Goal: Contribute content: Contribute content

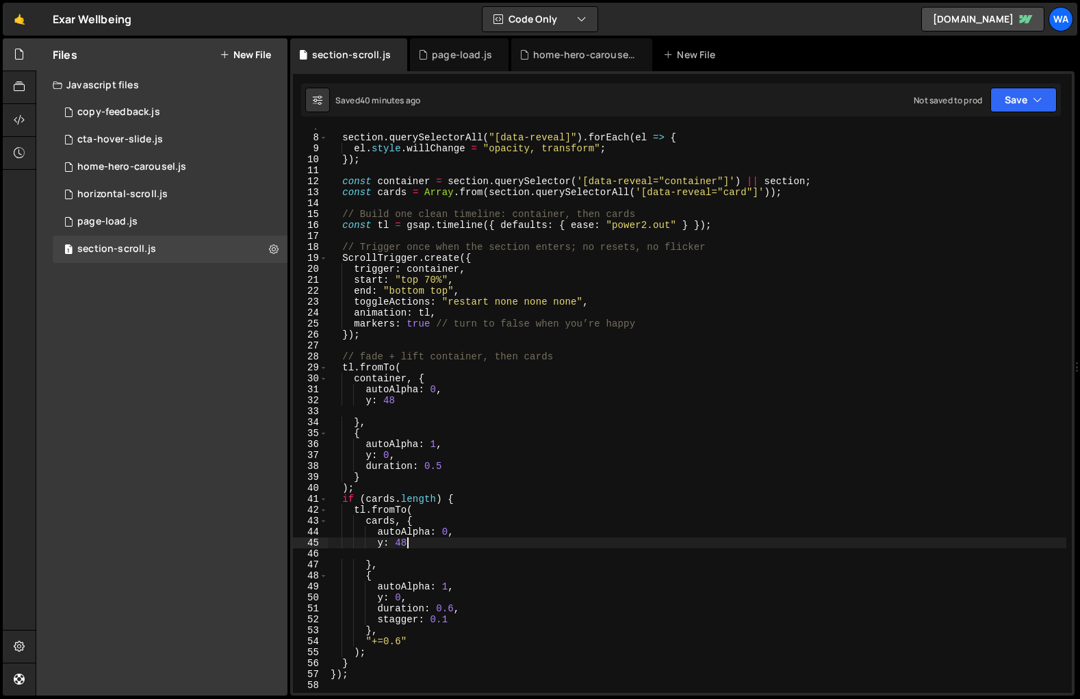
scroll to position [73, 0]
click at [689, 57] on div "New File" at bounding box center [691, 55] width 57 height 14
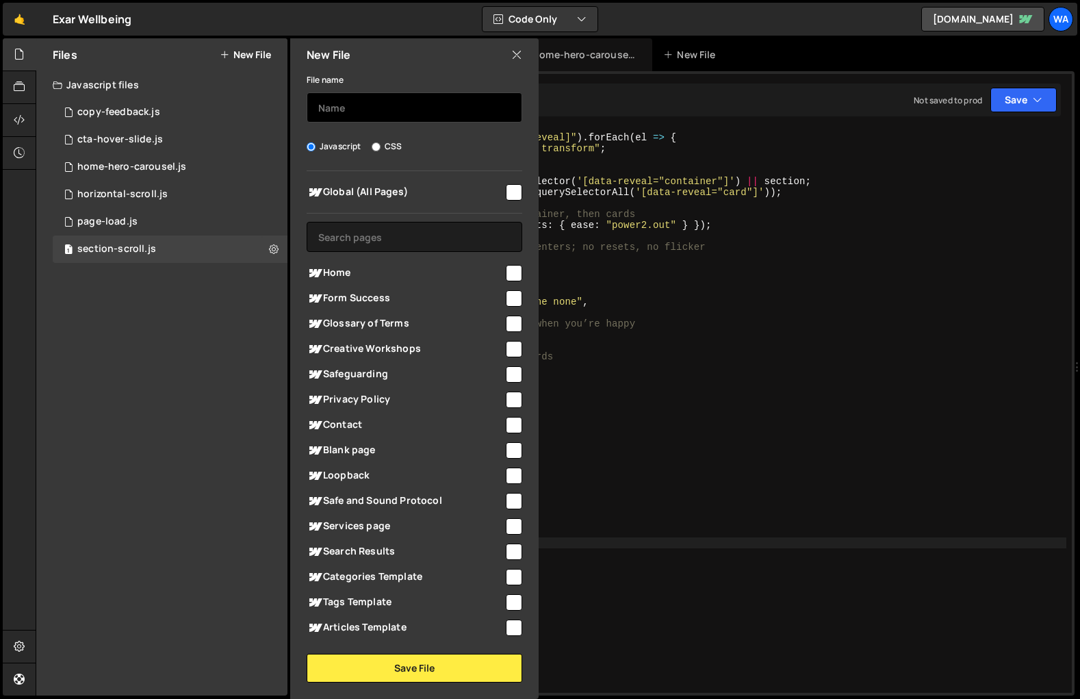
click at [322, 112] on input "text" at bounding box center [415, 107] width 216 height 30
type input "scroll-h2"
click at [507, 196] on input "checkbox" at bounding box center [514, 192] width 16 height 16
checkbox input "true"
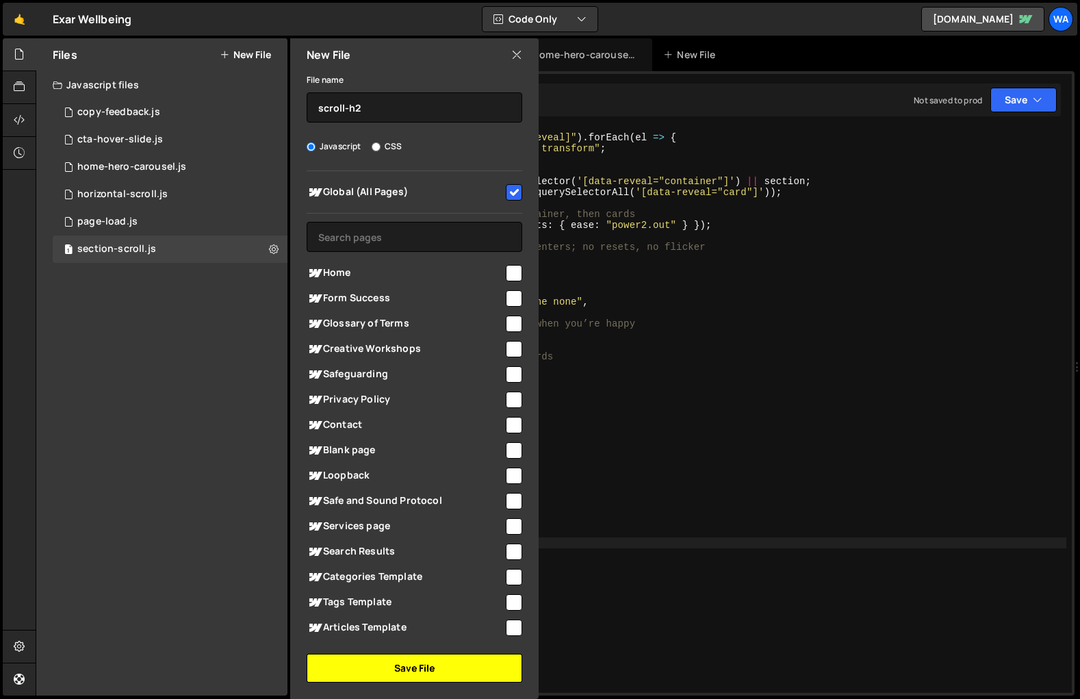
click at [418, 671] on button "Save File" at bounding box center [415, 668] width 216 height 29
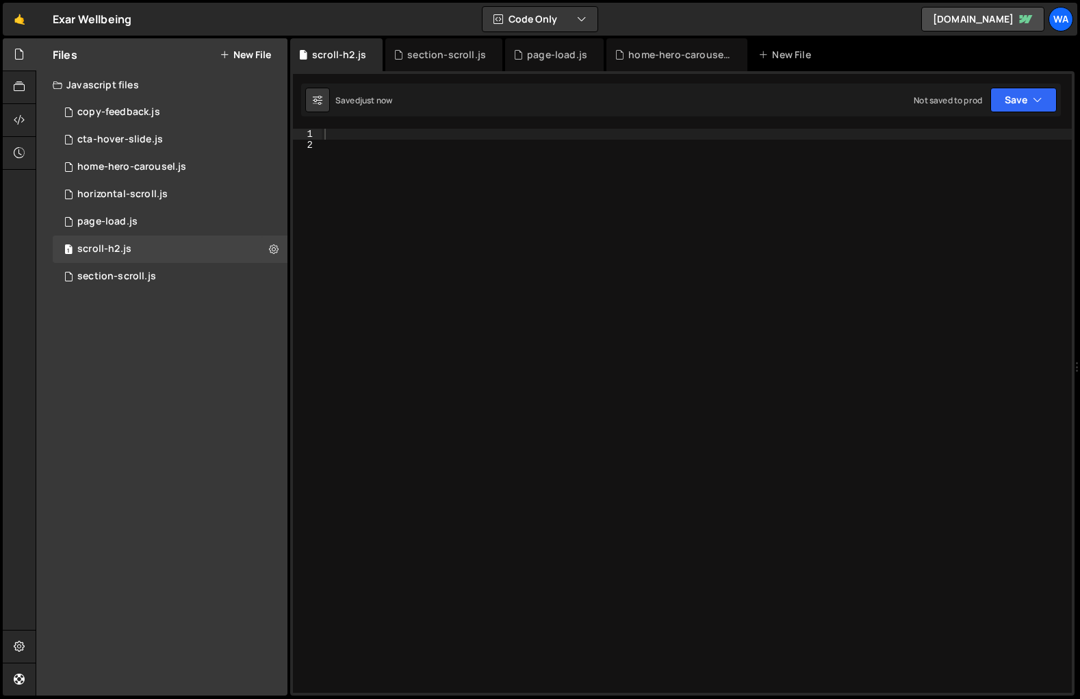
click at [363, 142] on div at bounding box center [697, 422] width 750 height 586
click at [368, 133] on div at bounding box center [697, 422] width 750 height 586
type textarea "let sectionHeadings = document.querySelectorAll("h2") {"
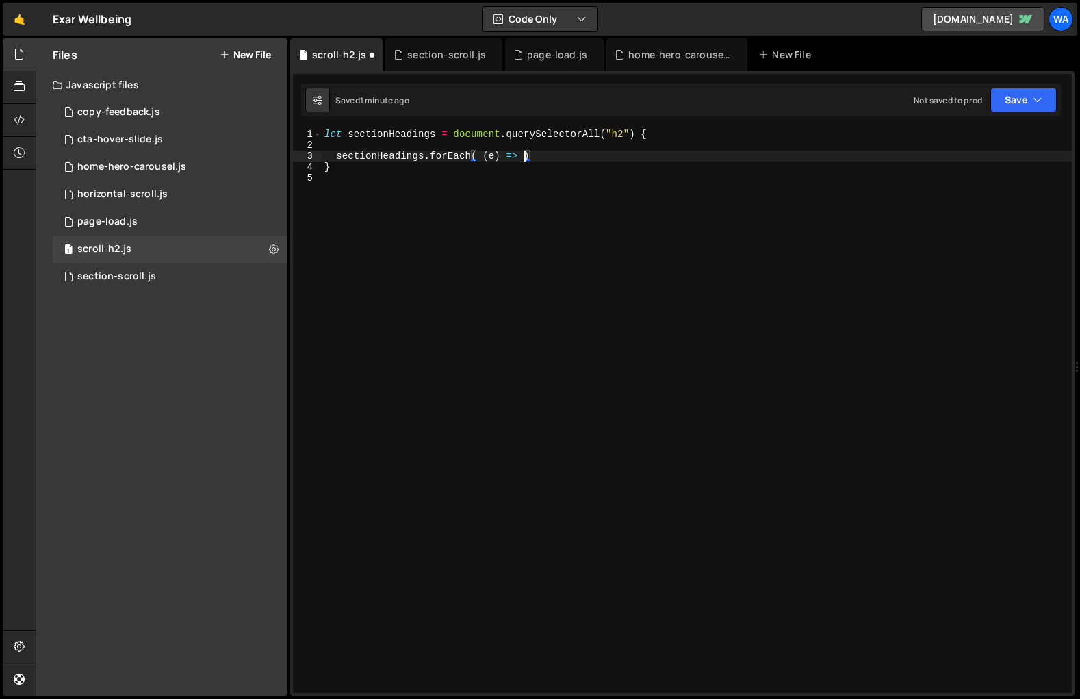
type textarea "sectionHeadings.forEach( (e) => {)"
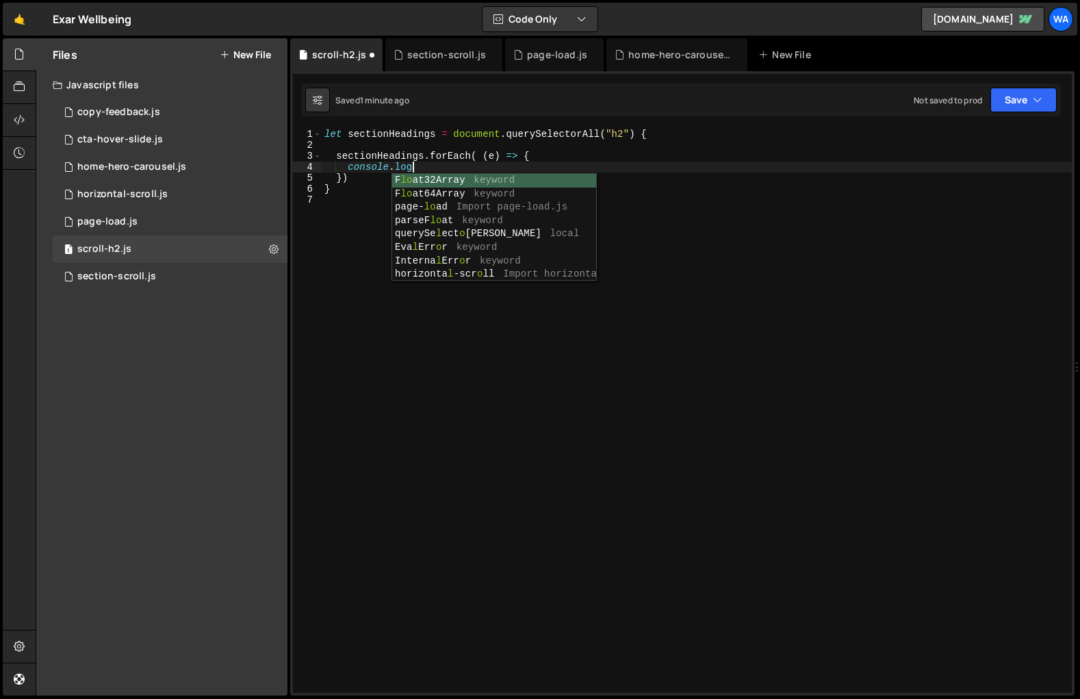
scroll to position [0, 5]
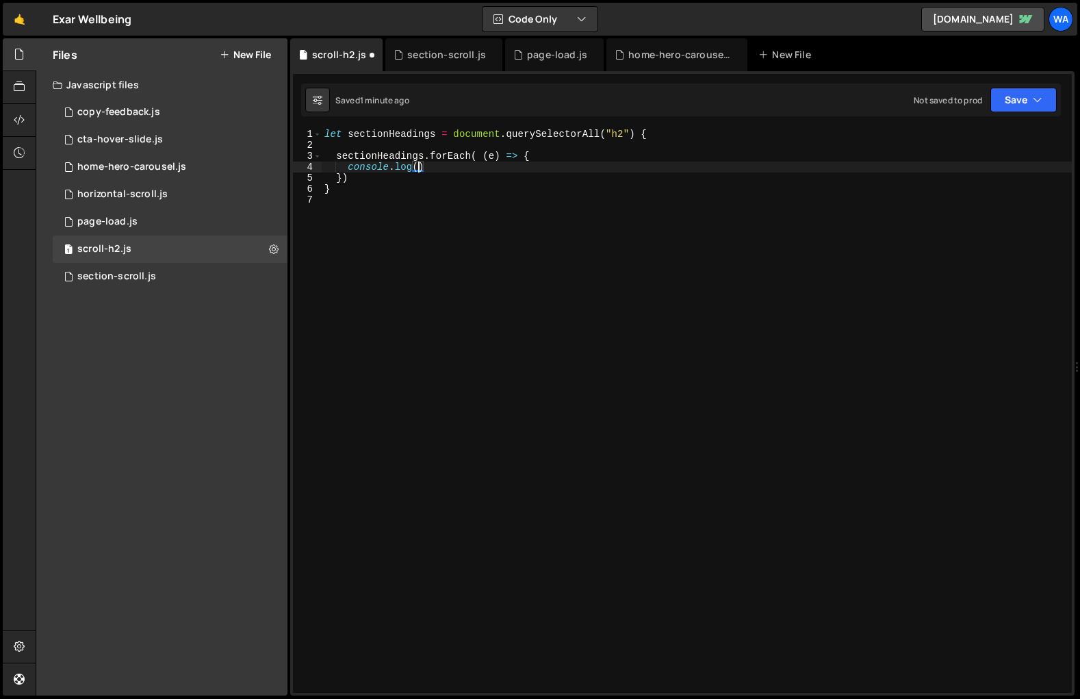
type textarea "console.log(e"
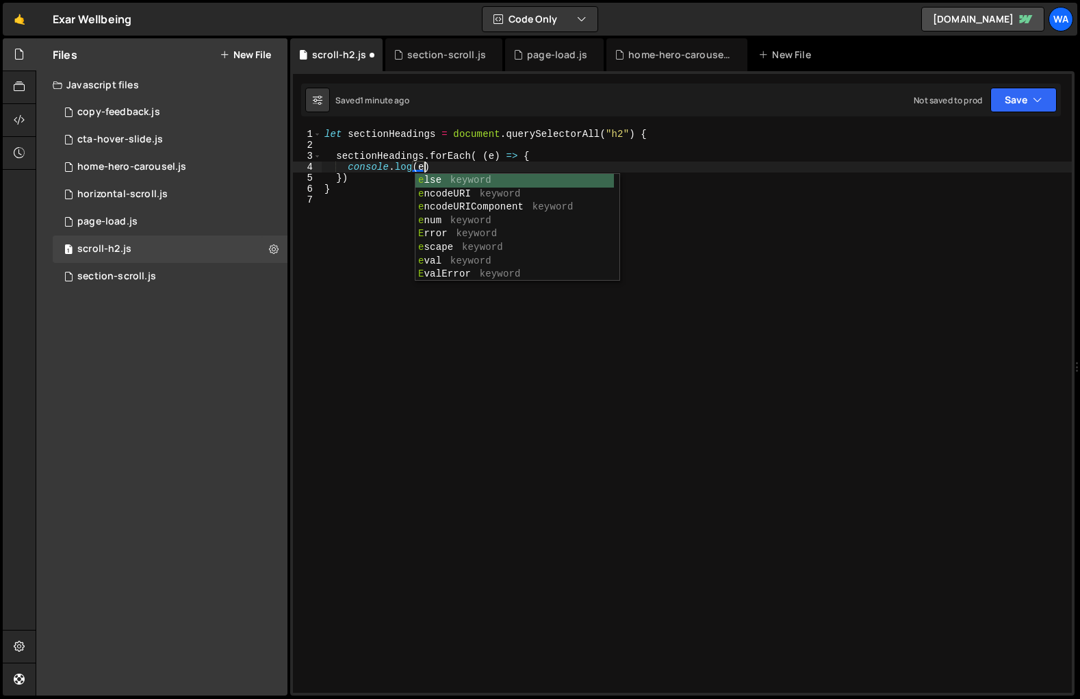
scroll to position [0, 6]
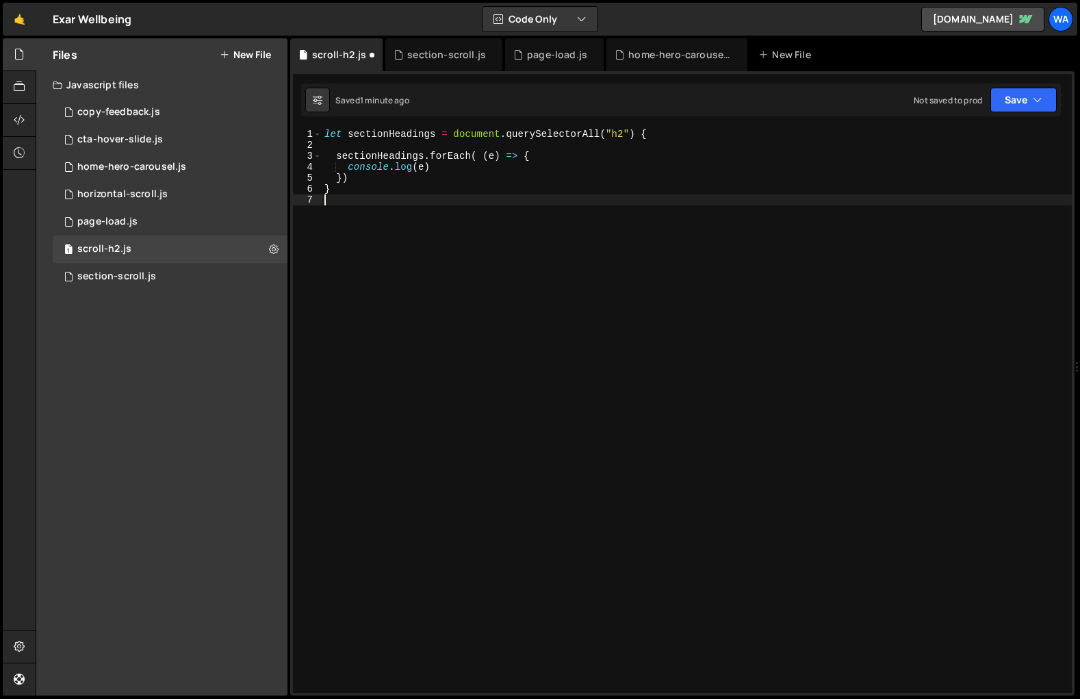
click at [369, 267] on div "let sectionHeadings = document . querySelectorAll ( "h2" ) { sectionHeadings . …" at bounding box center [697, 422] width 750 height 586
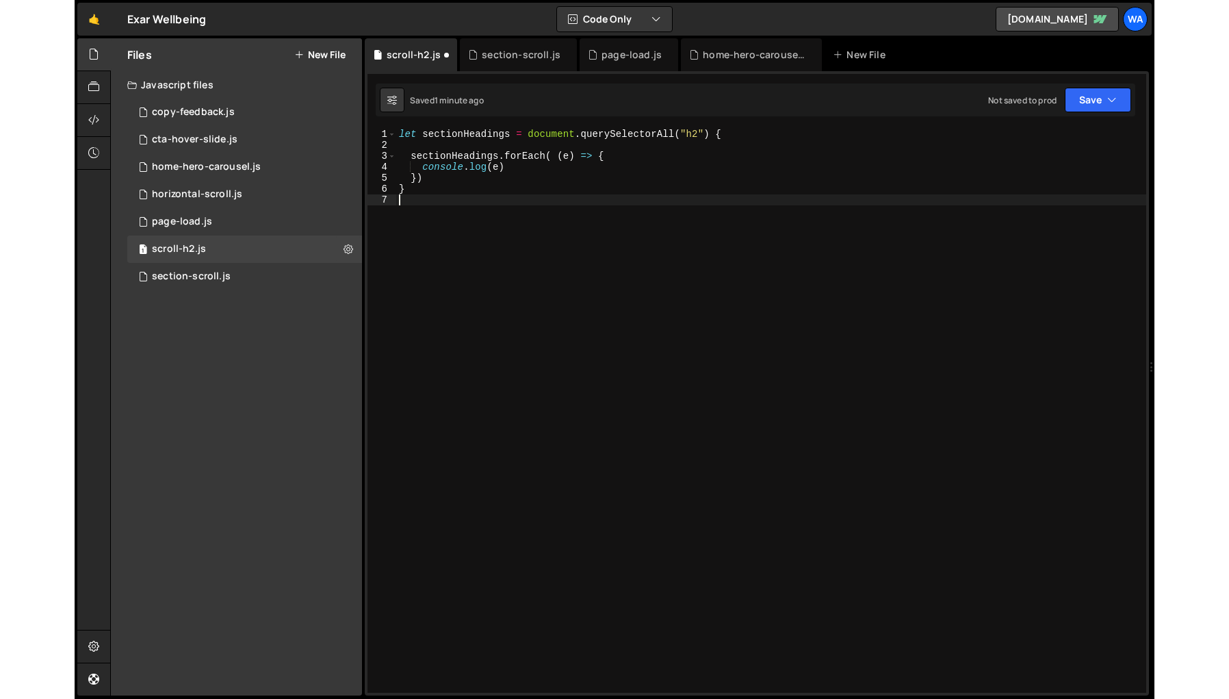
scroll to position [0, 0]
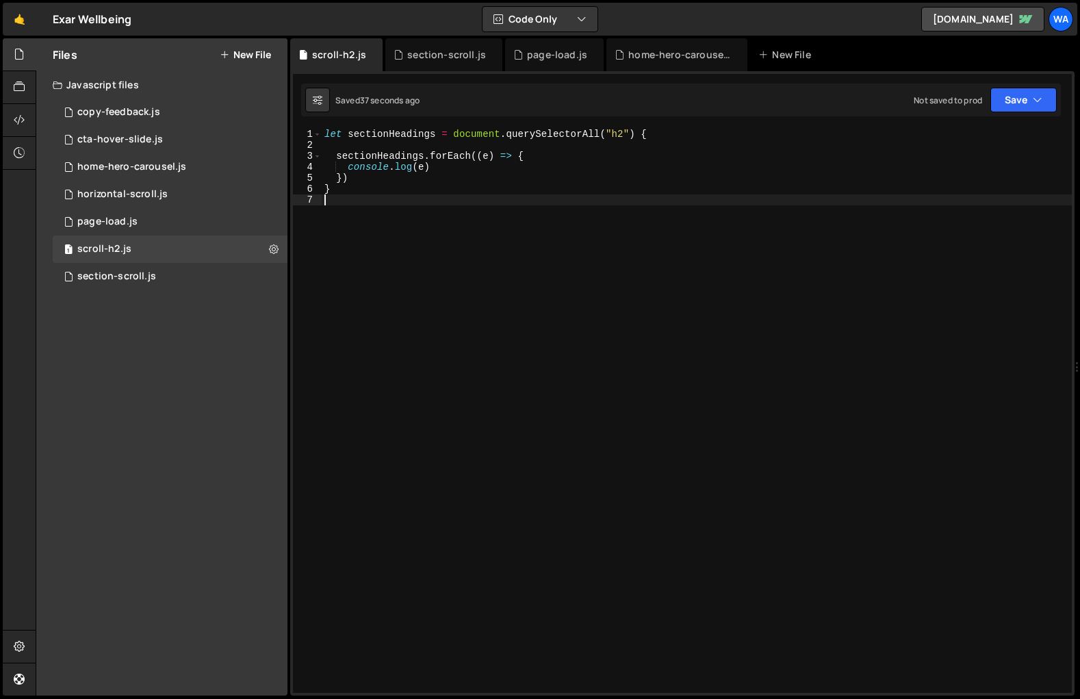
click at [648, 136] on div "let sectionHeadings = document . querySelectorAll ( "h2" ) { sectionHeadings . …" at bounding box center [697, 422] width 750 height 586
click at [333, 190] on div "let sectionHeadings = document . querySelectorAll ( "h2" ) sectionHeadings . fo…" at bounding box center [697, 422] width 750 height 586
type textarea "}"
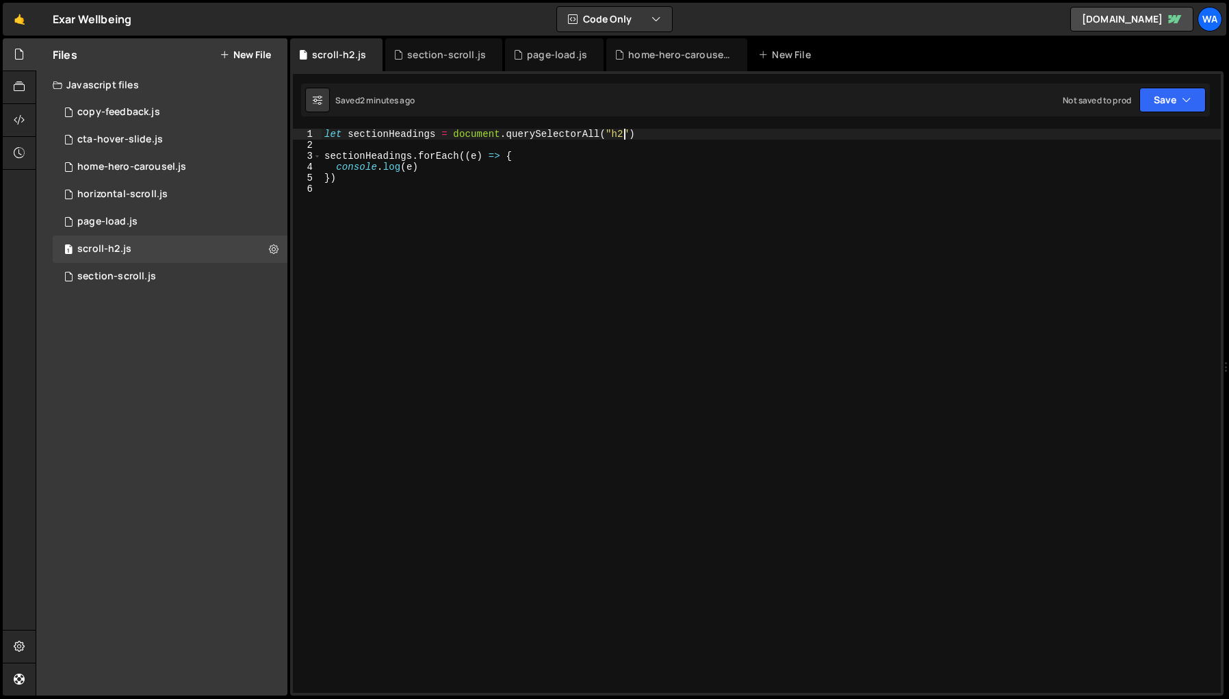
click at [624, 136] on div "let sectionHeadings = document . querySelectorAll ( "h2" ) sectionHeadings . fo…" at bounding box center [771, 422] width 899 height 586
paste textarea "data-reveal"
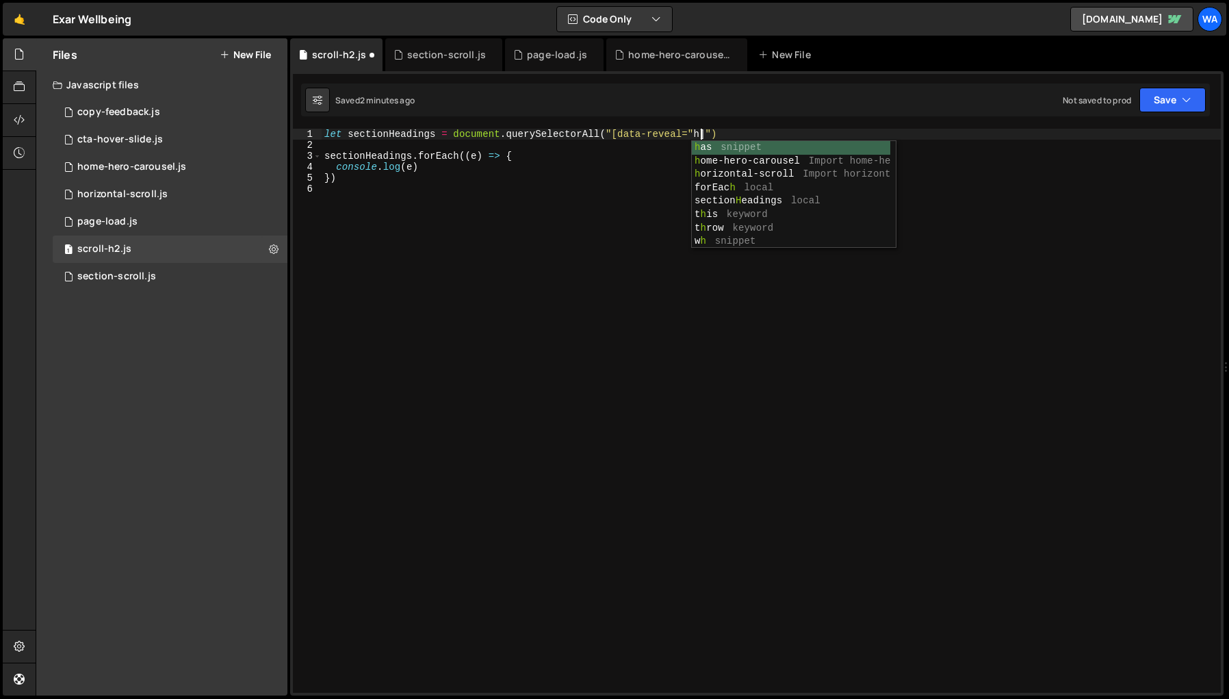
scroll to position [0, 27]
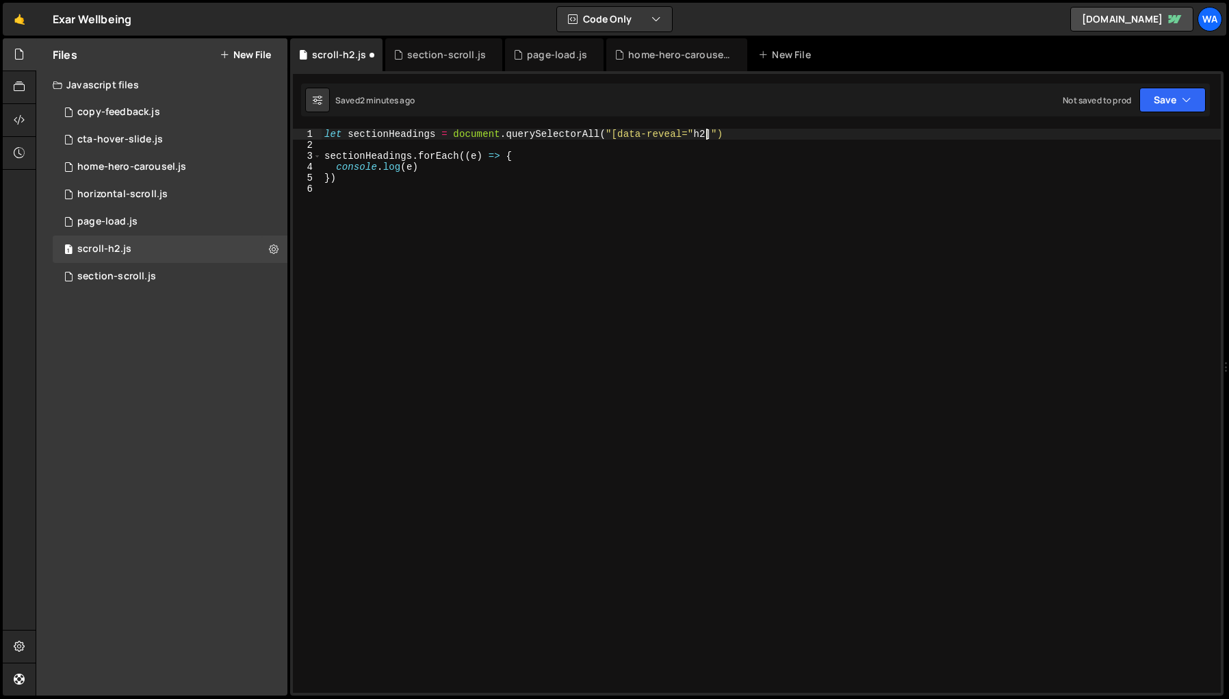
type textarea "let sectionHeadings = document.querySelectorAll("[data-reveal="h2"]")"
click at [680, 224] on div "let sectionHeadings = document . querySelectorAll ( "[data-reveal=" h2 "]" ) se…" at bounding box center [771, 422] width 899 height 586
click at [353, 145] on div "let sectionHeadings = document . querySelectorAll ( "[data-reveal=" h2 "]" ) se…" at bounding box center [771, 422] width 899 height 586
click at [335, 147] on div "let sectionHeadings = document . querySelectorAll ( "[data-reveal=" h2 "]" ) se…" at bounding box center [771, 422] width 899 height 586
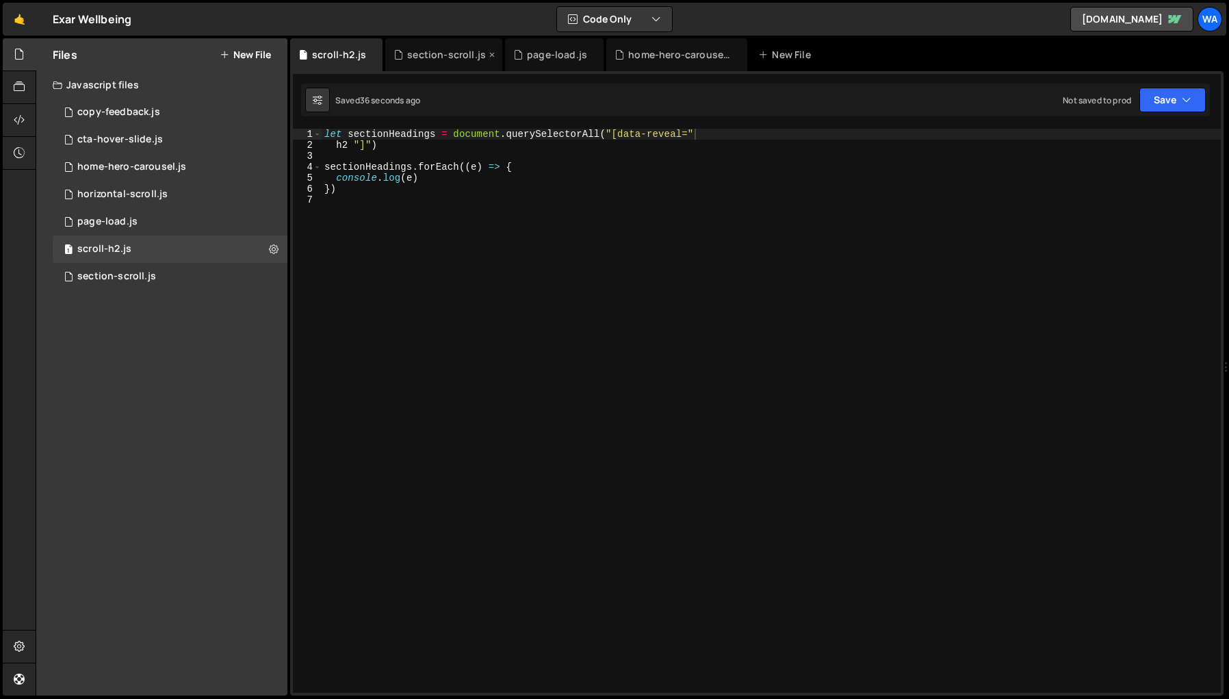
click at [446, 55] on div "section-scroll.js" at bounding box center [446, 55] width 79 height 14
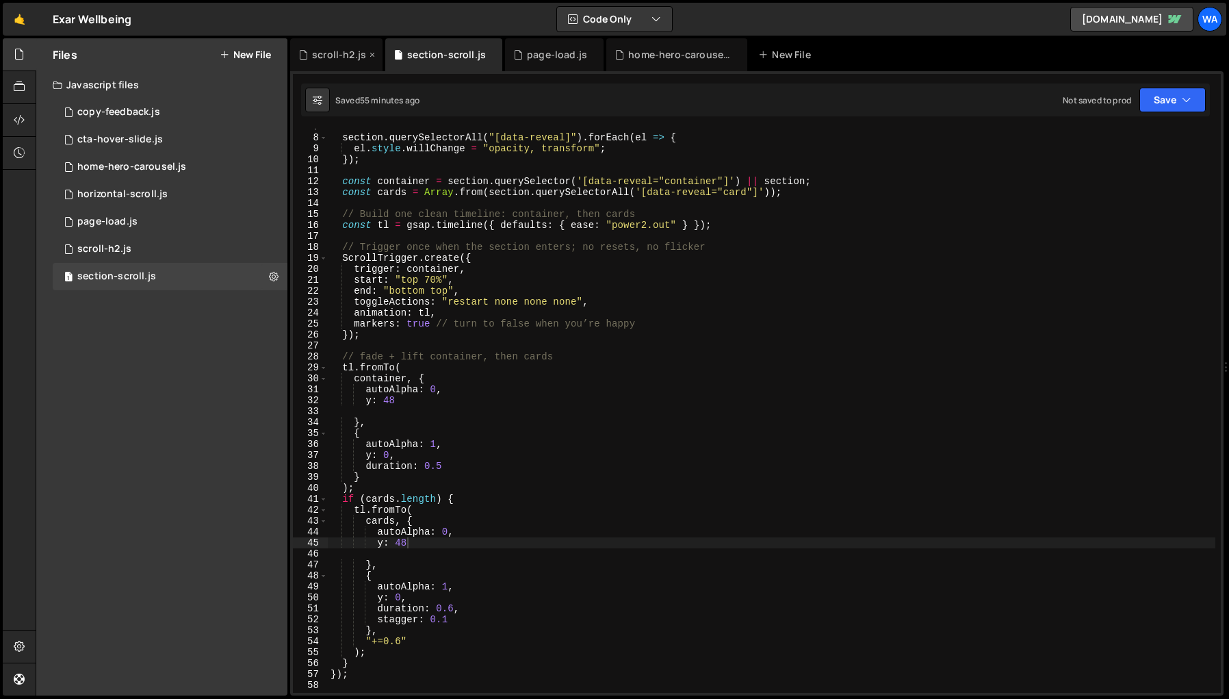
click at [339, 58] on div "scroll-h2.js" at bounding box center [339, 55] width 54 height 14
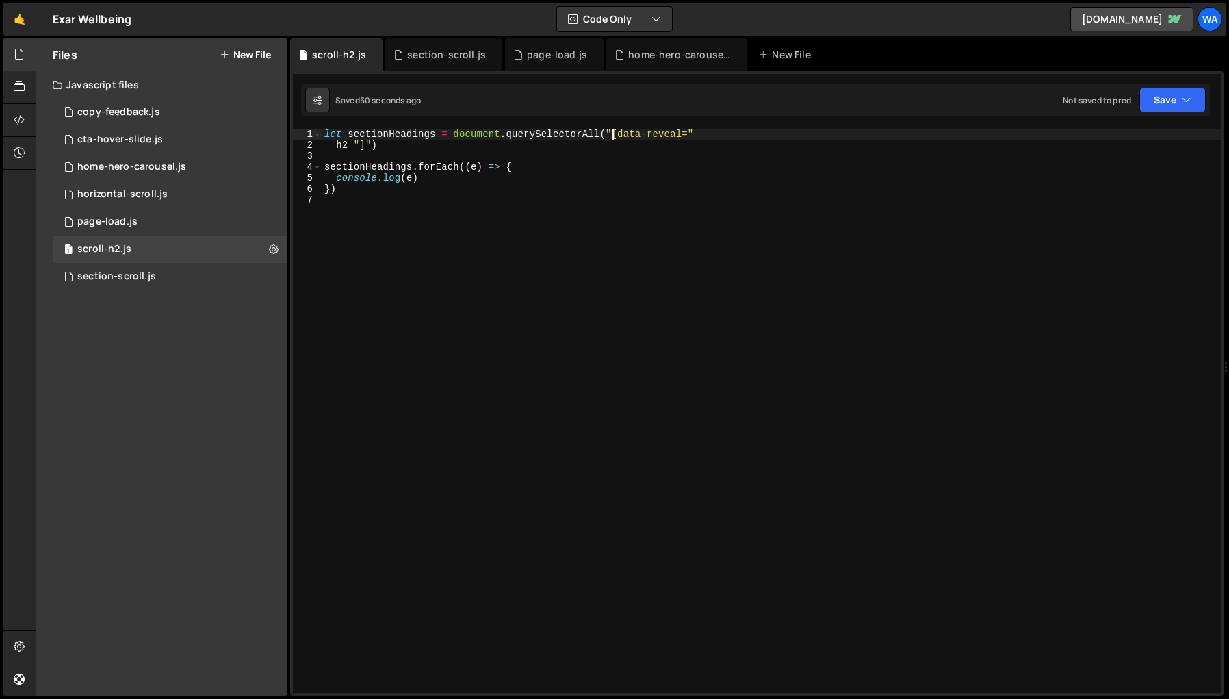
click at [612, 133] on div "let sectionHeadings = document . querySelectorAll ( "[data-reveal=" h2 "]" ) se…" at bounding box center [771, 422] width 899 height 586
click at [370, 146] on div "let sectionHeadings = document . querySelectorAll ( '[data-reveal=" h2 "]" ) se…" at bounding box center [771, 422] width 899 height 586
drag, startPoint x: 348, startPoint y: 144, endPoint x: 389, endPoint y: 161, distance: 44.5
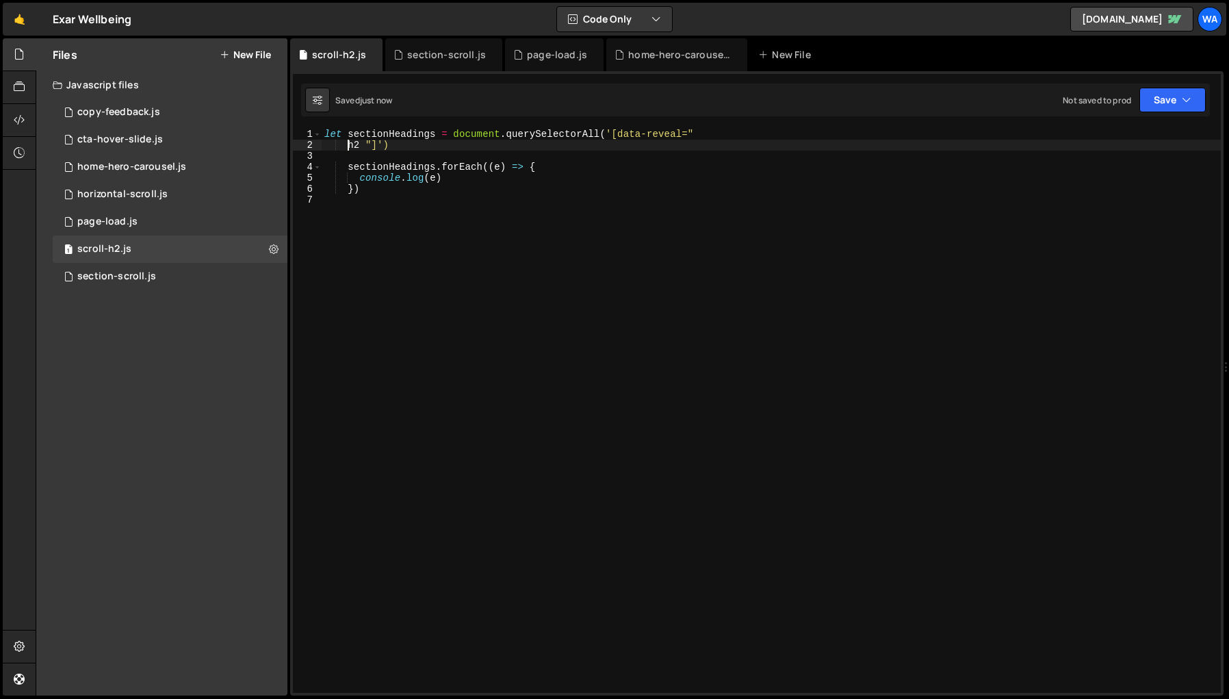
click at [348, 144] on div "let sectionHeadings = document . querySelectorAll ( '[data-reveal=" h2 "]') sec…" at bounding box center [771, 422] width 899 height 586
click at [713, 133] on div "let sectionHeadings = document . querySelectorAll ( '[data-reveal="h2 "]' ) sec…" at bounding box center [771, 422] width 899 height 586
type textarea "let sectionHeadings = document.querySelectorAll('[data-reveal="h2"]')"
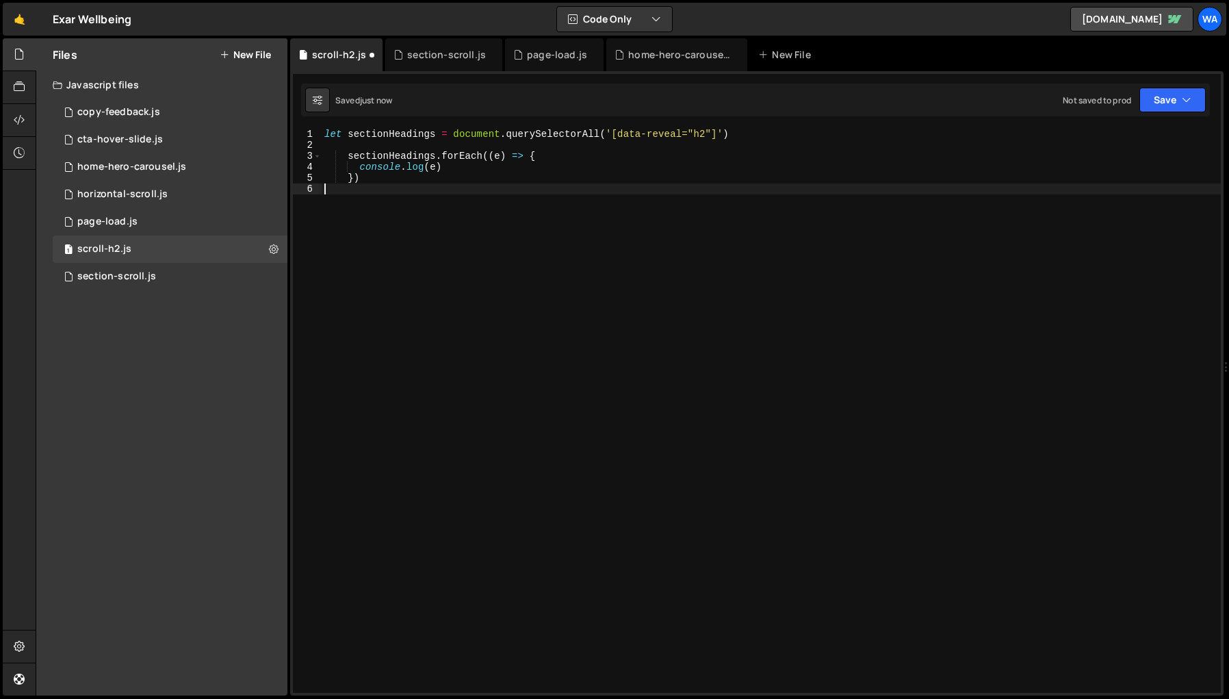
click at [764, 298] on div "let sectionHeadings = document . querySelectorAll ( '[data-reveal="h2"]' ) sect…" at bounding box center [771, 422] width 899 height 586
click at [437, 167] on div "let sectionHeadings = document . querySelectorAll ( '[data-reveal="h2"]' ) sect…" at bounding box center [771, 422] width 899 height 586
type textarea "console.log(e)"
click at [359, 190] on div "let sectionHeadings = document . querySelectorAll ( '[data-reveal="h2"]' ) sect…" at bounding box center [774, 422] width 894 height 586
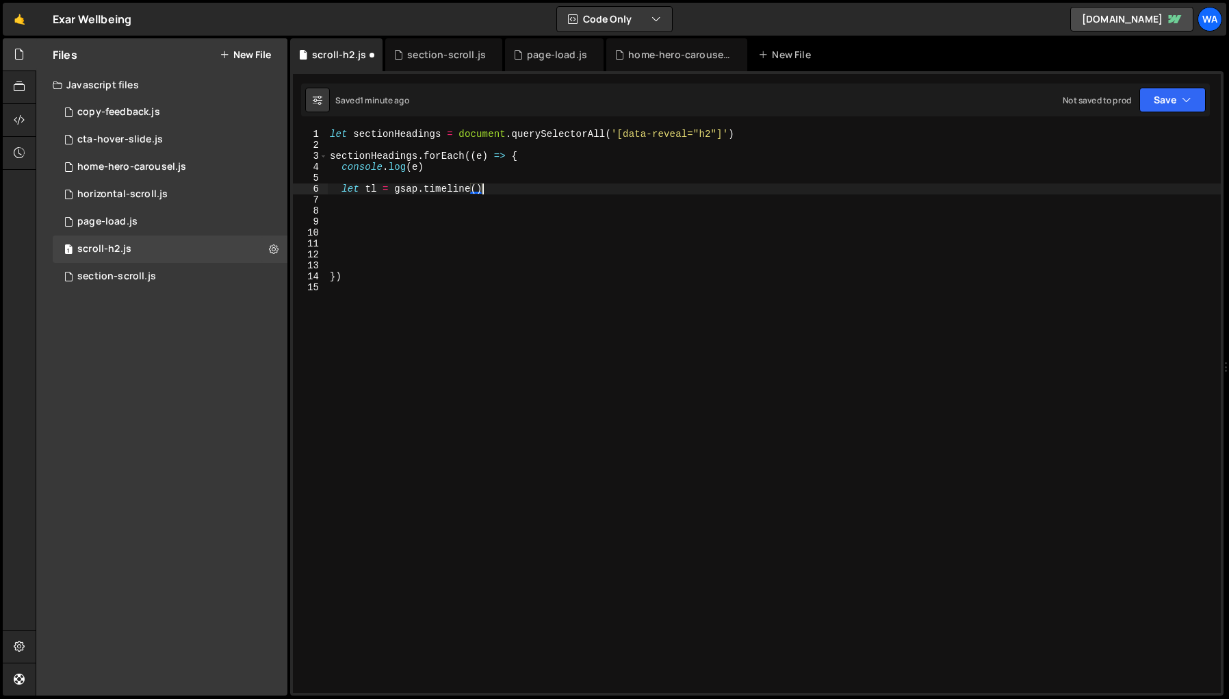
scroll to position [0, 10]
type textarea "let tl = gsap.timeline()"
drag, startPoint x: 342, startPoint y: 202, endPoint x: 369, endPoint y: 216, distance: 30.0
click at [343, 203] on div "let sectionHeadings = document . querySelectorAll ( '[data-reveal="h2"]' ) sect…" at bounding box center [774, 422] width 894 height 586
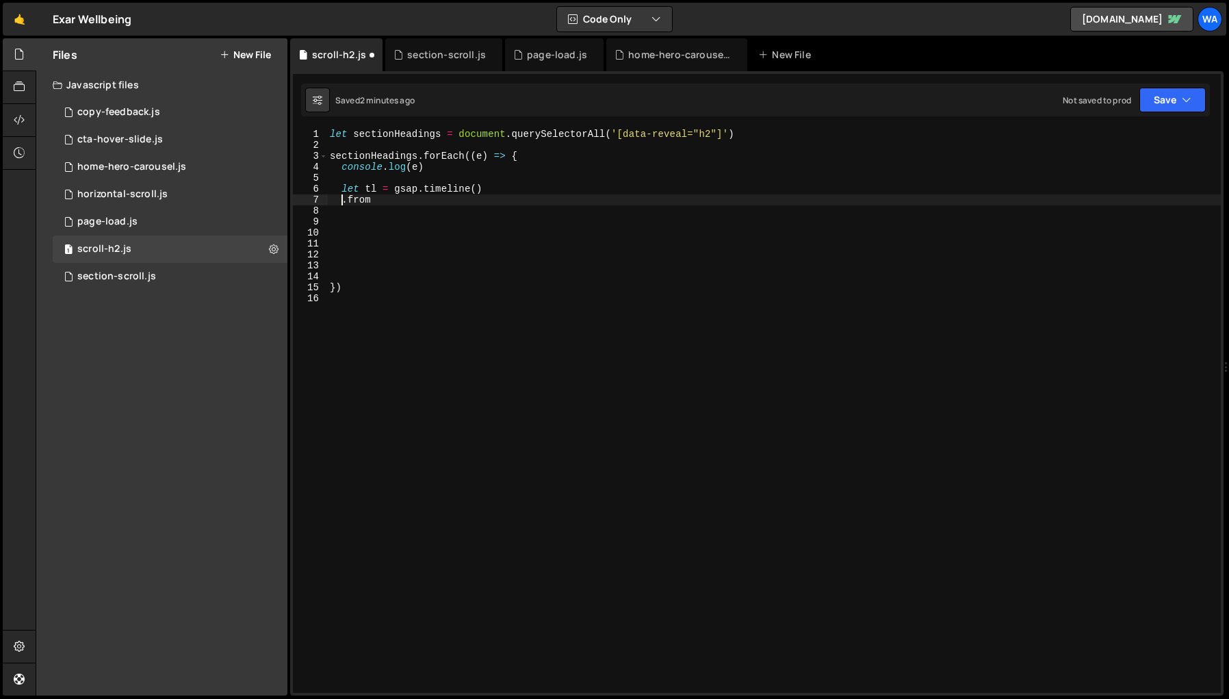
scroll to position [0, 1]
click at [546, 188] on div "let sectionHeadings = document . querySelectorAll ( '[data-reveal="h2"]' ) sect…" at bounding box center [774, 422] width 894 height 586
type textarea "let tl = gsap.timeline().from(e, {y:100"
click at [563, 242] on div "let sectionHeadings = document . querySelectorAll ( '[data-reveal="h2"]' ) sect…" at bounding box center [774, 422] width 894 height 586
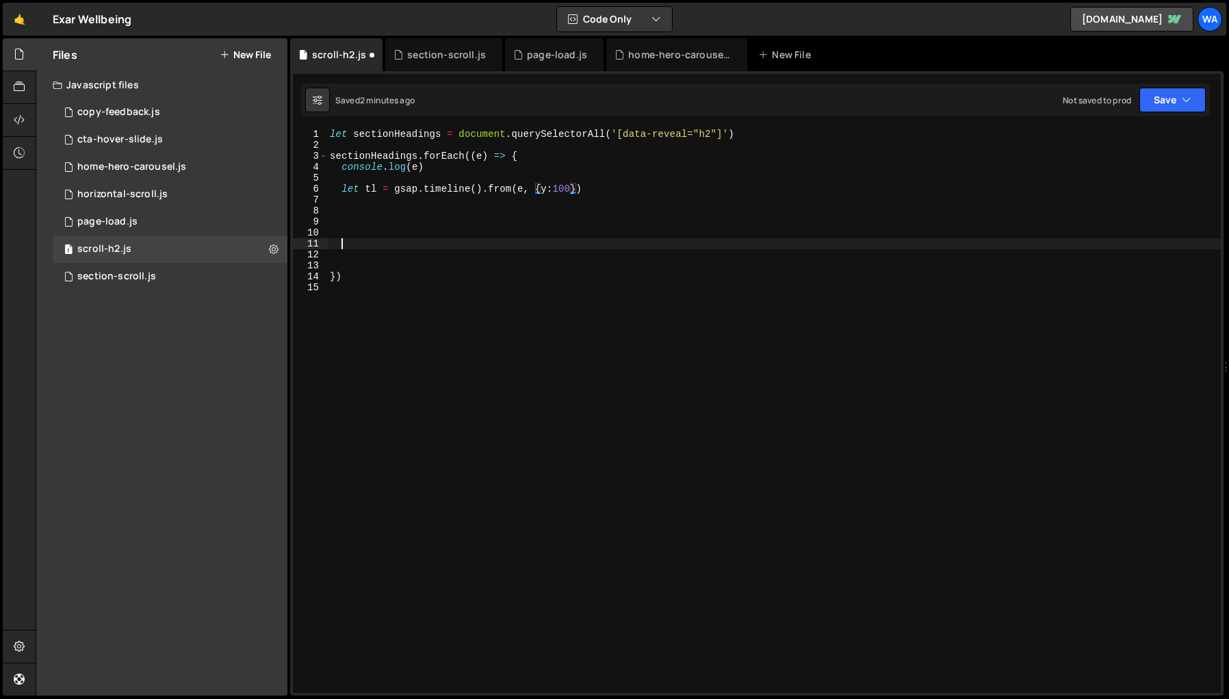
scroll to position [0, 0]
click at [435, 134] on div "let sectionHeadings = document . querySelectorAll ( '[data-reveal="h2"]' ) sect…" at bounding box center [771, 422] width 899 height 586
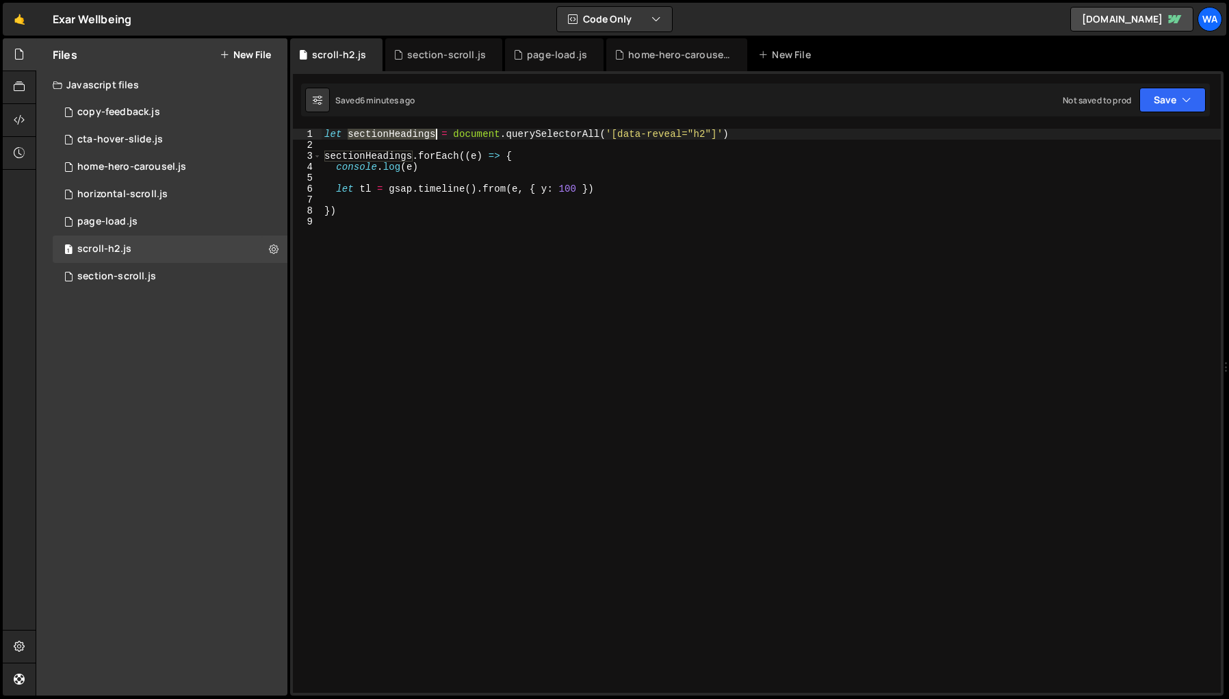
drag, startPoint x: 435, startPoint y: 135, endPoint x: 395, endPoint y: 135, distance: 39.7
click at [396, 135] on div "let sectionHeadings = document . querySelectorAll ( '[data-reveal="h2"]' ) sect…" at bounding box center [771, 422] width 899 height 586
click at [395, 135] on div "let sectionHeadings = document . querySelectorAll ( '[data-reveal="h2"]' ) sect…" at bounding box center [771, 411] width 899 height 564
click at [400, 134] on div "let sectionHeadings = document . querySelectorAll ( '[data-reveal="h2"]' ) sect…" at bounding box center [771, 422] width 899 height 586
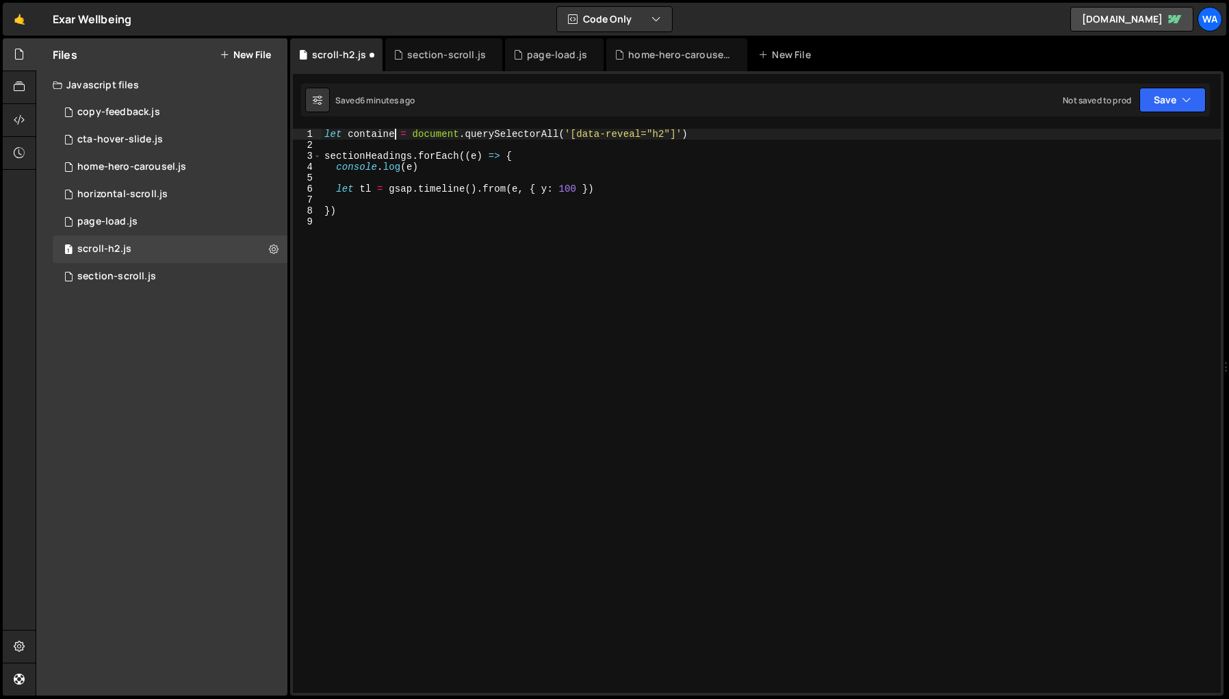
scroll to position [0, 5]
click at [669, 135] on div "let container = document . querySelectorAll ( '[data-reveal="h2"]' ) sectionHea…" at bounding box center [771, 422] width 899 height 586
type textarea "let container = document.querySelectorAll('[data-reveal="container"]')"
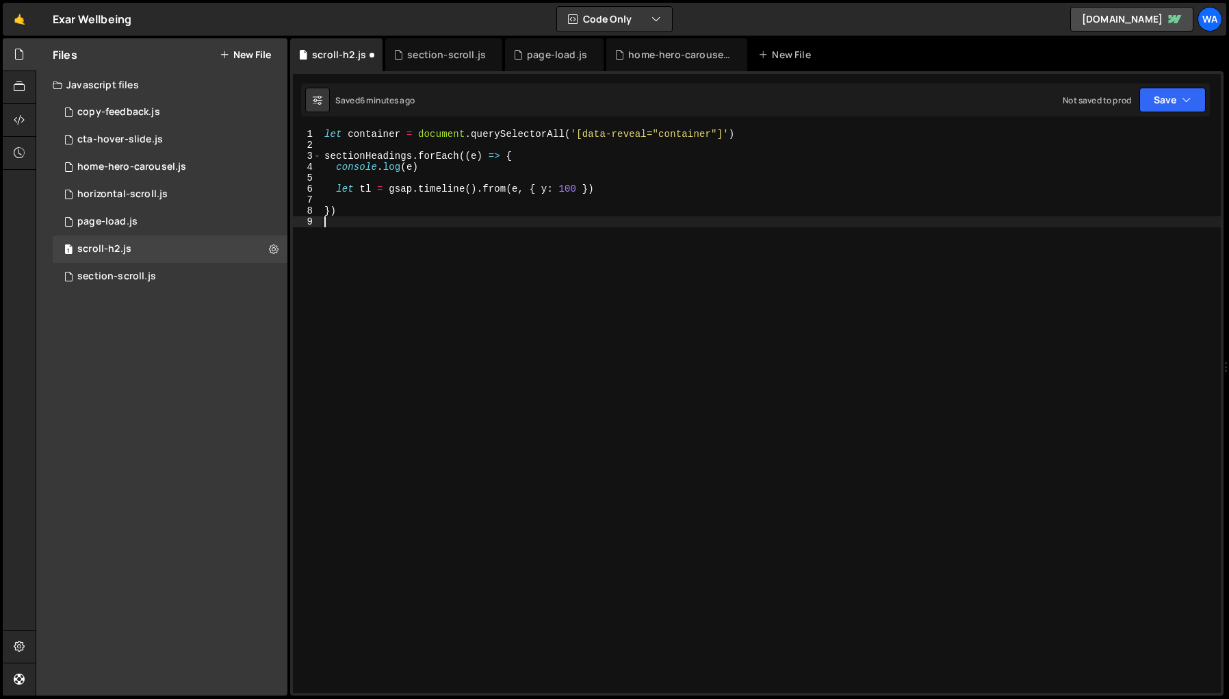
click at [664, 247] on div "let container = document . querySelectorAll ( '[data-reveal="container"]' ) sec…" at bounding box center [771, 422] width 899 height 586
click at [390, 157] on div "let container = document . querySelectorAll ( '[data-reveal="container"]' ) sec…" at bounding box center [771, 422] width 899 height 586
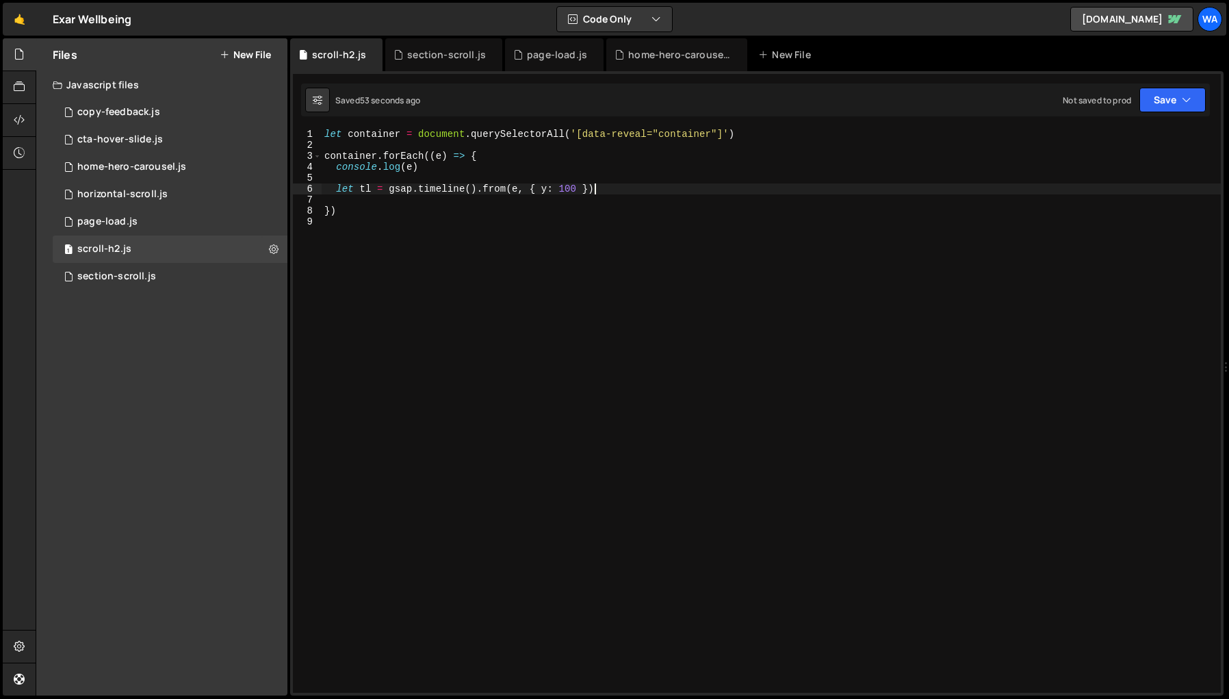
click at [626, 188] on div "let container = document . querySelectorAll ( '[data-reveal="container"]' ) con…" at bounding box center [771, 422] width 899 height 586
type textarea "let tl = gsap.timeline().from(e, { y: 100 })"
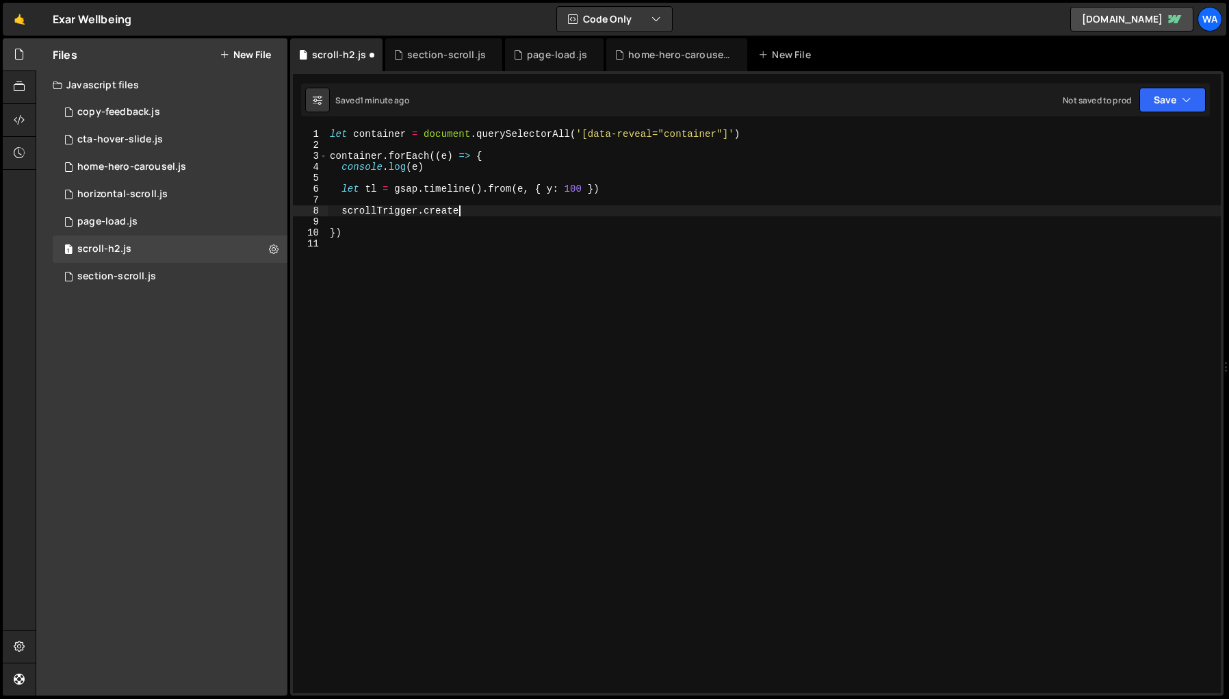
scroll to position [0, 8]
type textarea "scrollTrigger.create({"
type textarea "trigger(e),"
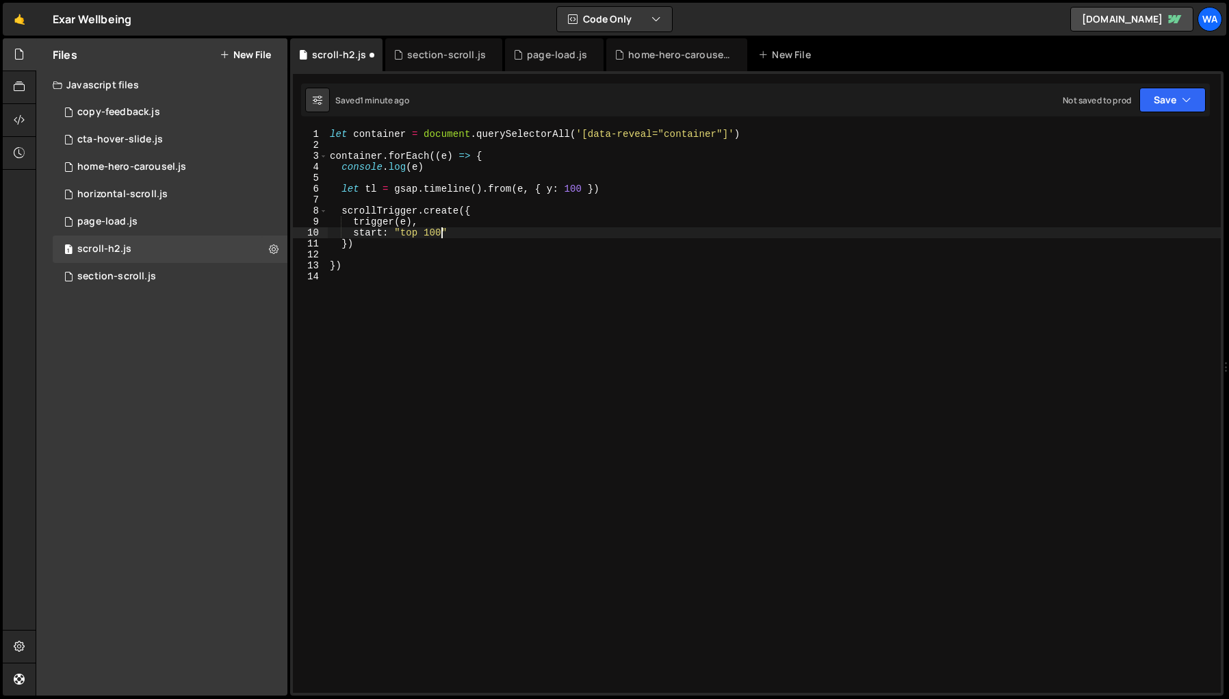
scroll to position [0, 8]
type textarea "start: "top 100%","
type textarea "toggleActions: "play none none reverse","
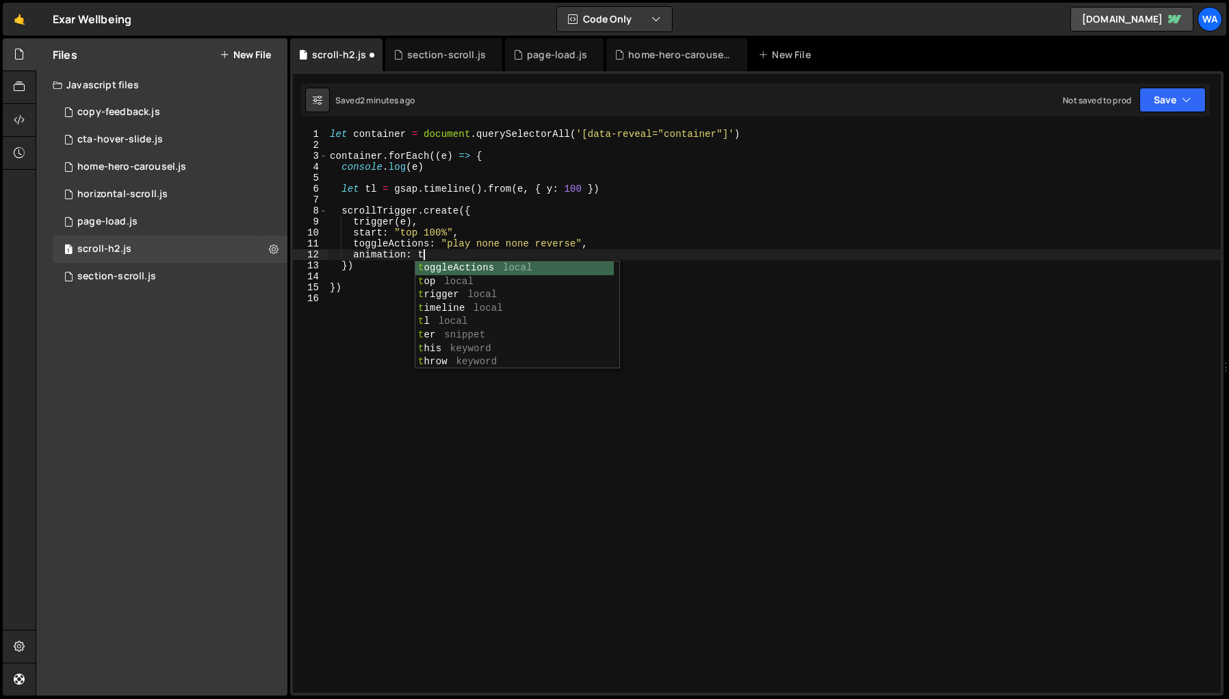
scroll to position [0, 6]
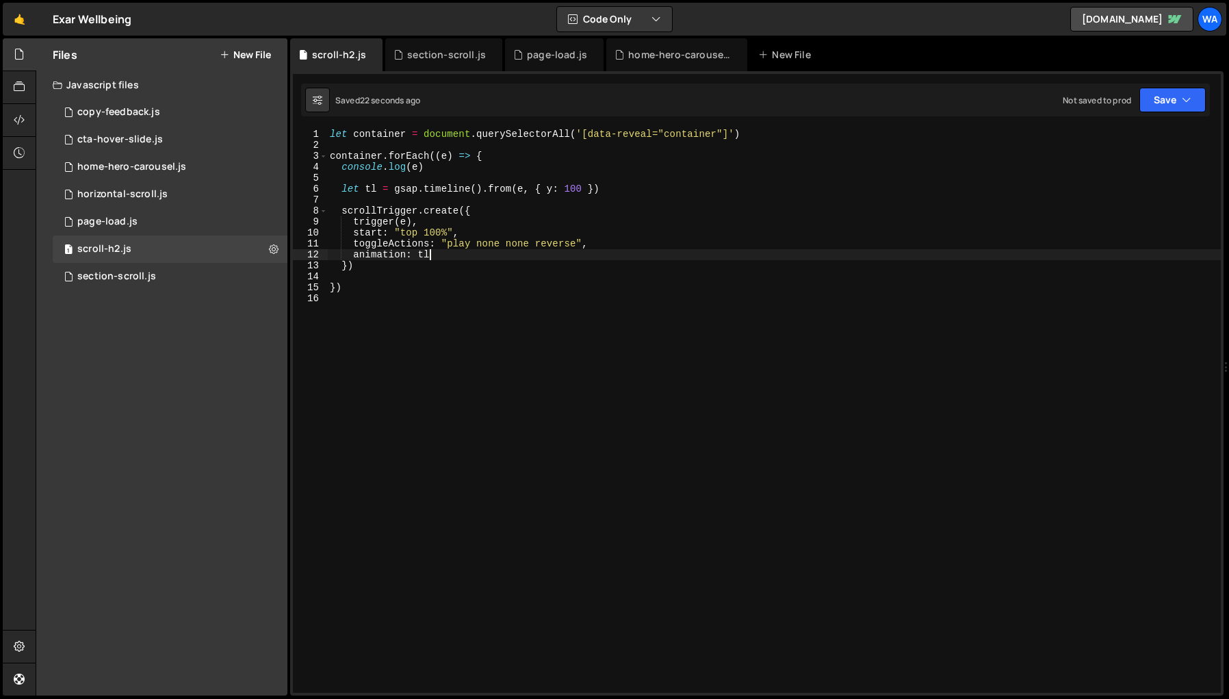
click at [396, 224] on div "let container = document . querySelectorAll ( '[data-reveal="container"]' ) con…" at bounding box center [774, 422] width 894 height 586
click at [418, 223] on div "let container = document . querySelectorAll ( '[data-reveal="container"]' ) con…" at bounding box center [774, 422] width 894 height 586
type textarea "trigger: e,"
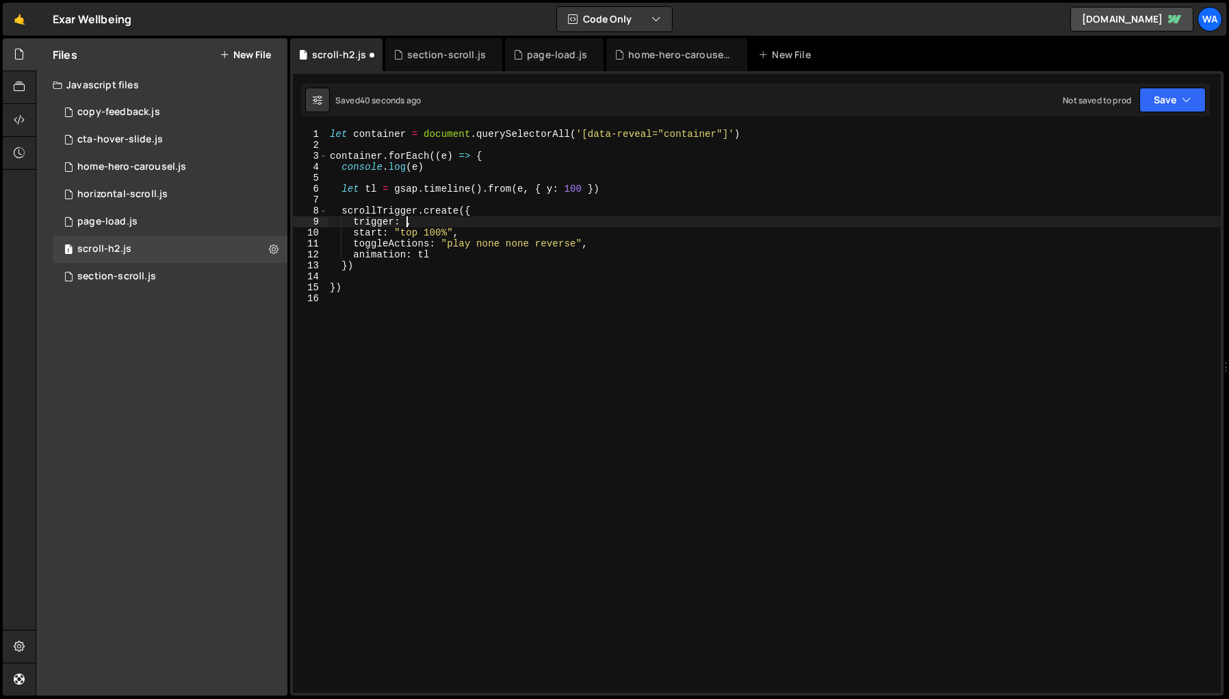
scroll to position [0, 5]
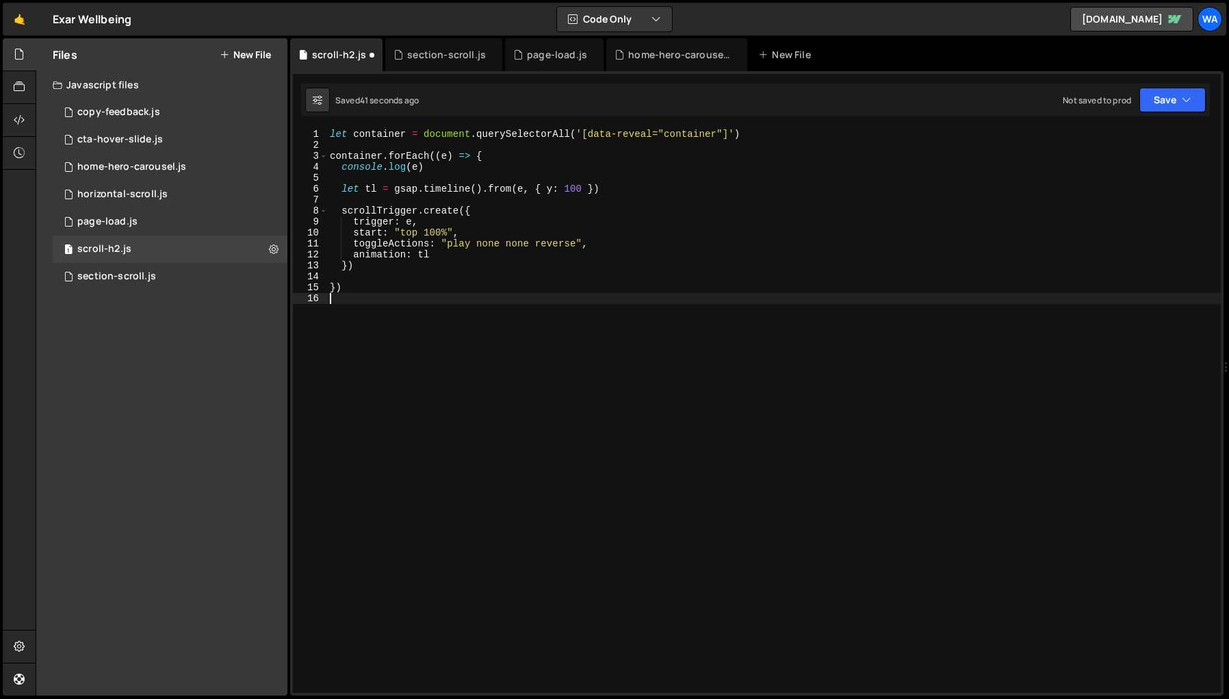
click at [609, 449] on div "let container = document . querySelectorAll ( '[data-reveal="container"]' ) con…" at bounding box center [774, 422] width 894 height 586
click at [346, 209] on div "let container = document . querySelectorAll ( '[data-reveal="container"]' ) con…" at bounding box center [774, 422] width 894 height 586
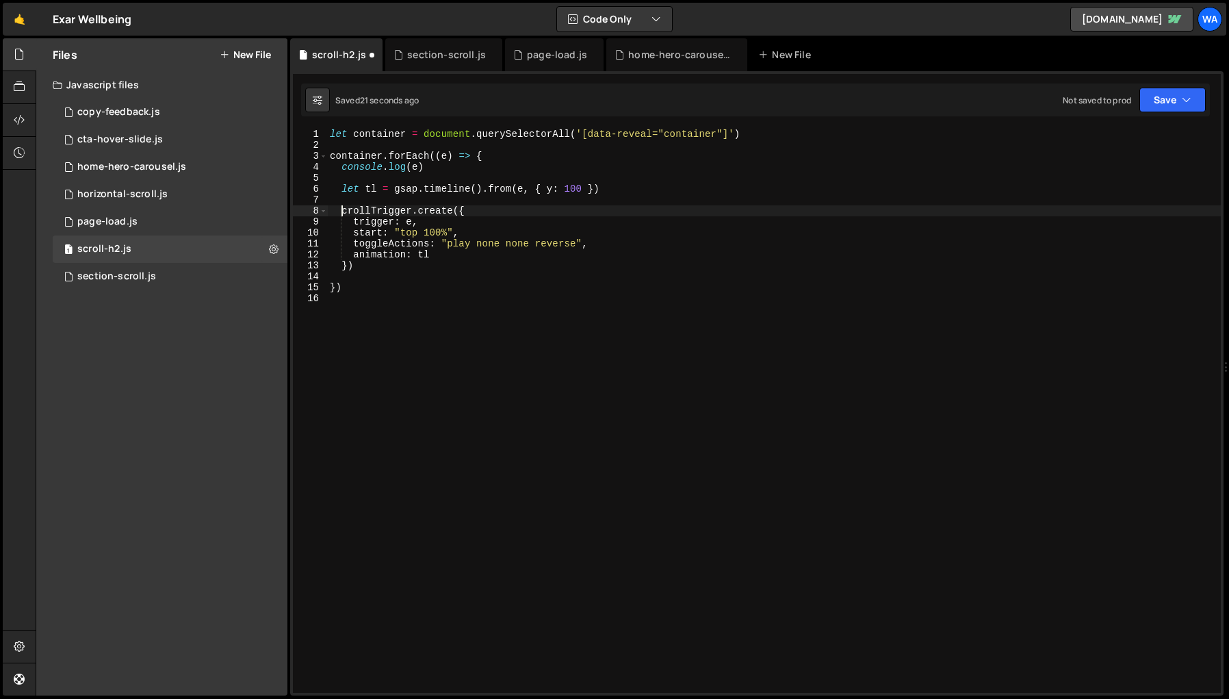
type textarea "ScrollTrigger.create({"
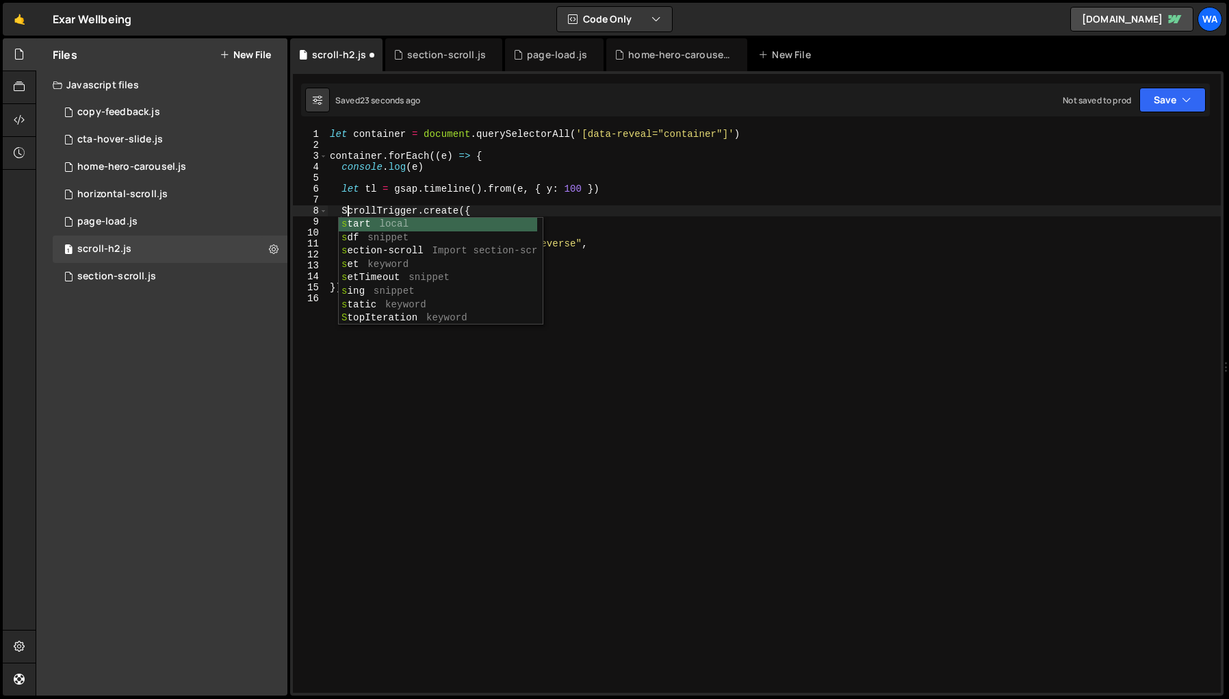
click at [517, 415] on div "let container = document . querySelectorAll ( '[data-reveal="container"]' ) con…" at bounding box center [774, 422] width 894 height 586
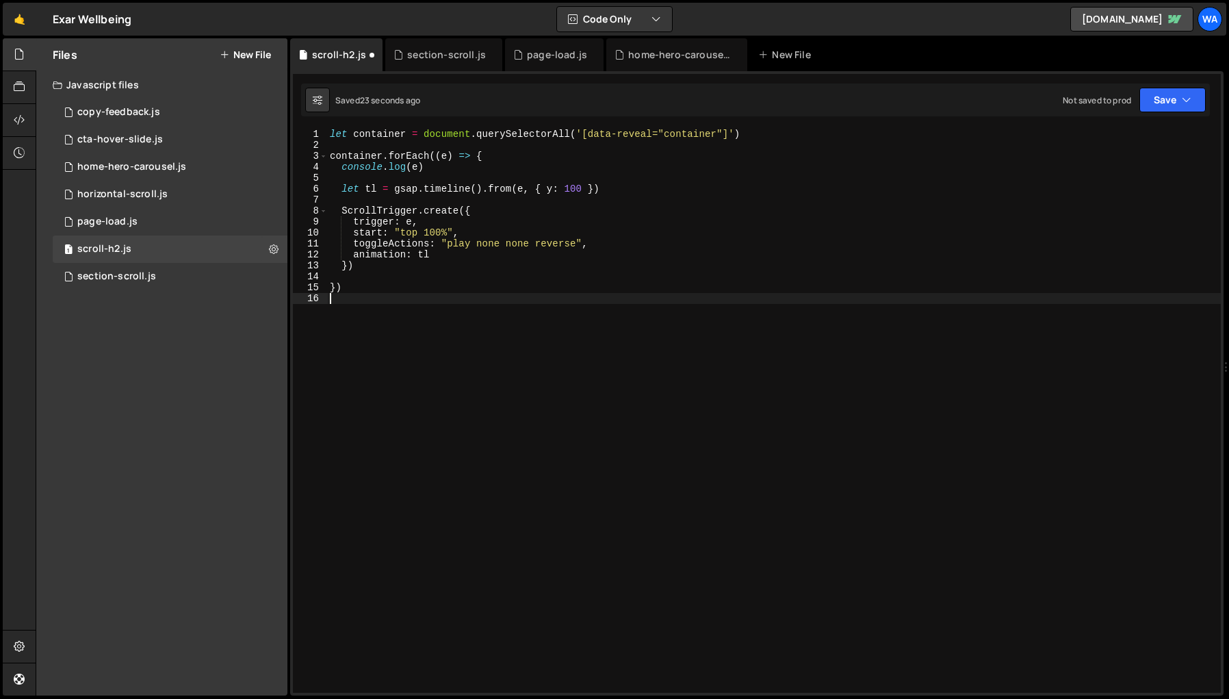
scroll to position [0, 0]
click at [446, 174] on div "let container = document . querySelectorAll ( '[data-reveal="container"]' ) con…" at bounding box center [774, 422] width 894 height 586
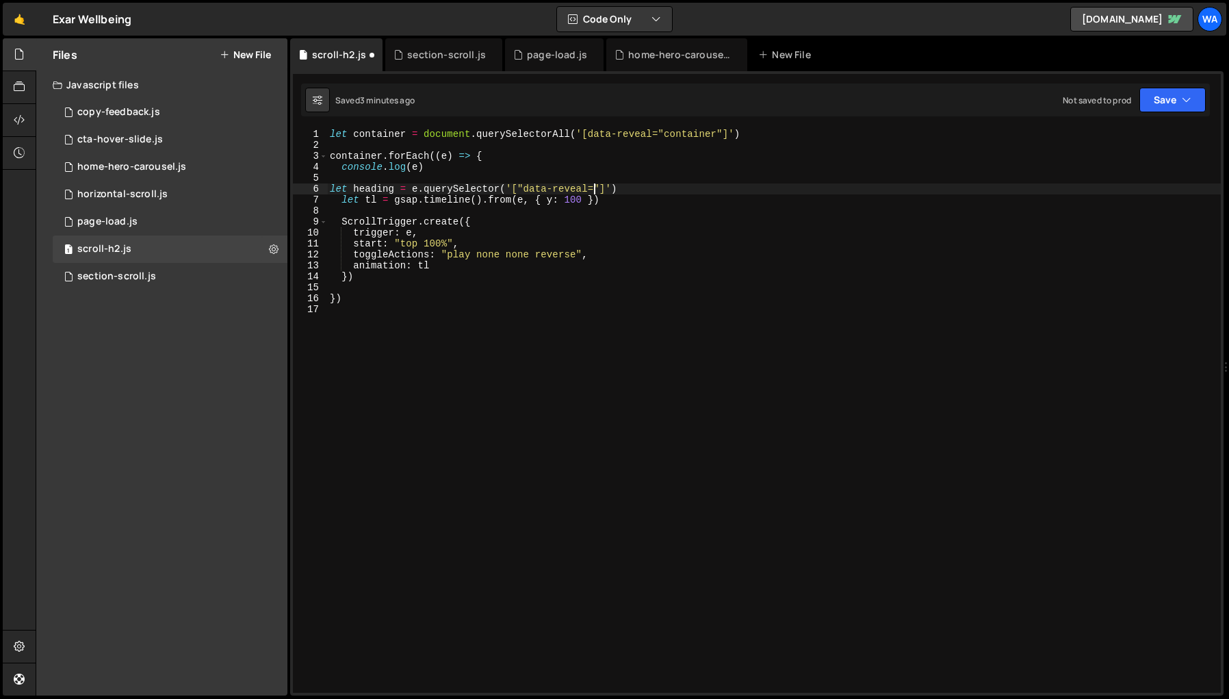
scroll to position [0, 18]
click at [522, 186] on div "let container = document . querySelectorAll ( '[data-reveal="container"]' ) con…" at bounding box center [774, 422] width 894 height 586
click at [589, 188] on div "let container = document . querySelectorAll ( '[data-reveal="container"]' ) con…" at bounding box center [774, 422] width 894 height 586
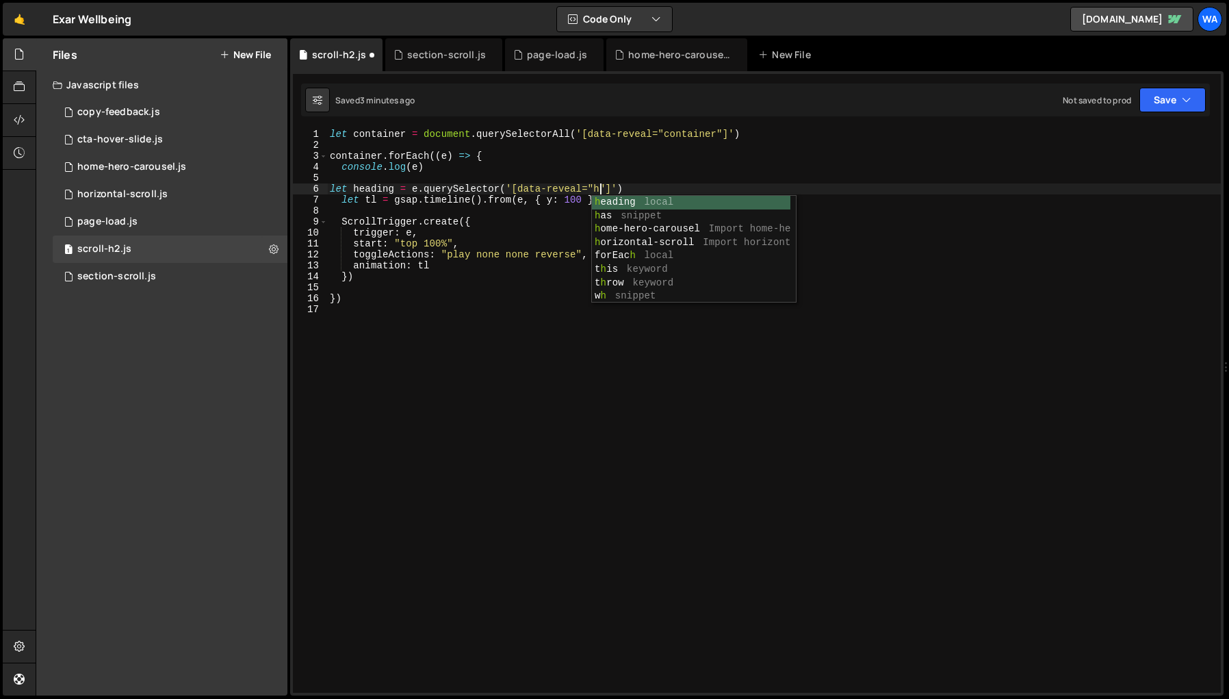
type textarea "let heading = e.querySelector('[data-reveal="h2"]')"
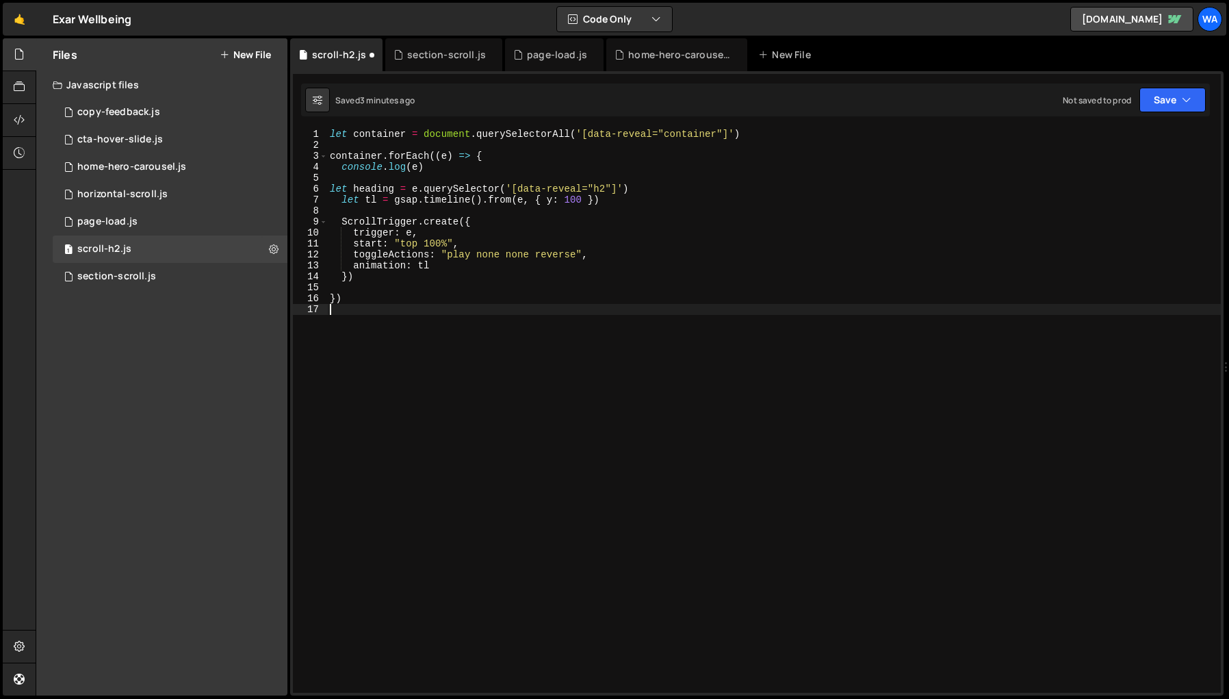
click at [685, 372] on div "let container = document . querySelectorAll ( '[data-reveal="container"]' ) con…" at bounding box center [774, 422] width 894 height 586
click at [405, 443] on div "let container = document . querySelectorAll ( '[data-reveal="container"]' ) con…" at bounding box center [774, 422] width 894 height 586
click at [547, 59] on div "page-load.js" at bounding box center [557, 55] width 60 height 14
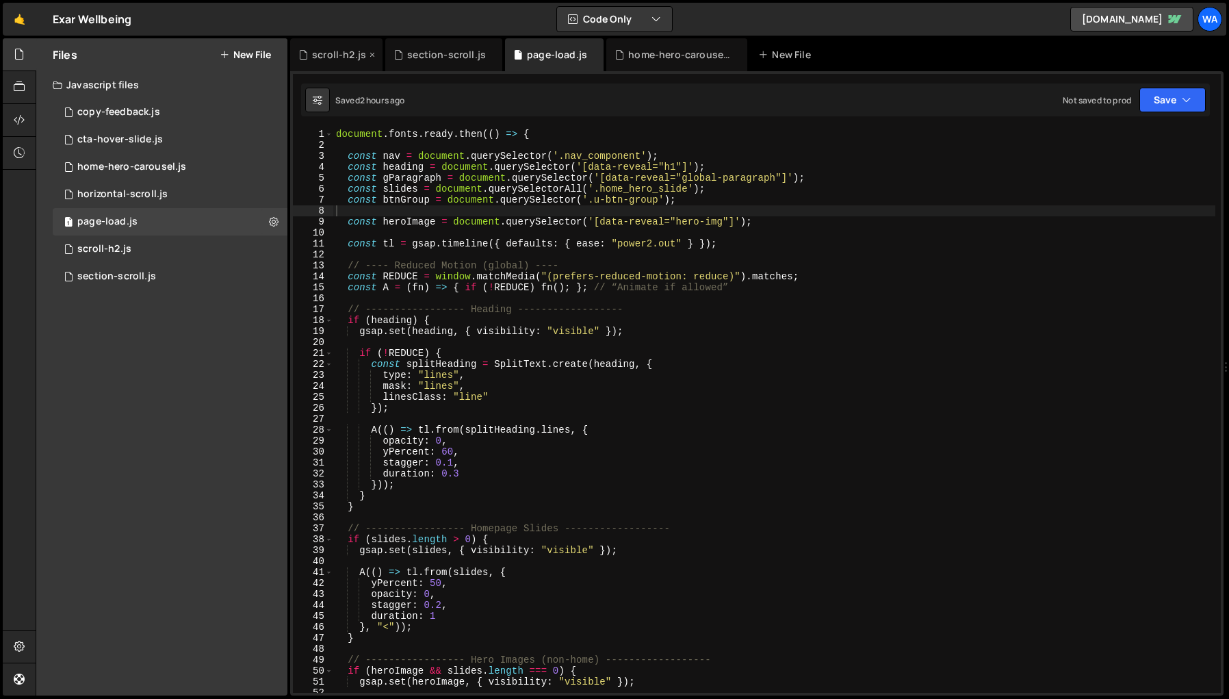
click at [341, 57] on div "scroll-h2.js" at bounding box center [339, 55] width 54 height 14
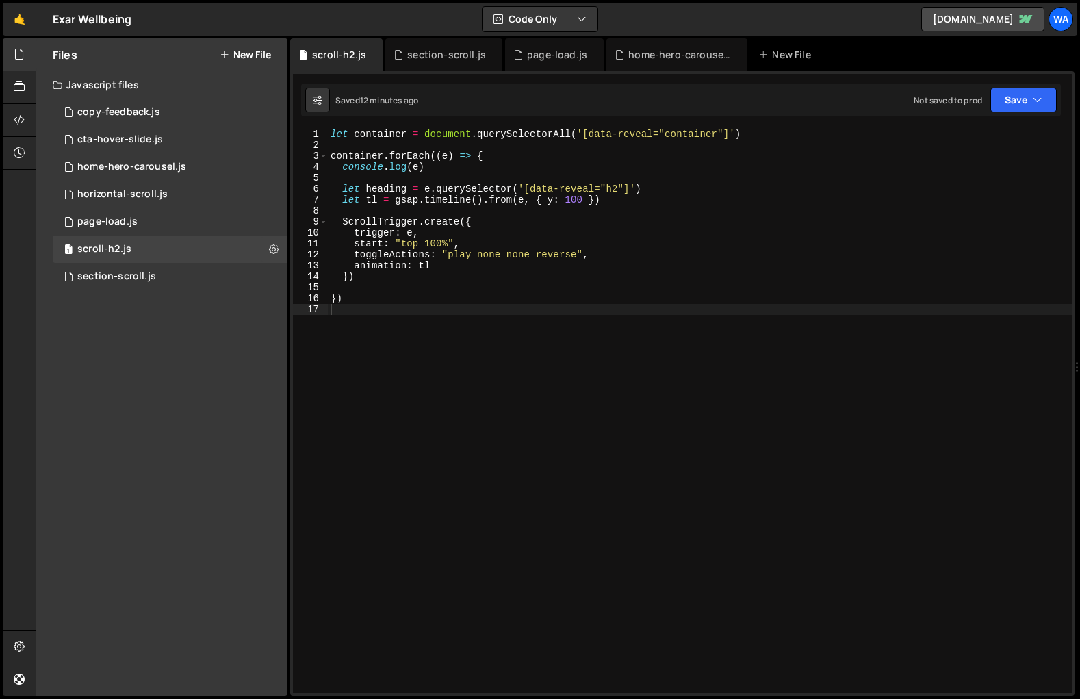
click at [500, 435] on div "let container = document . querySelectorAll ( '[data-reveal="container"]' ) con…" at bounding box center [700, 422] width 744 height 586
click at [418, 168] on div "let container = document . querySelectorAll ( '[data-reveal="container"]' ) con…" at bounding box center [700, 422] width 744 height 586
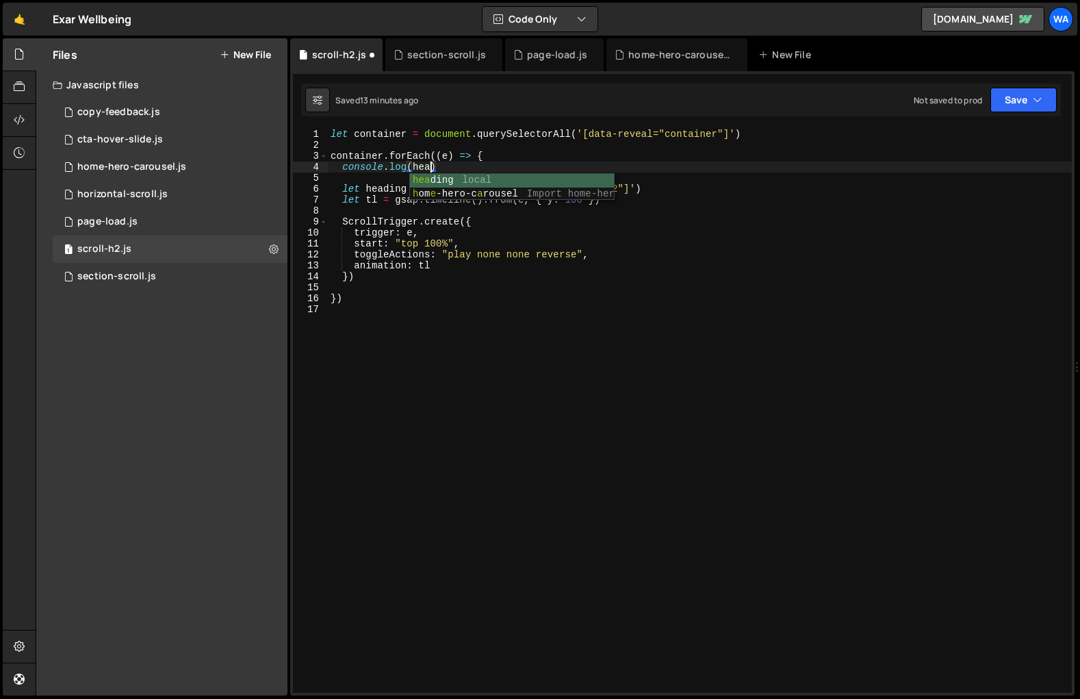
type textarea "console.log(heading)"
drag, startPoint x: 468, startPoint y: 169, endPoint x: 344, endPoint y: 168, distance: 123.2
click at [344, 168] on div "let container = document . querySelectorAll ( '[data-reveal="container"]' ) con…" at bounding box center [700, 422] width 744 height 586
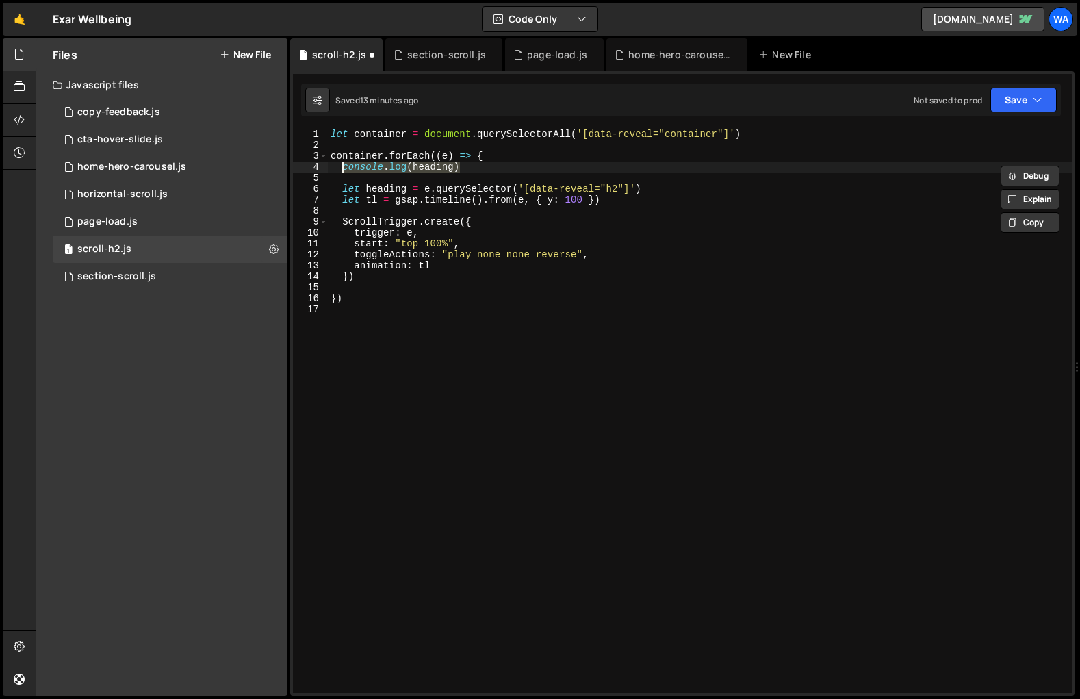
scroll to position [0, 0]
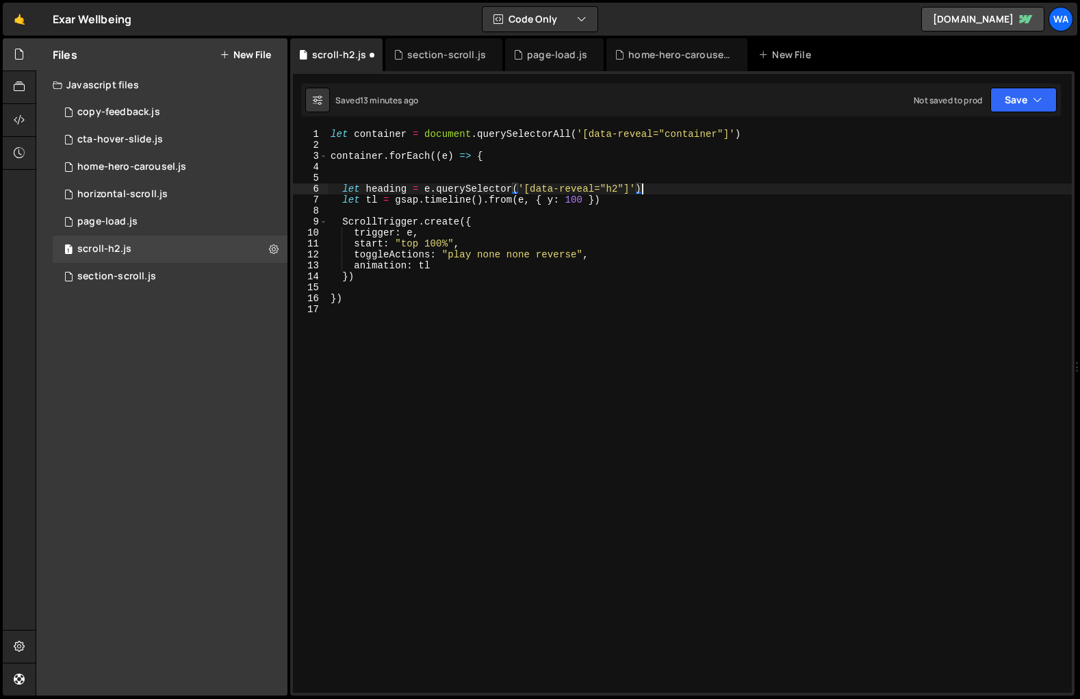
click at [669, 188] on div "let container = document . querySelectorAll ( '[data-reveal="container"]' ) con…" at bounding box center [700, 422] width 744 height 586
type textarea "let heading = e.querySelector('[data-reveal="h2"]')"
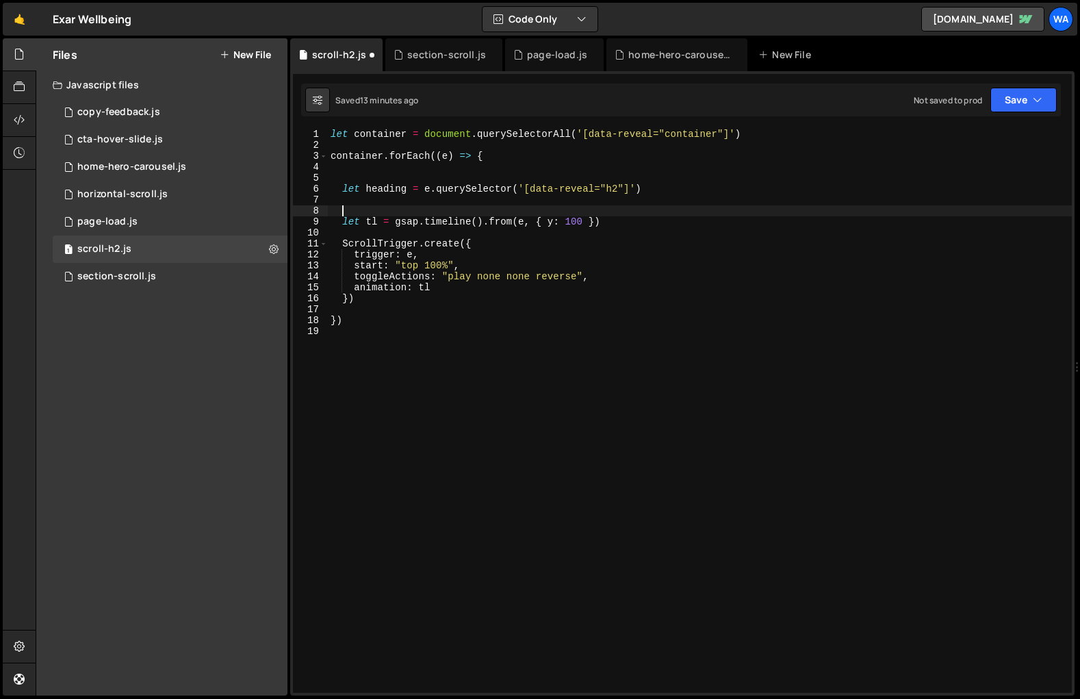
paste textarea "console.log(heading)"
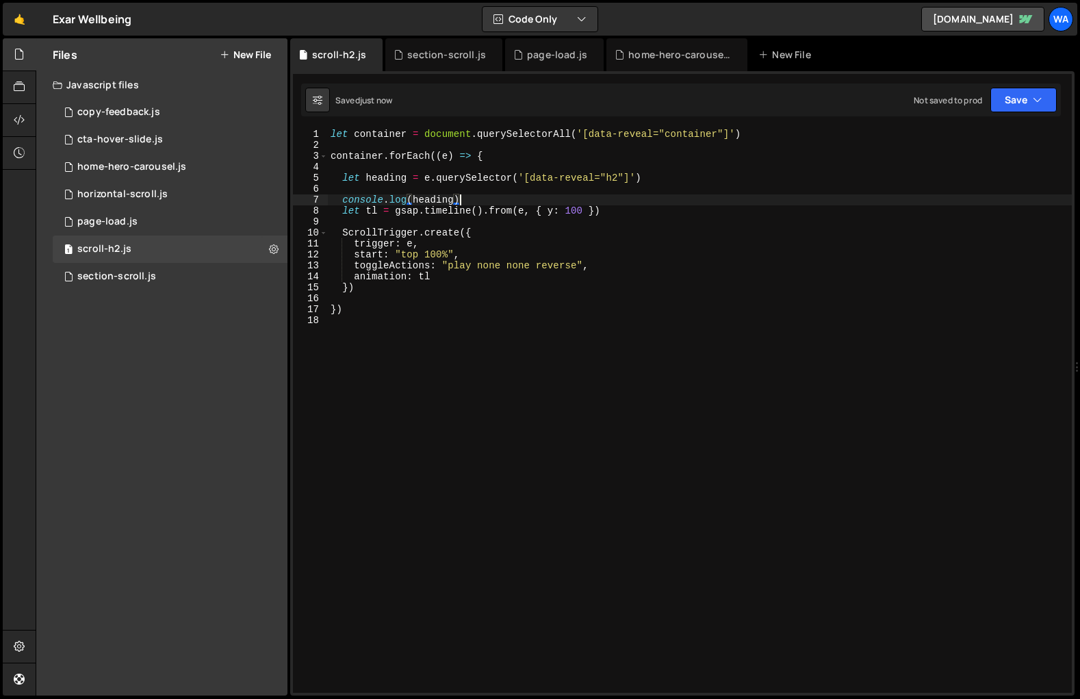
click at [461, 194] on div "let container = document . querySelectorAll ( '[data-reveal="container"]' ) con…" at bounding box center [700, 422] width 744 height 586
type textarea "console.log(heading)"
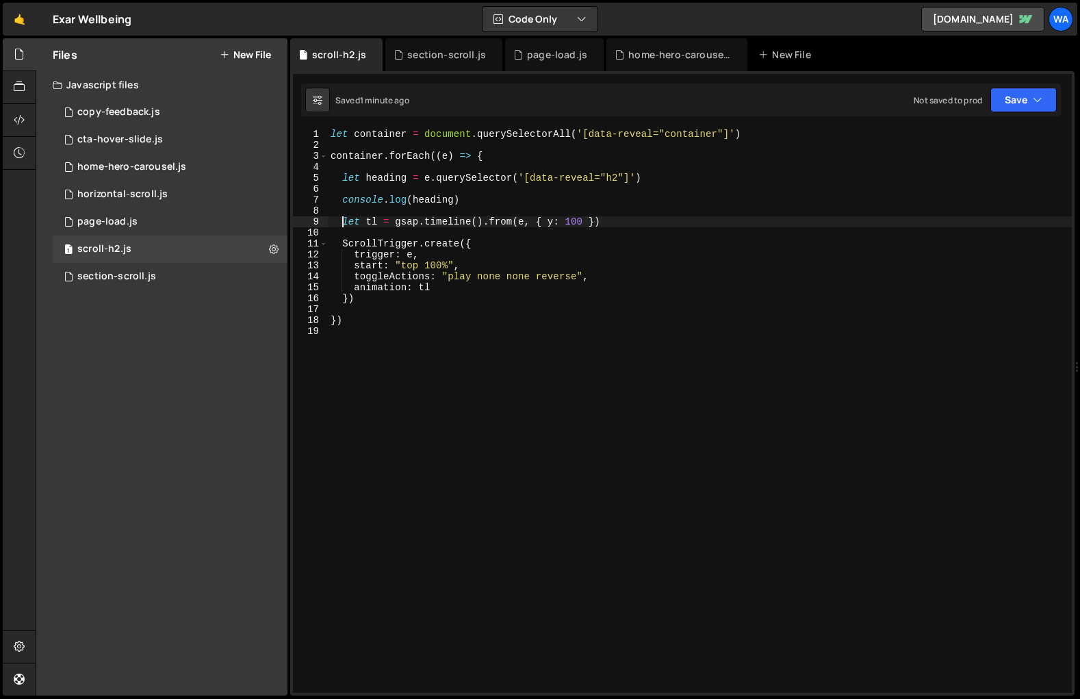
click at [412, 256] on div "let container = document . querySelectorAll ( '[data-reveal="container"]' ) con…" at bounding box center [700, 422] width 744 height 586
click at [406, 136] on div "let container = document . querySelectorAll ( '[data-reveal="container"]' ) con…" at bounding box center [700, 422] width 744 height 586
click at [383, 157] on div "let containers = document . querySelectorAll ( '[data-reveal="container"]' ) co…" at bounding box center [700, 422] width 744 height 586
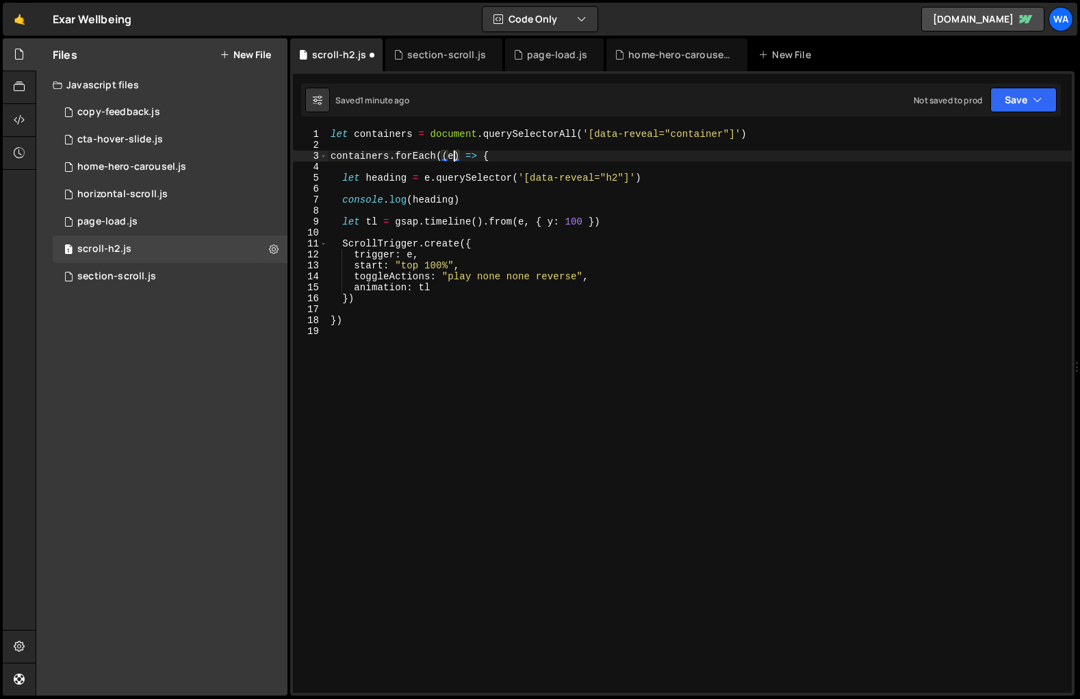
click at [454, 158] on div "let containers = document . querySelectorAll ( '[data-reveal="container"]' ) co…" at bounding box center [700, 422] width 744 height 586
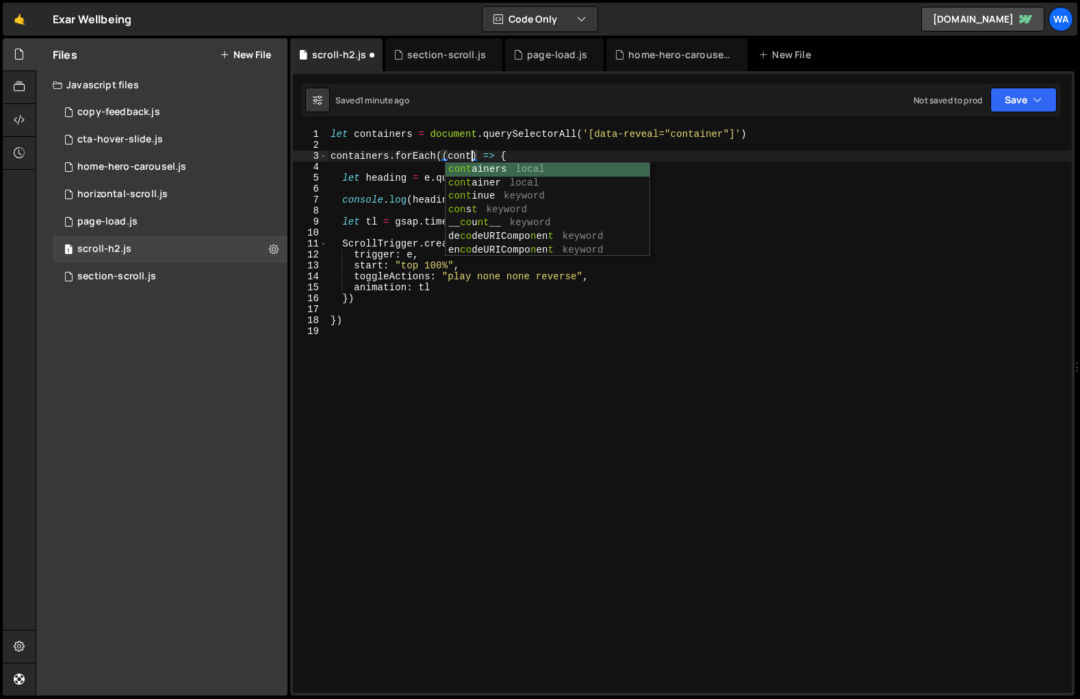
scroll to position [0, 10]
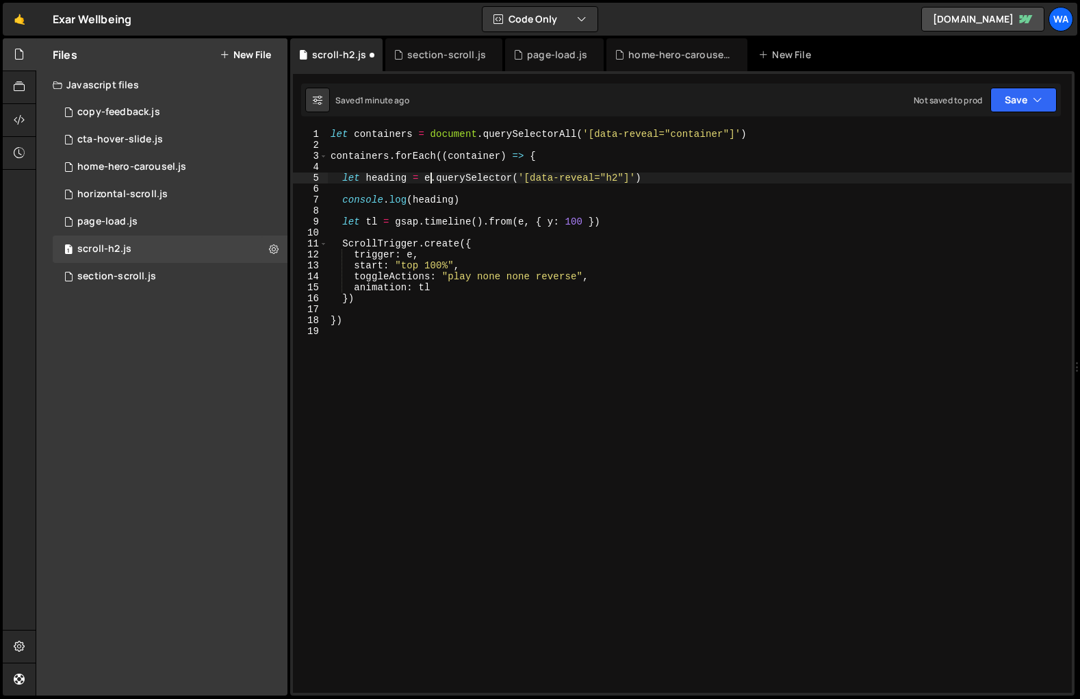
click at [431, 179] on div "let containers = document . querySelectorAll ( '[data-reveal="container"]' ) co…" at bounding box center [700, 422] width 744 height 586
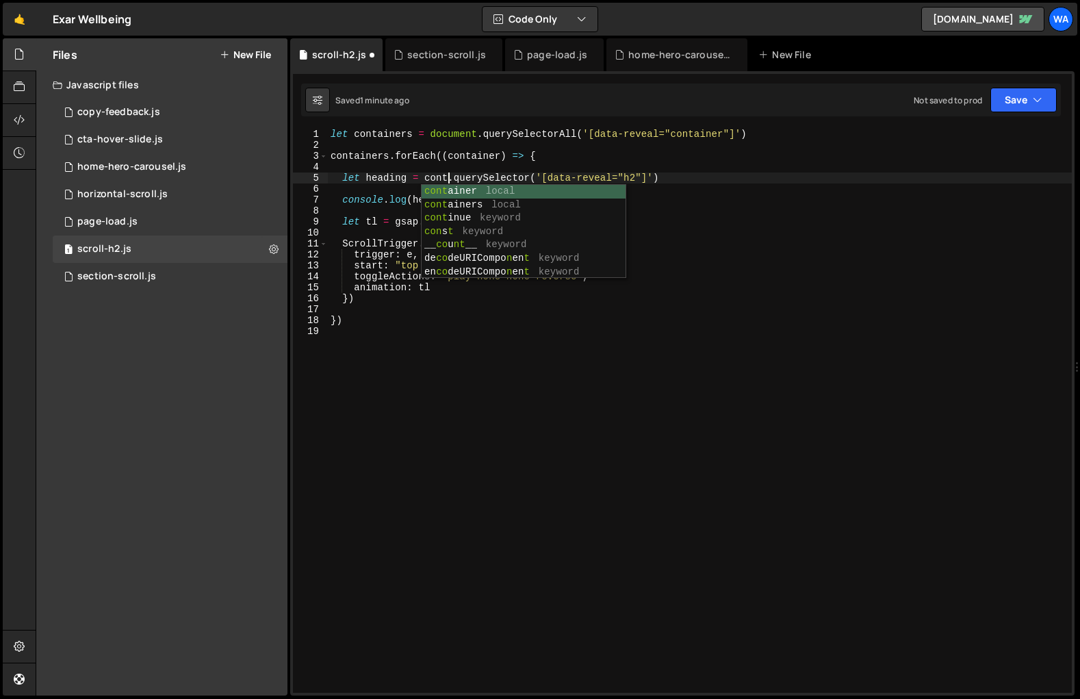
scroll to position [0, 8]
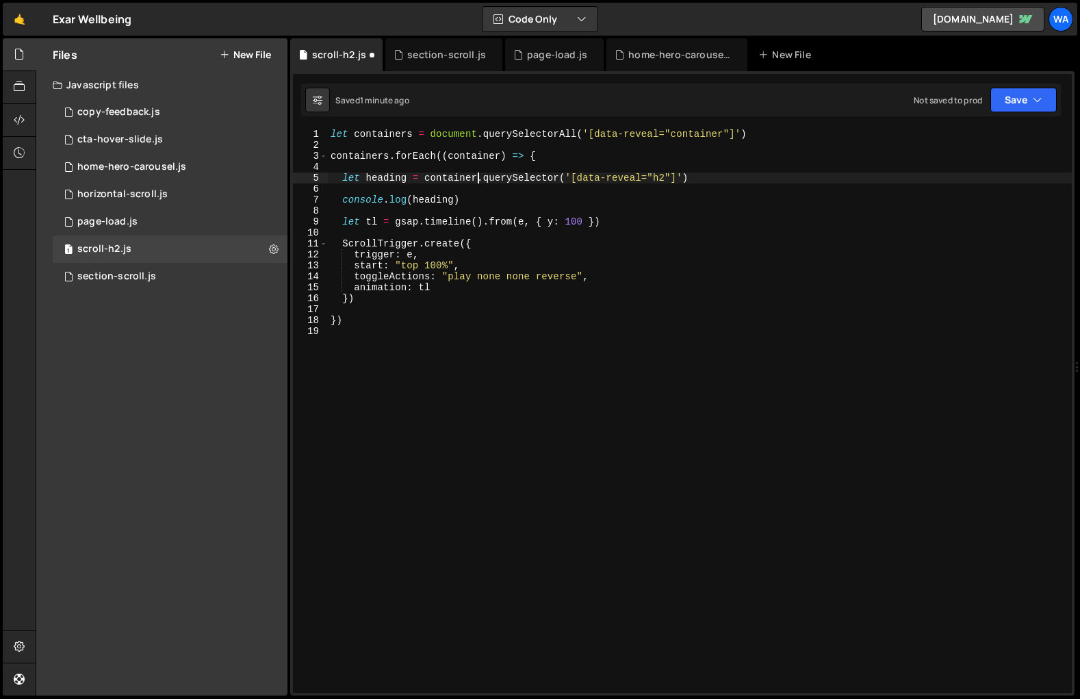
click at [522, 225] on div "let containers = document . querySelectorAll ( '[data-reveal="container"]' ) co…" at bounding box center [700, 422] width 744 height 586
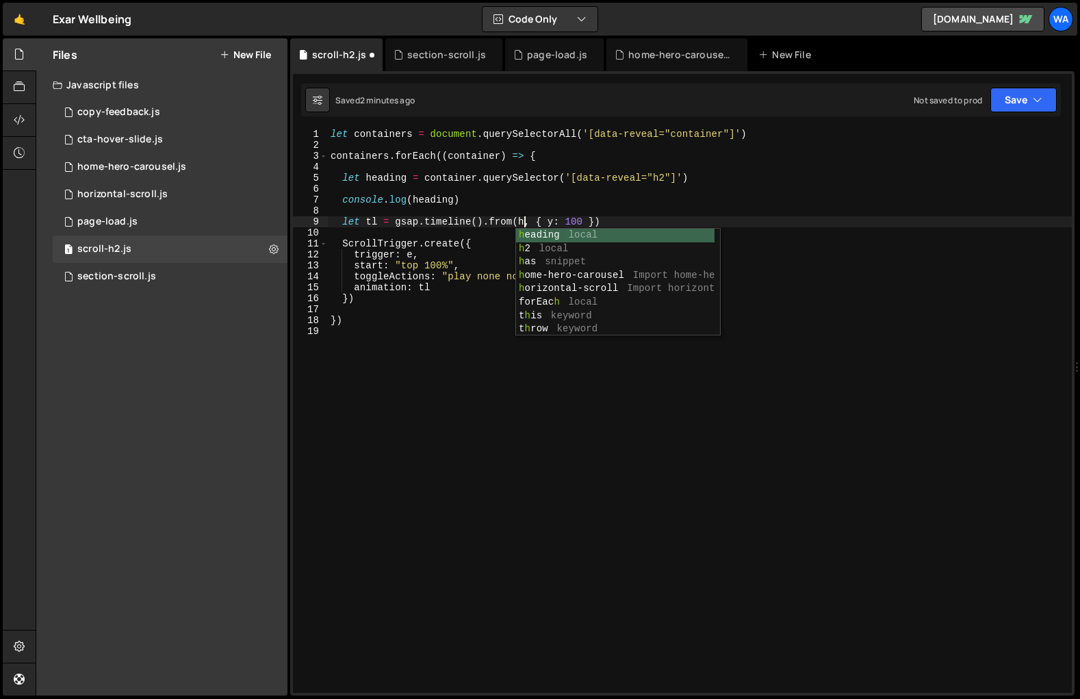
scroll to position [0, 14]
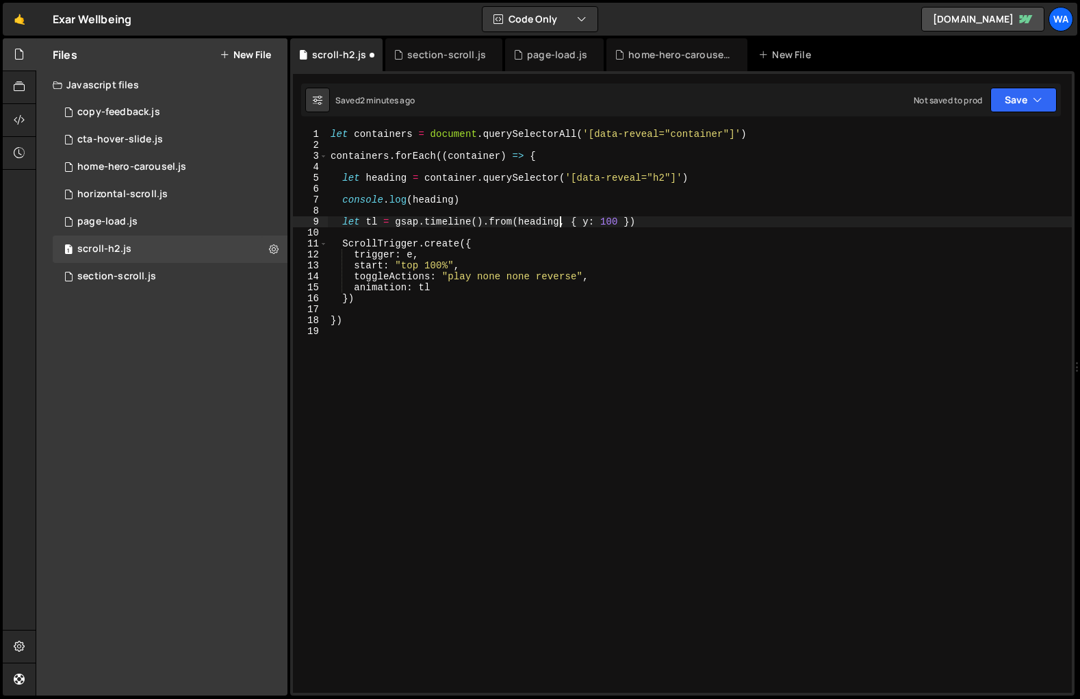
click at [412, 254] on div "let containers = document . querySelectorAll ( '[data-reveal="container"]' ) co…" at bounding box center [700, 422] width 744 height 586
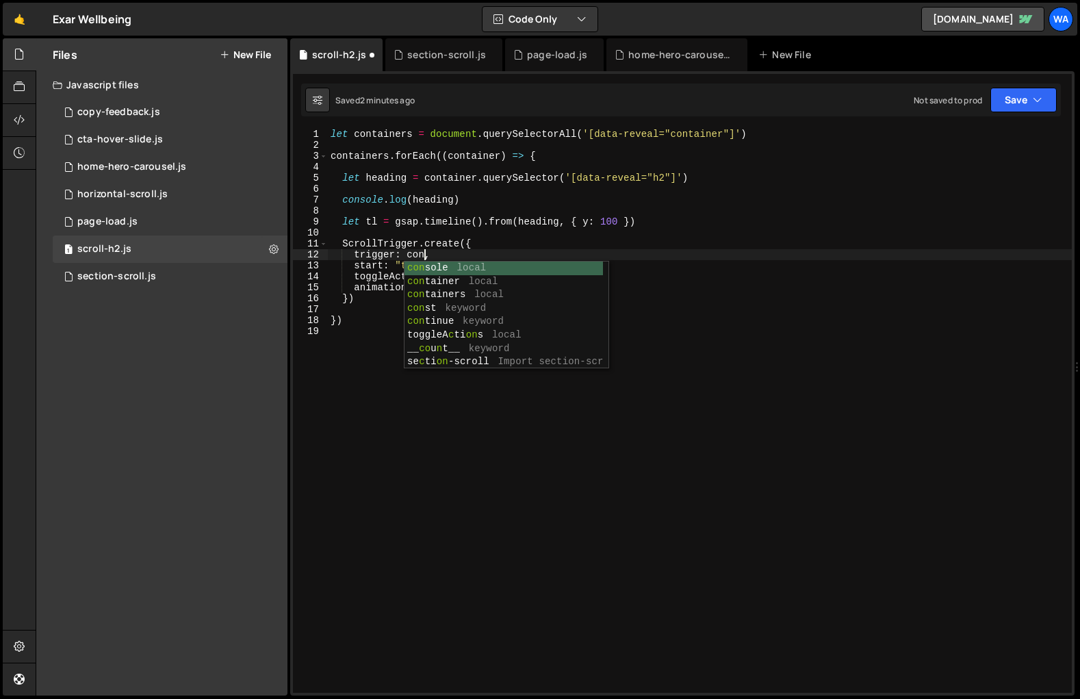
scroll to position [0, 6]
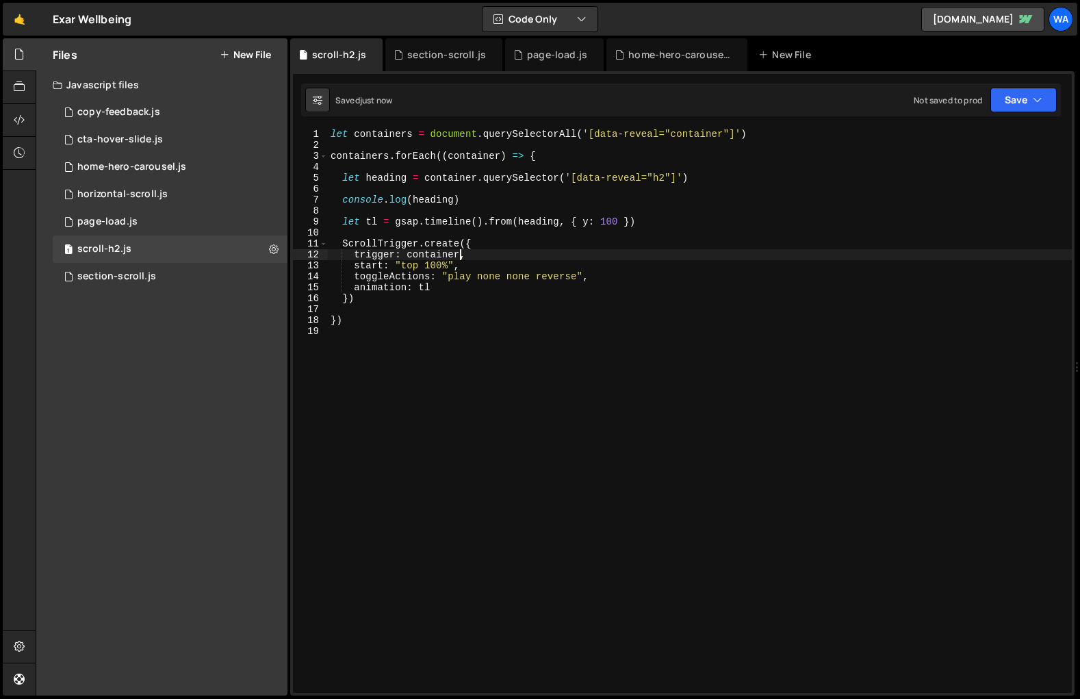
click at [602, 222] on div "let containers = document . querySelectorAll ( '[data-reveal="container"]' ) co…" at bounding box center [700, 422] width 744 height 586
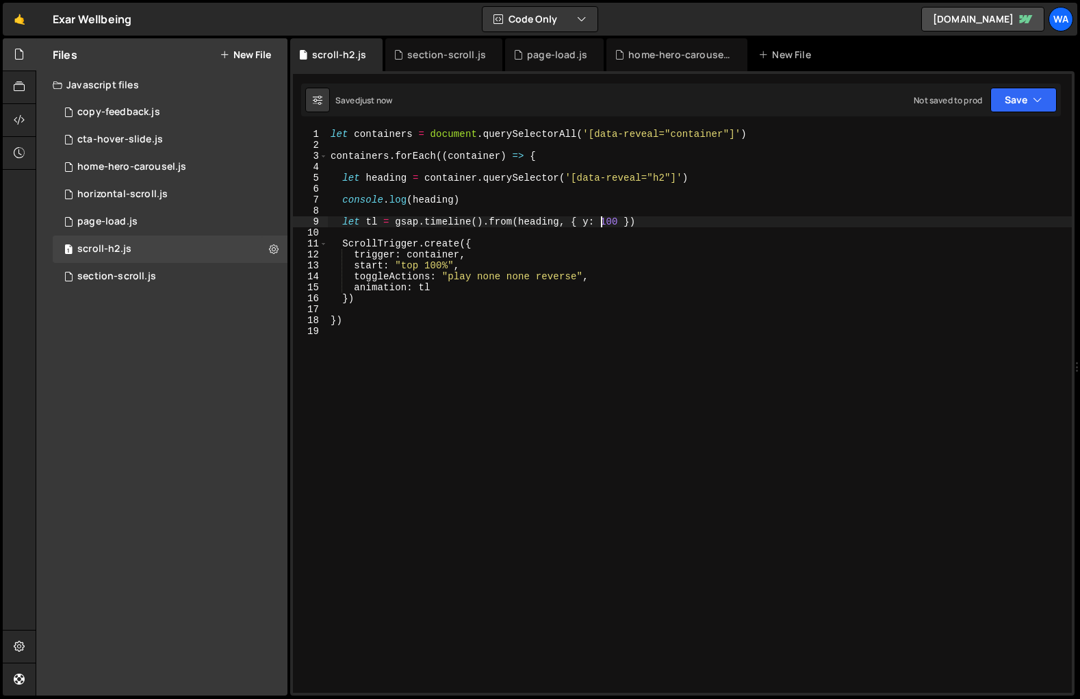
scroll to position [0, 19]
type textarea "let tl = gsap.timeline().from(heading, { y: 100 })"
click at [442, 59] on div "section-scroll.js" at bounding box center [446, 55] width 79 height 14
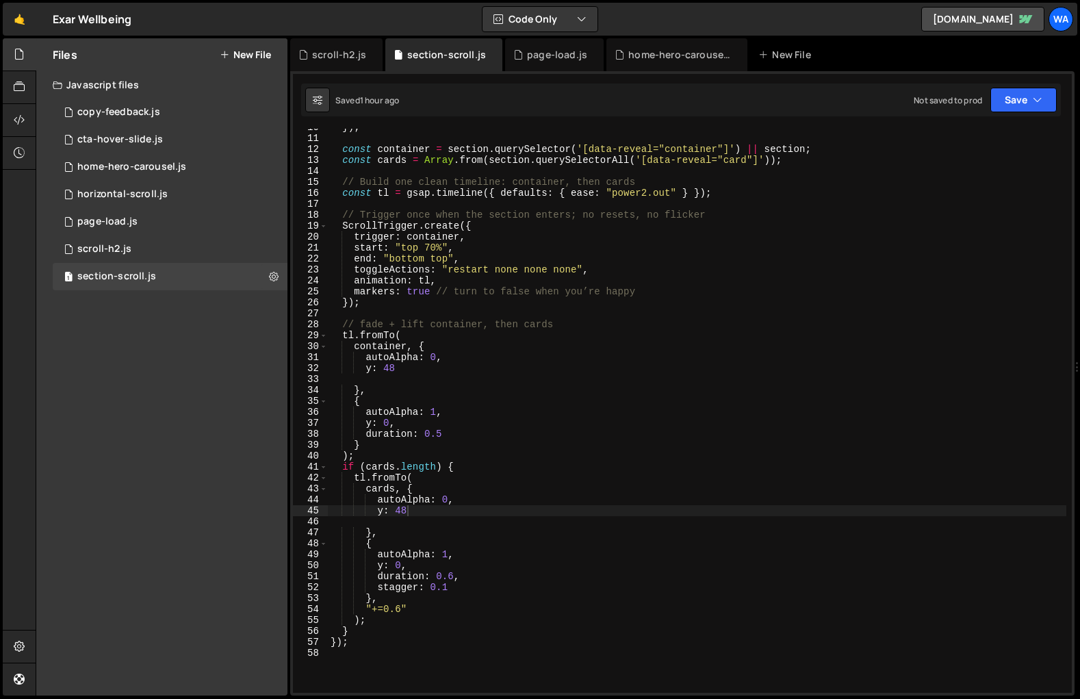
scroll to position [95, 0]
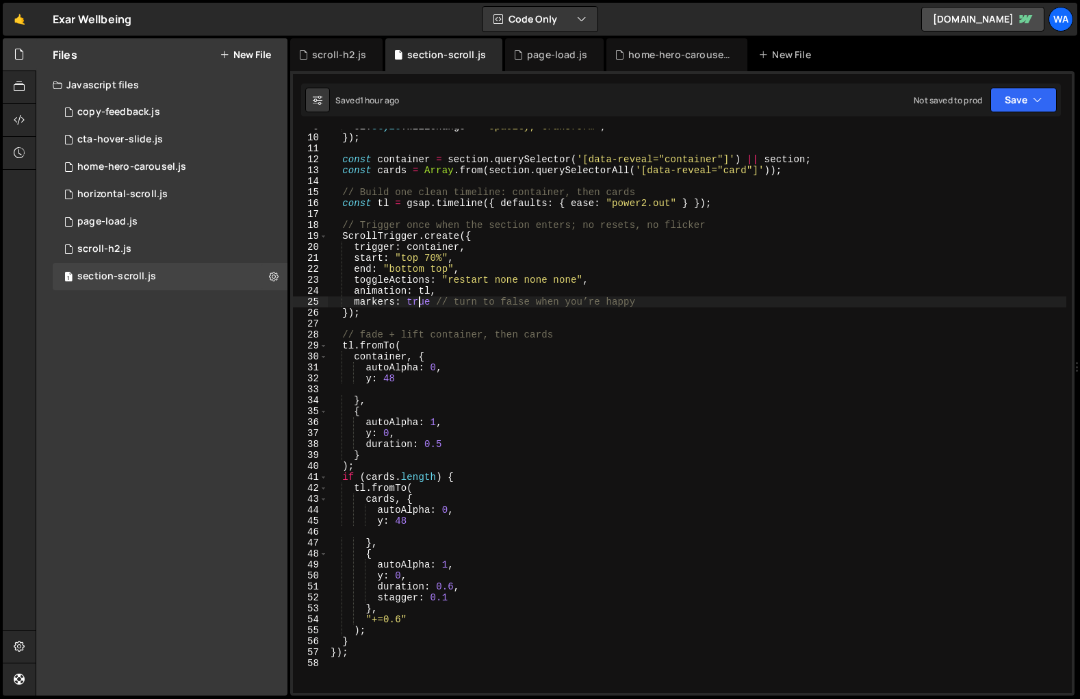
click at [420, 305] on div "el . style . willChange = "opacity, transform" ; }) ; const container = section…" at bounding box center [697, 414] width 739 height 586
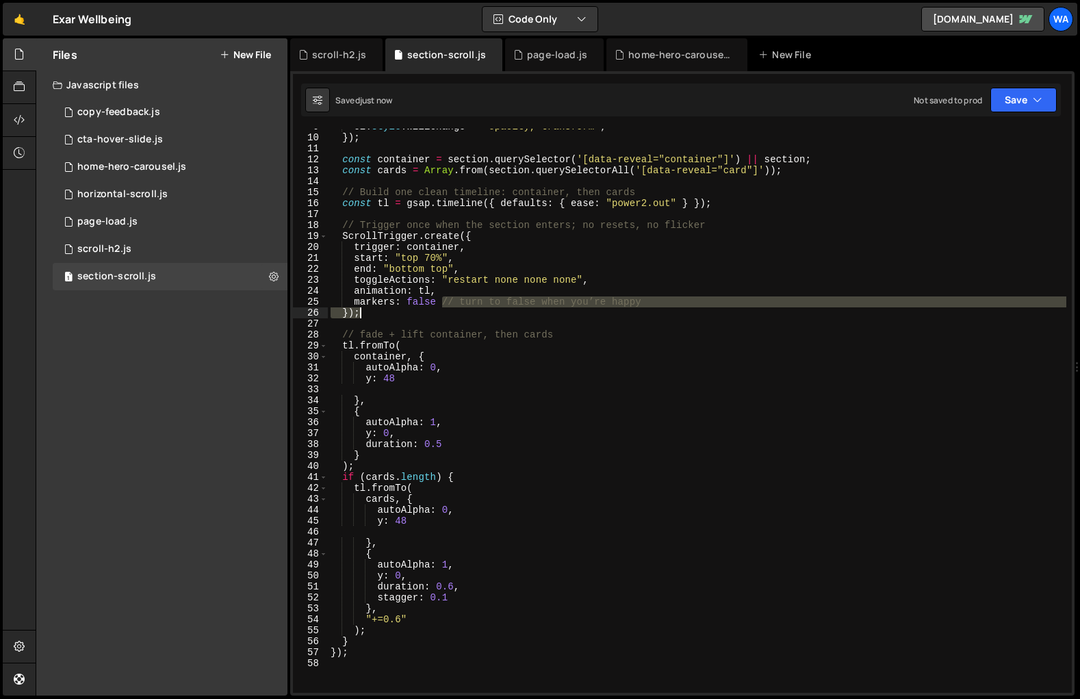
drag, startPoint x: 444, startPoint y: 303, endPoint x: 641, endPoint y: 313, distance: 197.4
click at [641, 313] on div "el . style . willChange = "opacity, transform" ; }) ; const container = section…" at bounding box center [697, 414] width 739 height 586
click at [639, 303] on div "el . style . willChange = "opacity, transform" ; }) ; const container = section…" at bounding box center [697, 411] width 739 height 564
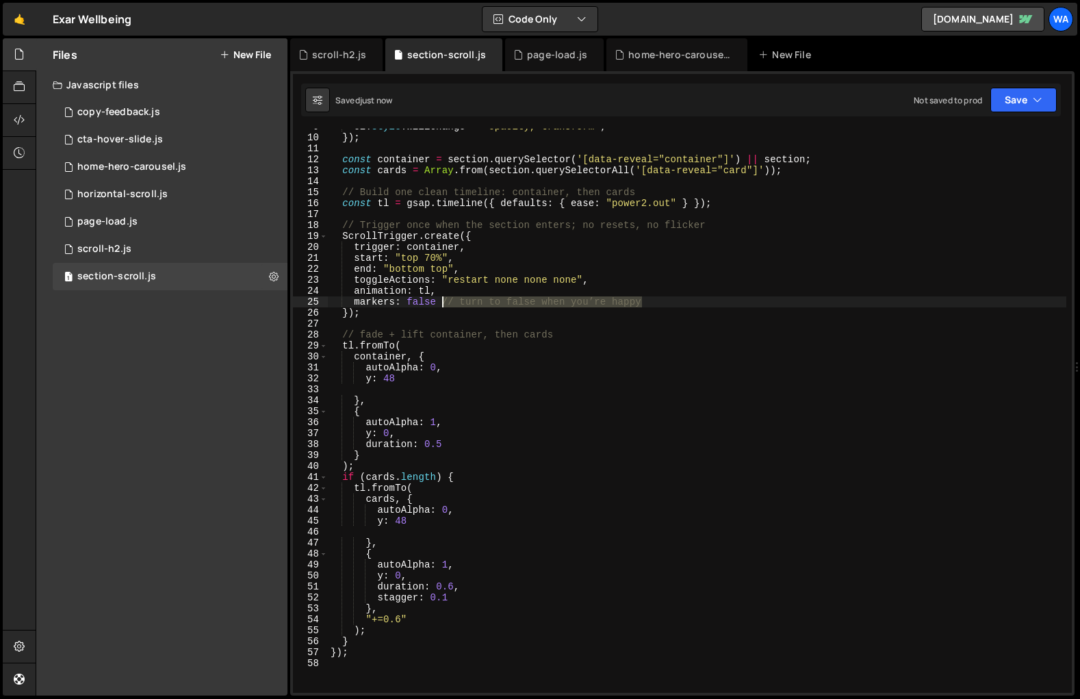
drag, startPoint x: 644, startPoint y: 302, endPoint x: 445, endPoint y: 303, distance: 199.2
click at [445, 303] on div "el . style . willChange = "opacity, transform" ; }) ; const container = section…" at bounding box center [697, 414] width 739 height 586
type textarea "markers: false"
click at [320, 57] on div "scroll-h2.js" at bounding box center [339, 55] width 54 height 14
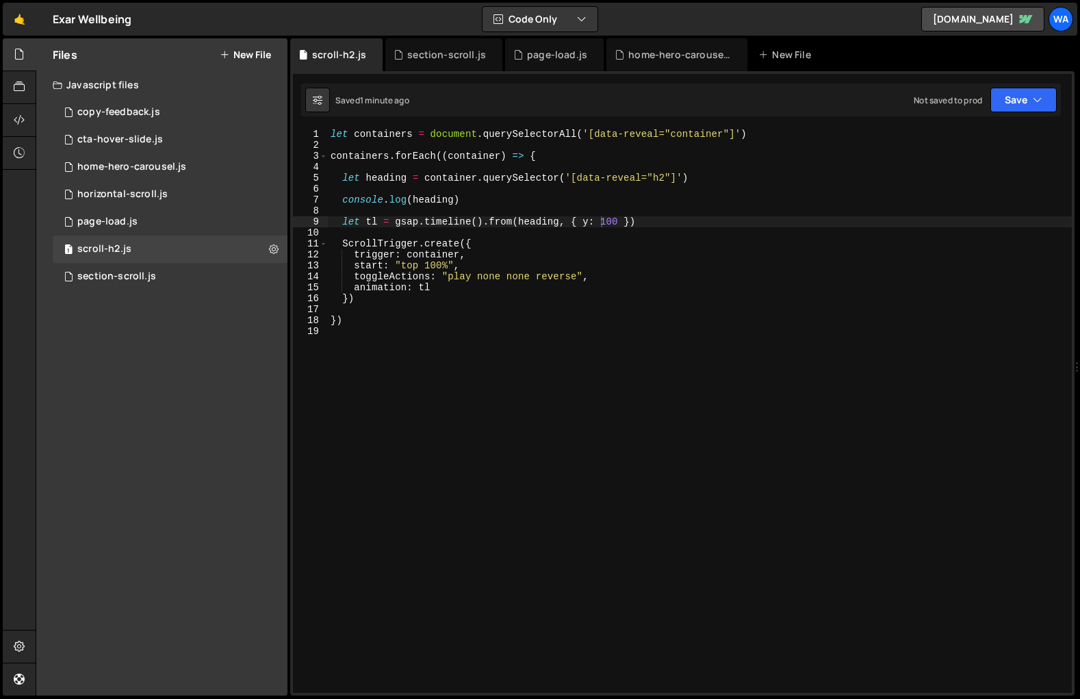
click at [433, 203] on div "let containers = document . querySelectorAll ( '[data-reveal="container"]' ) co…" at bounding box center [700, 422] width 744 height 586
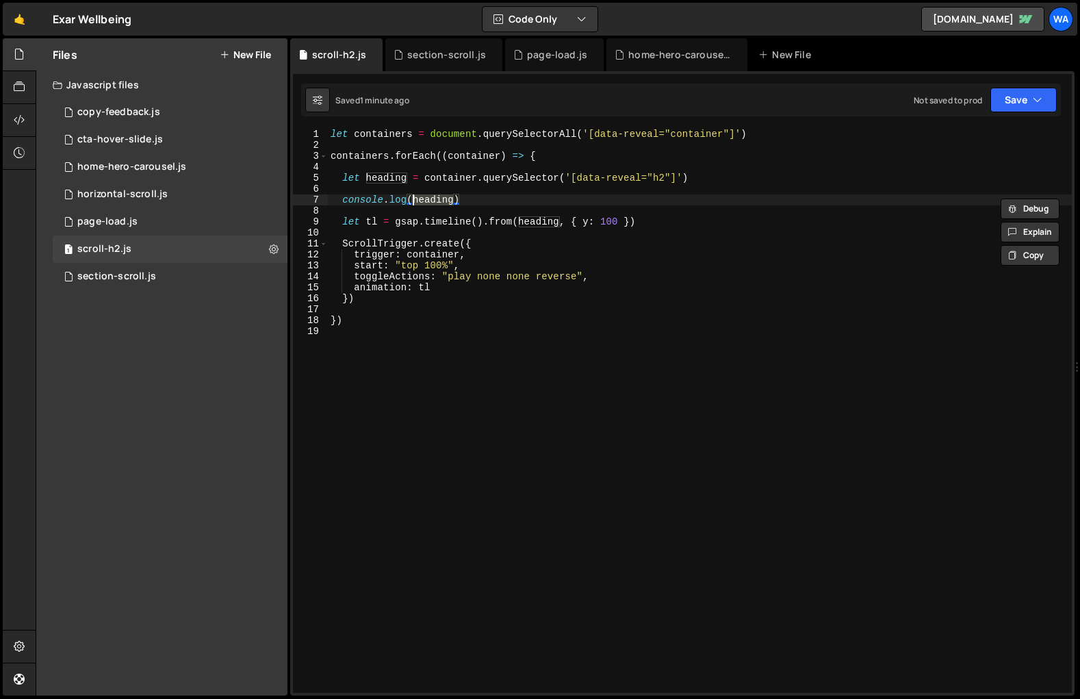
click at [433, 203] on div "let containers = document . querySelectorAll ( '[data-reveal="container"]' ) co…" at bounding box center [700, 422] width 744 height 586
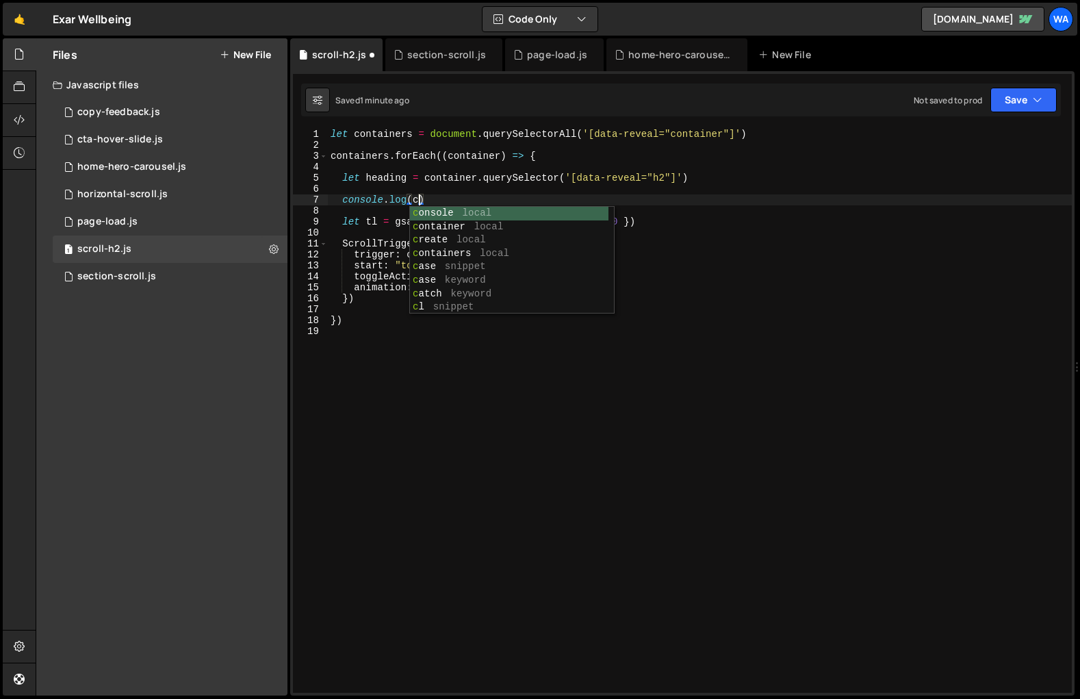
scroll to position [0, 6]
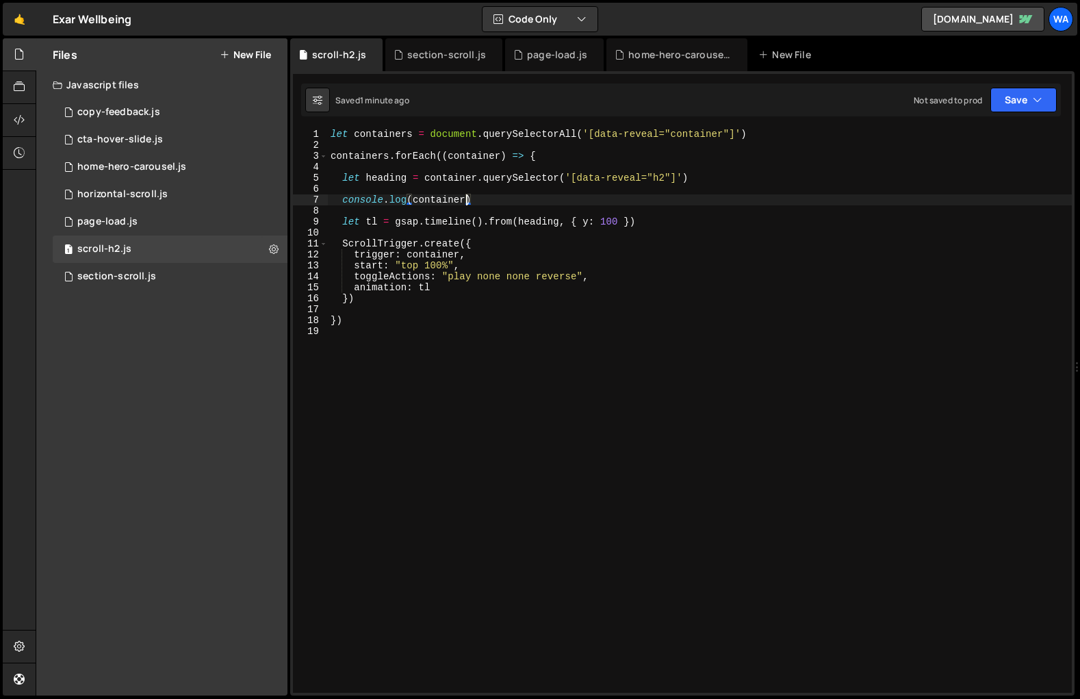
click at [437, 290] on div "let containers = document . querySelectorAll ( '[data-reveal="container"]' ) co…" at bounding box center [700, 422] width 744 height 586
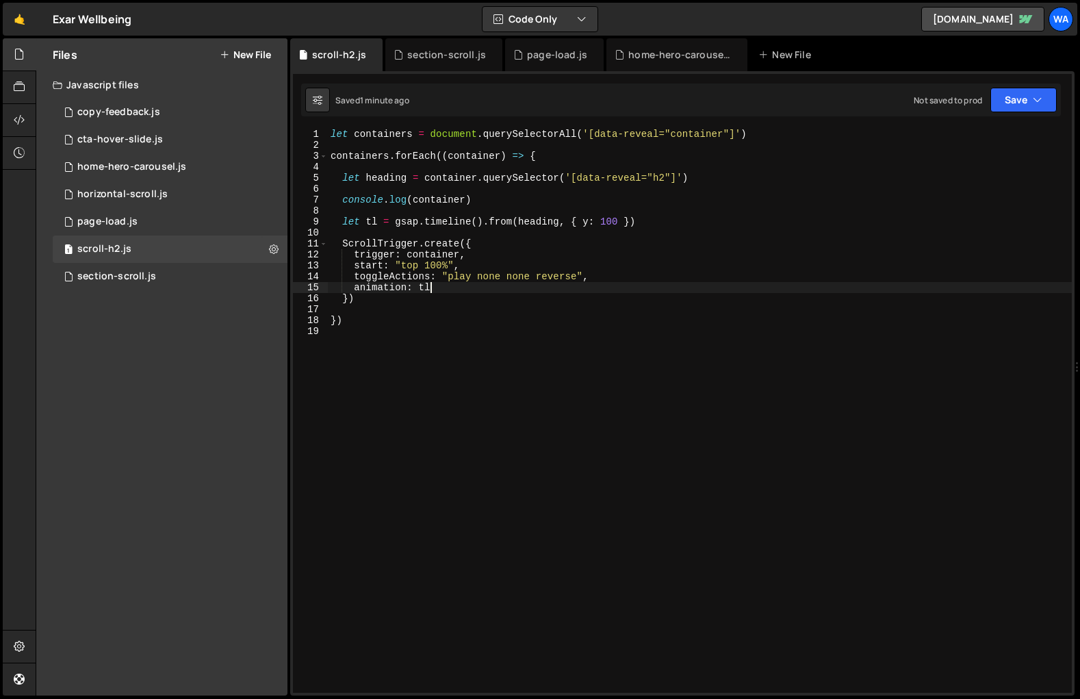
type textarea "animation: tl,"
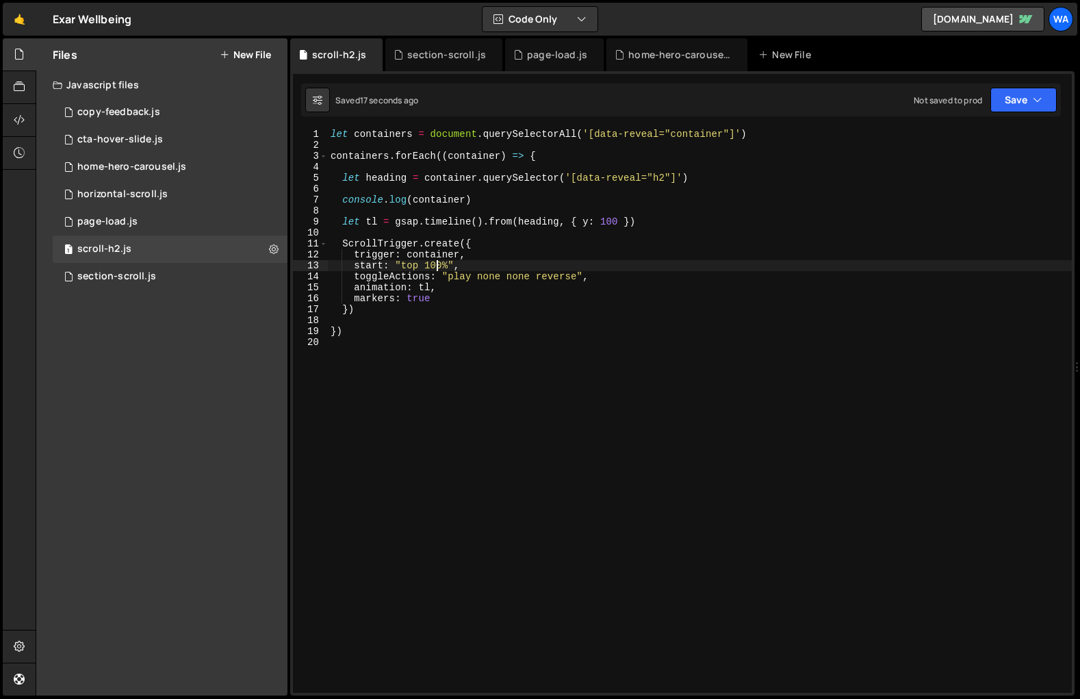
click at [437, 266] on div "let containers = document . querySelectorAll ( '[data-reveal="container"]' ) co…" at bounding box center [700, 422] width 744 height 586
click at [487, 225] on div "let containers = document . querySelectorAll ( '[data-reveal="container"]' ) co…" at bounding box center [700, 422] width 744 height 586
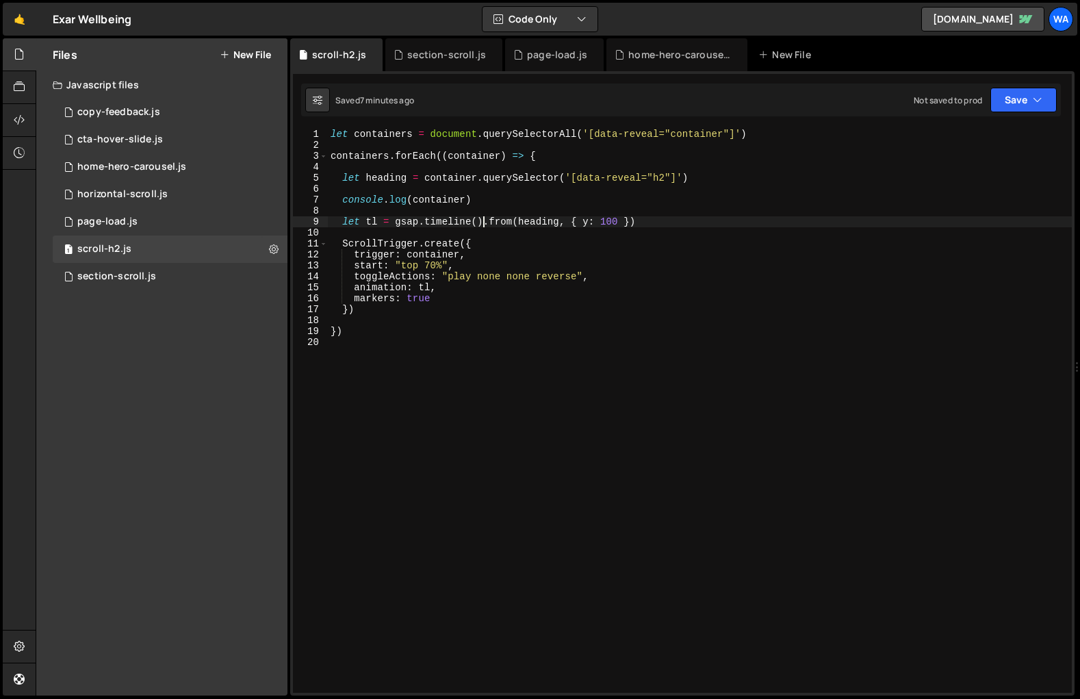
click at [485, 224] on div "let containers = document . querySelectorAll ( '[data-reveal="container"]' ) co…" at bounding box center [700, 422] width 744 height 586
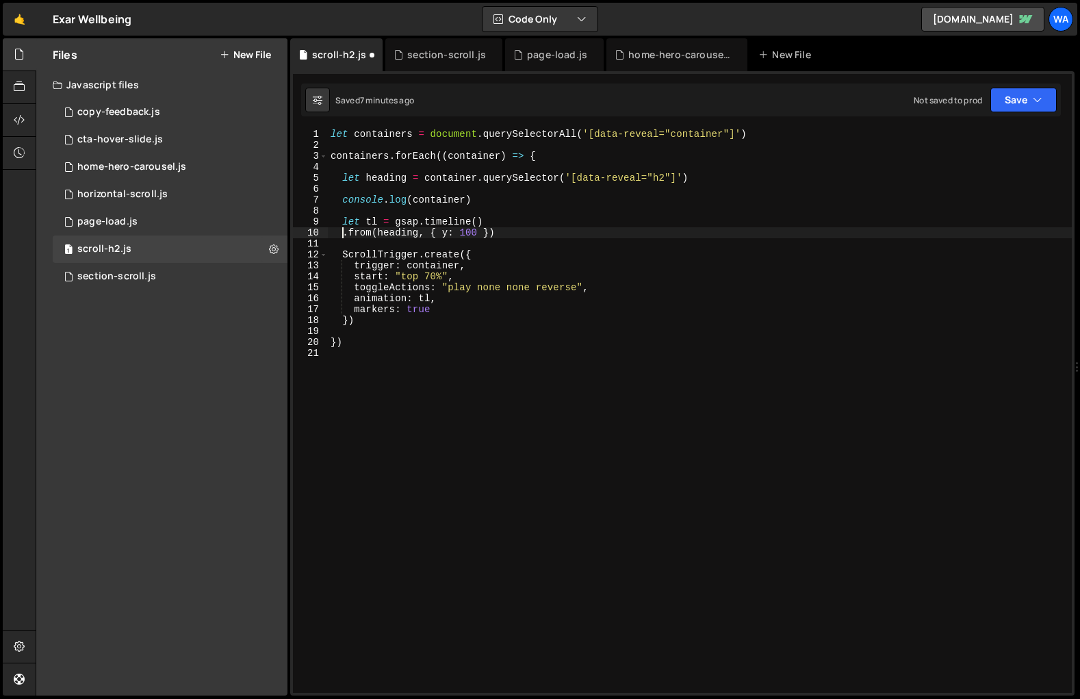
scroll to position [0, 1]
click at [442, 231] on div "let containers = document . querySelectorAll ( '[data-reveal="container"]' ) co…" at bounding box center [700, 422] width 744 height 586
type textarea "y: 100 })"
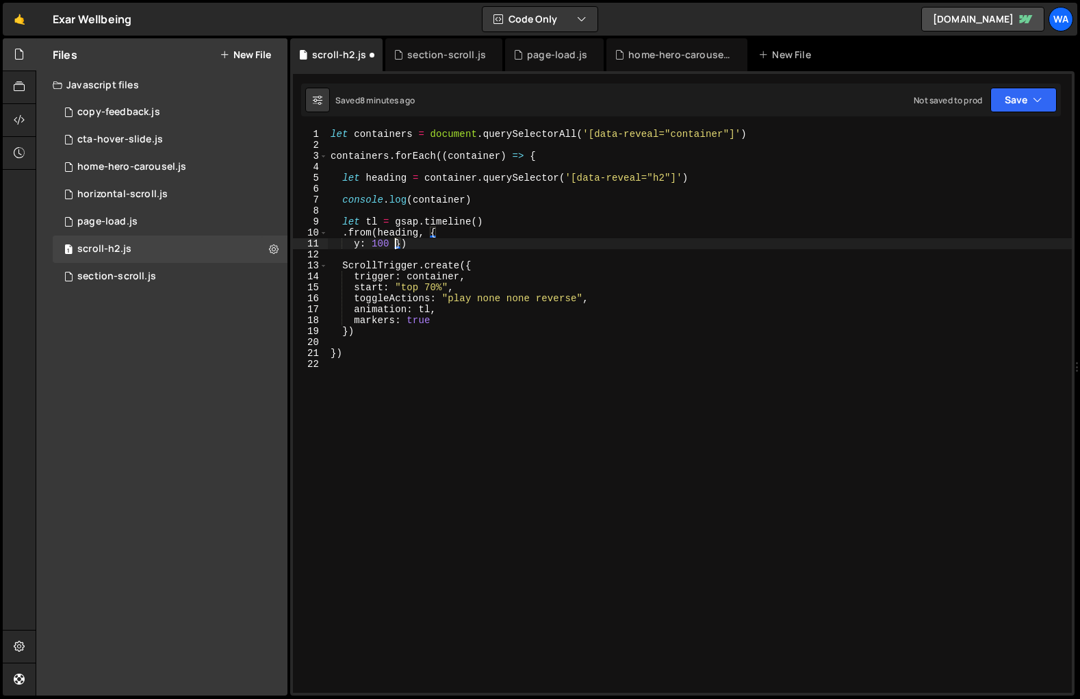
click at [394, 243] on div "let containers = document . querySelectorAll ( '[data-reveal="container"]' ) co…" at bounding box center [700, 422] width 744 height 586
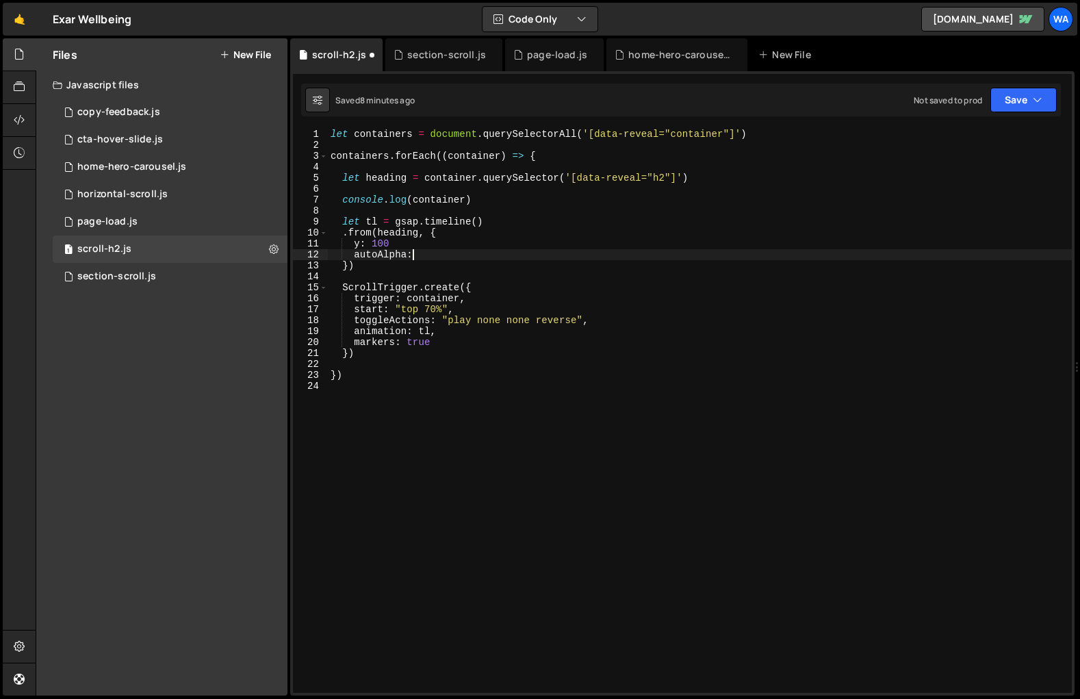
scroll to position [0, 5]
click at [418, 255] on div "let containers = document . querySelectorAll ( '[data-reveal="container"]' ) co…" at bounding box center [700, 422] width 744 height 586
click at [404, 244] on div "let containers = document . querySelectorAll ( '[data-reveal="container"]' ) co…" at bounding box center [700, 422] width 744 height 586
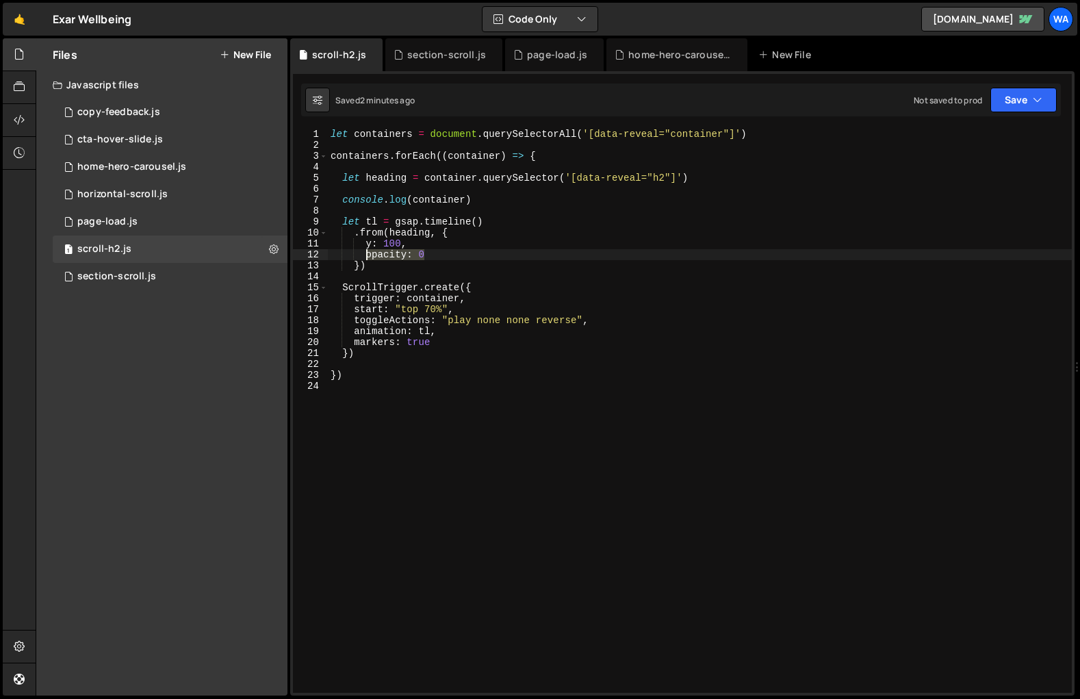
drag, startPoint x: 431, startPoint y: 255, endPoint x: 364, endPoint y: 259, distance: 66.5
click at [364, 259] on div "let containers = document . querySelectorAll ( '[data-reveal="container"]' ) co…" at bounding box center [700, 422] width 744 height 586
type textarea "opacity: 0"
click at [429, 311] on div "let containers = document . querySelectorAll ( '[data-reveal="container"]' ) co…" at bounding box center [700, 422] width 744 height 586
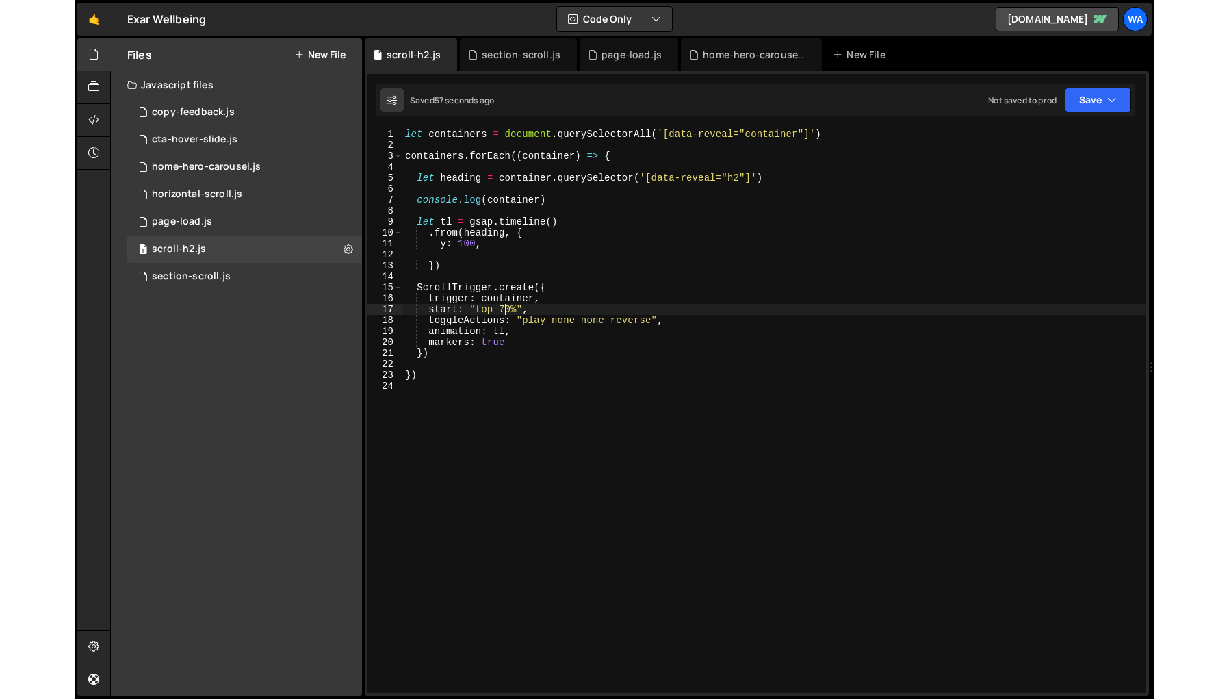
scroll to position [0, 7]
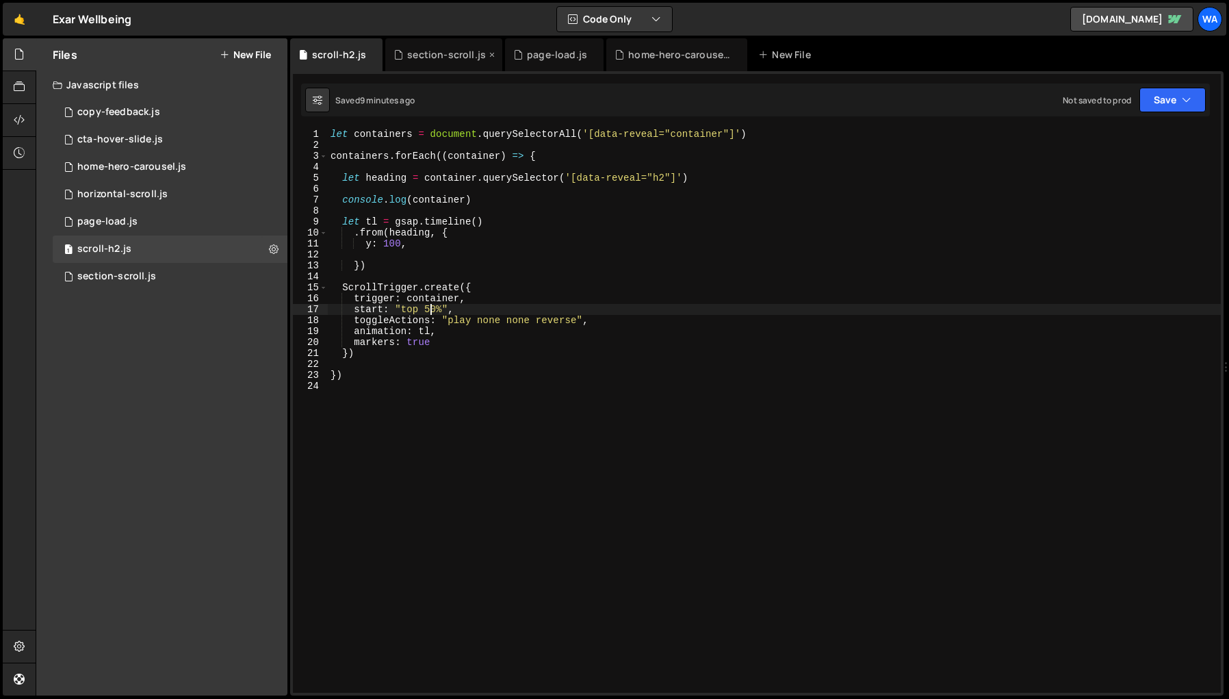
click at [444, 55] on div "section-scroll.js" at bounding box center [446, 55] width 79 height 14
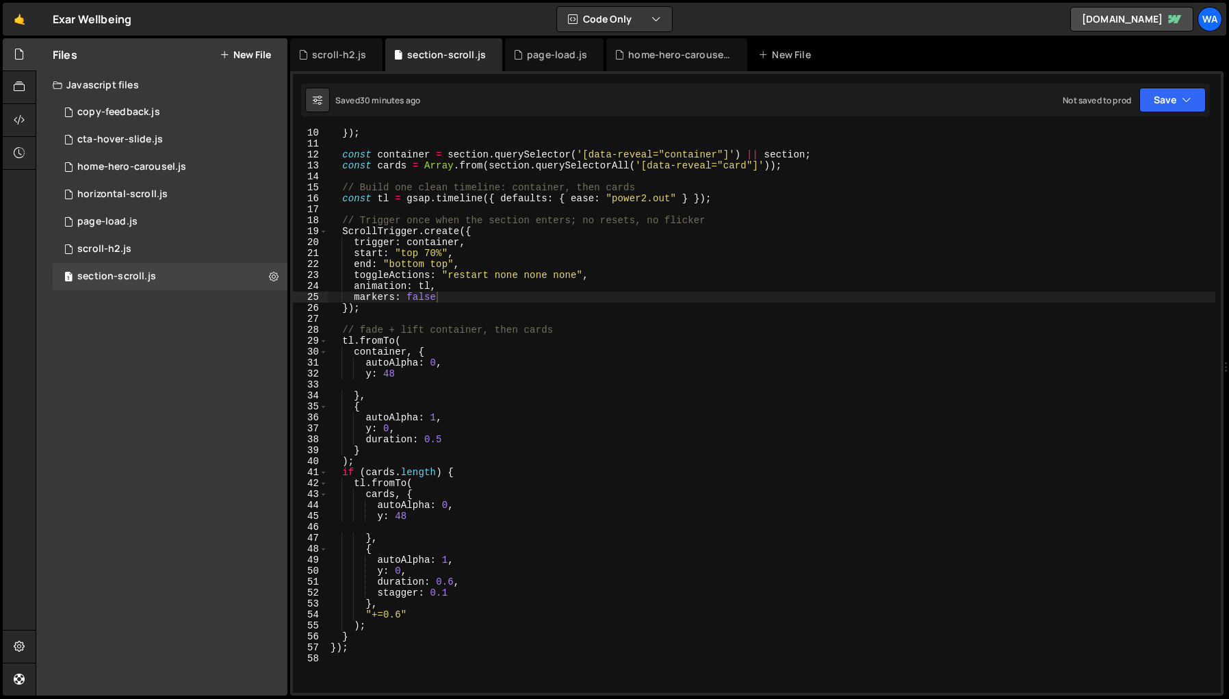
scroll to position [105, 0]
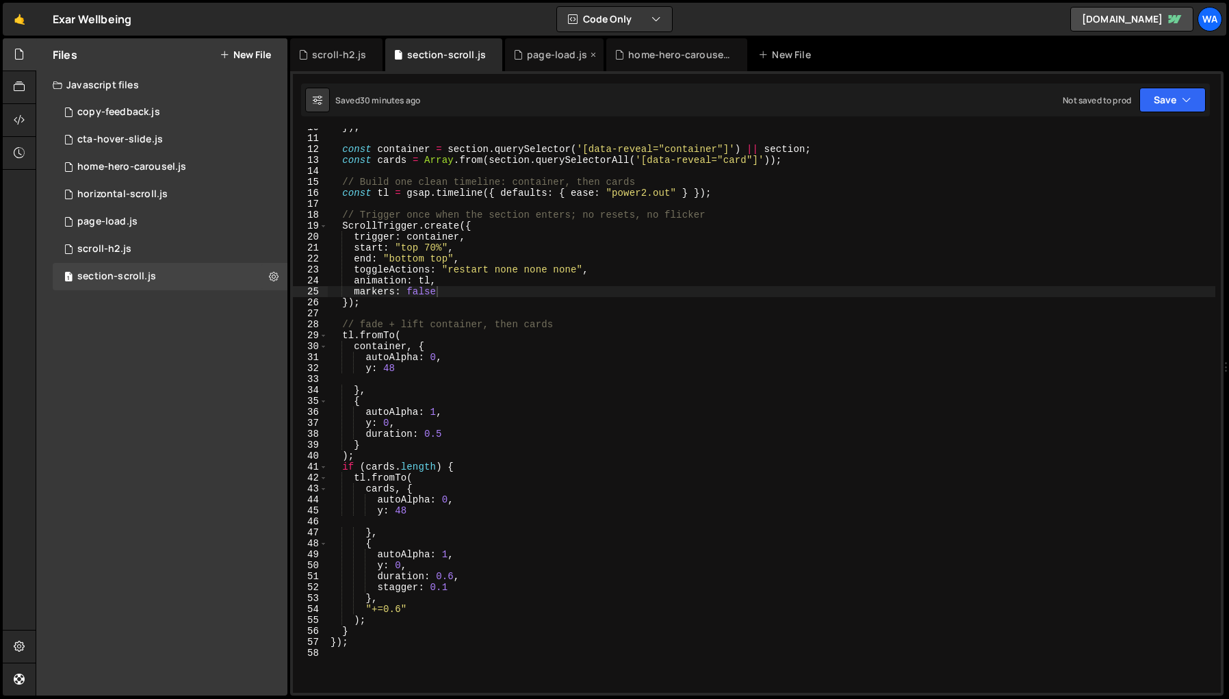
click at [539, 57] on div "page-load.js" at bounding box center [557, 55] width 60 height 14
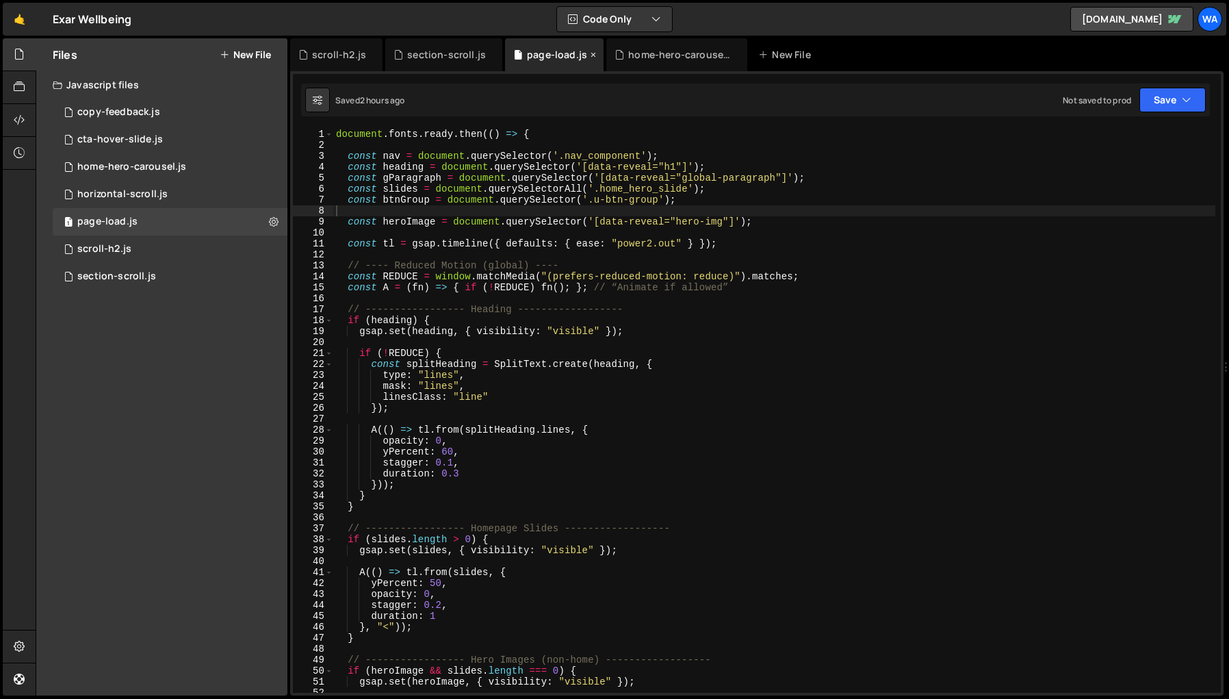
scroll to position [293, 0]
click at [445, 59] on div "section-scroll.js" at bounding box center [446, 55] width 79 height 14
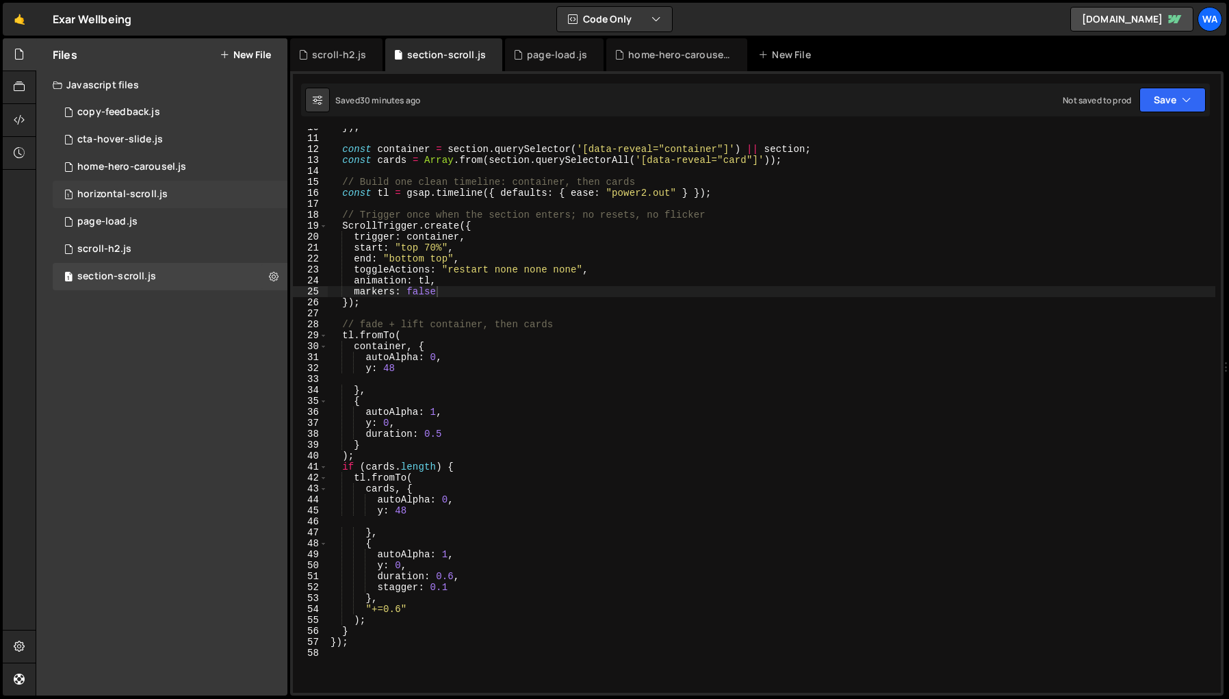
click at [103, 197] on div "horizontal-scroll.js" at bounding box center [122, 194] width 90 height 12
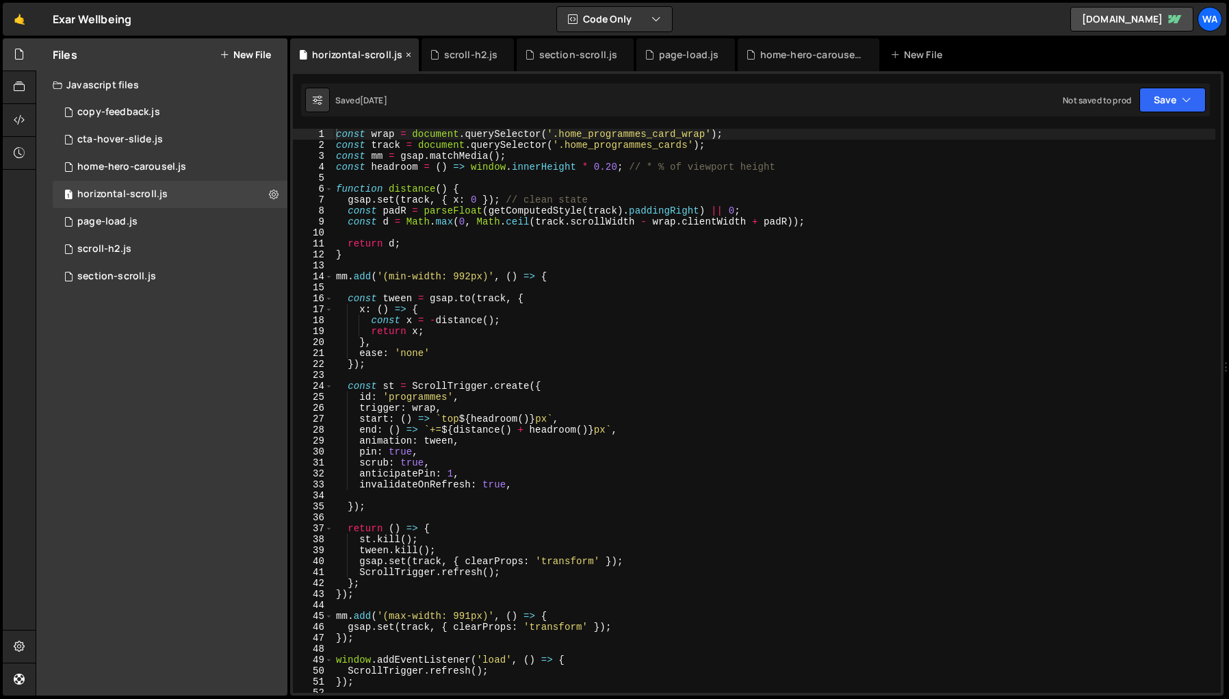
click at [404, 52] on icon at bounding box center [409, 55] width 10 height 14
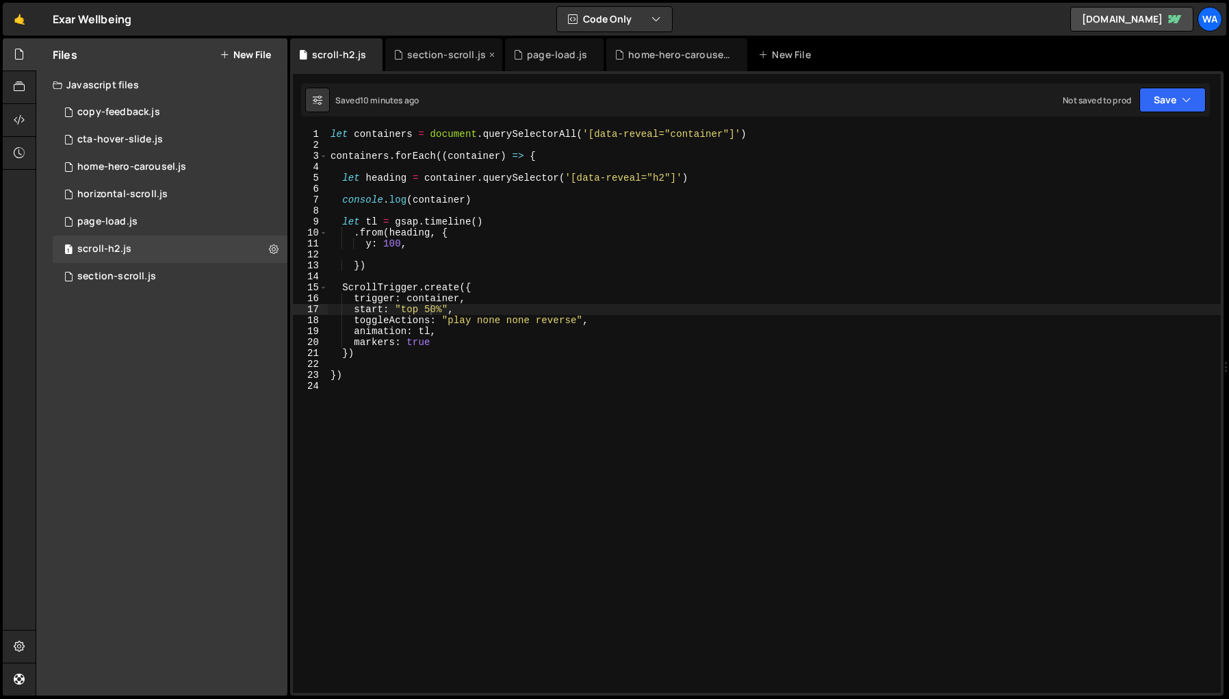
click at [415, 54] on div "section-scroll.js" at bounding box center [446, 55] width 79 height 14
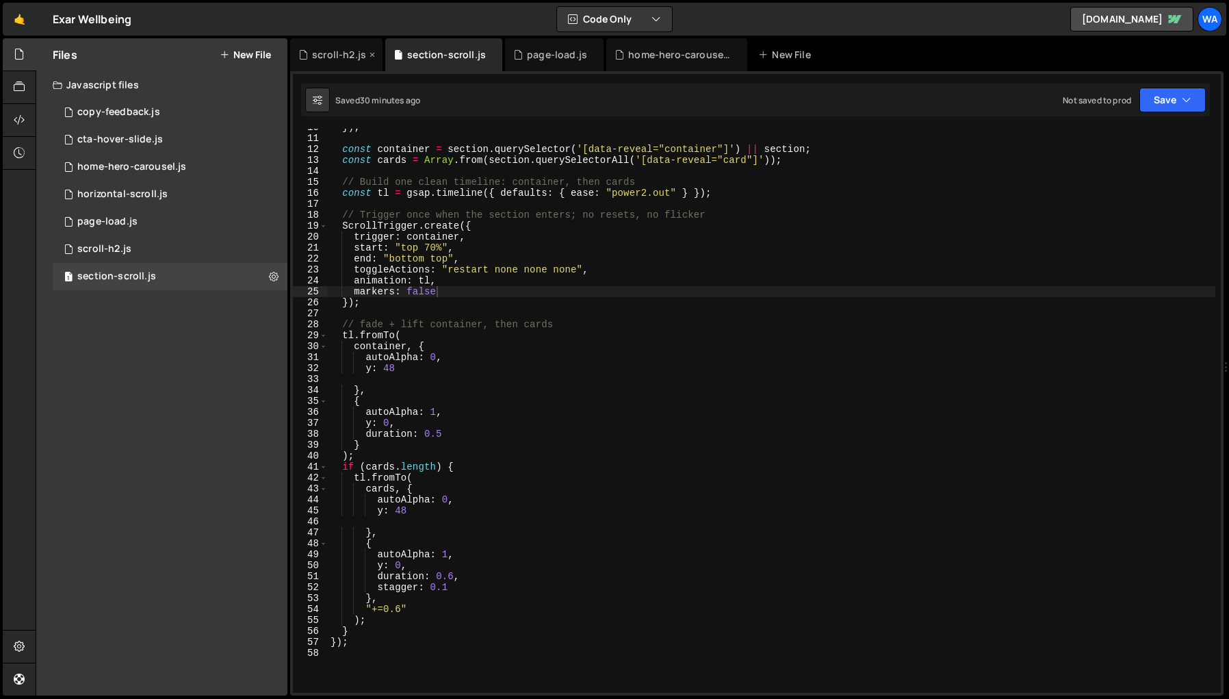
click at [353, 62] on div "scroll-h2.js" at bounding box center [336, 54] width 92 height 33
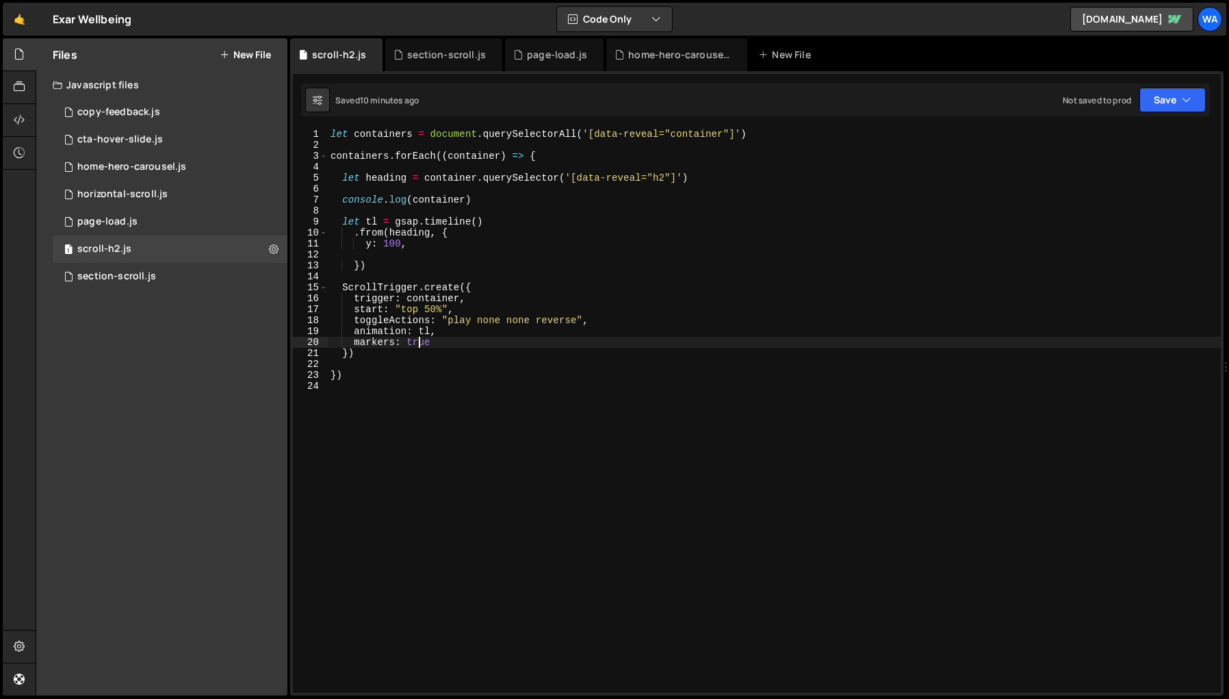
click at [422, 346] on div "let containers = document . querySelectorAll ( '[data-reveal="container"]' ) co…" at bounding box center [774, 422] width 893 height 586
click at [443, 343] on div "let containers = document . querySelectorAll ( '[data-reveal="container"]' ) co…" at bounding box center [774, 411] width 893 height 564
click at [443, 343] on div "let containers = document . querySelectorAll ( '[data-reveal="container"]' ) co…" at bounding box center [774, 422] width 893 height 586
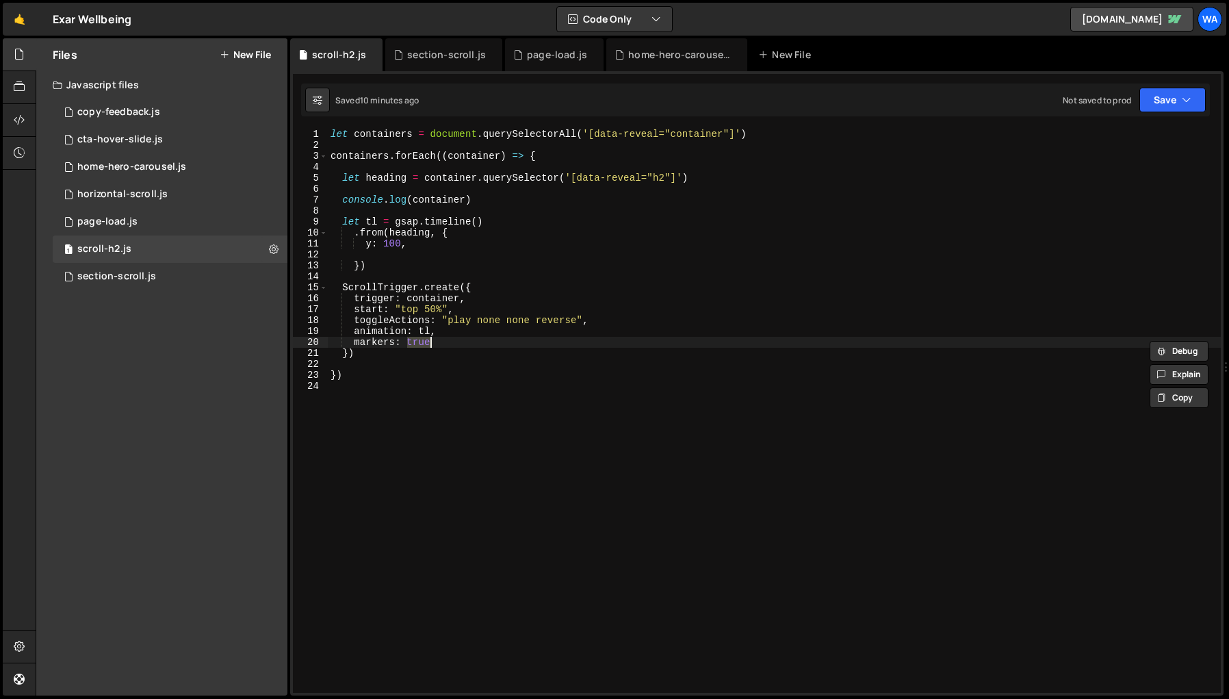
click at [443, 343] on div "let containers = document . querySelectorAll ( '[data-reveal="container"]' ) co…" at bounding box center [774, 422] width 893 height 586
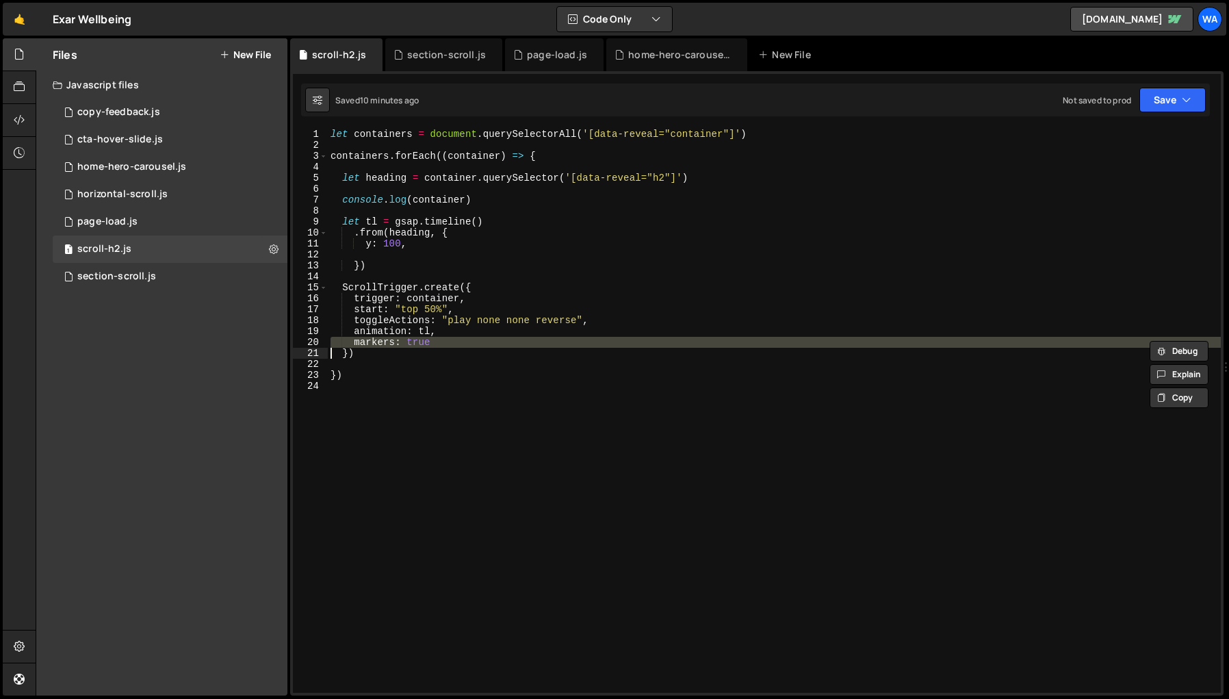
click at [443, 344] on div "let containers = document . querySelectorAll ( '[data-reveal="container"]' ) co…" at bounding box center [774, 411] width 893 height 564
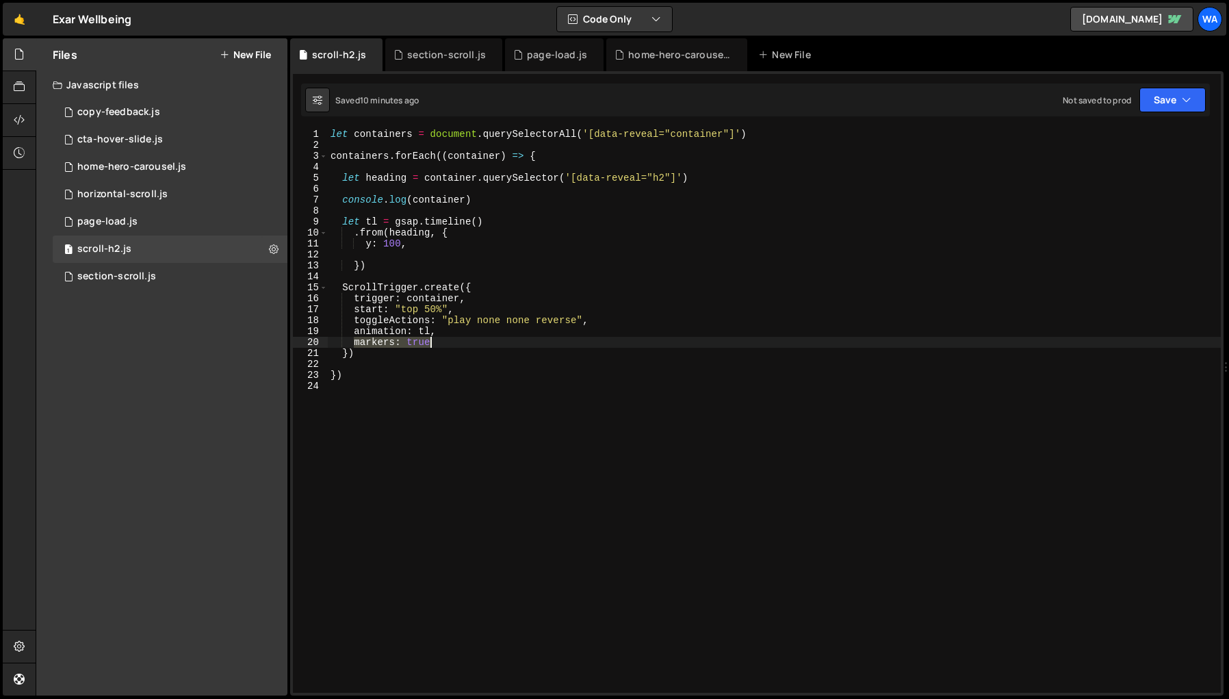
drag, startPoint x: 353, startPoint y: 341, endPoint x: 443, endPoint y: 347, distance: 89.9
click at [443, 347] on div "let containers = document . querySelectorAll ( '[data-reveal="container"]' ) co…" at bounding box center [774, 422] width 893 height 586
drag, startPoint x: 451, startPoint y: 344, endPoint x: 355, endPoint y: 344, distance: 95.8
click at [355, 344] on div "let containers = document . querySelectorAll ( '[data-reveal="container"]' ) co…" at bounding box center [774, 422] width 893 height 586
type textarea "markers: true"
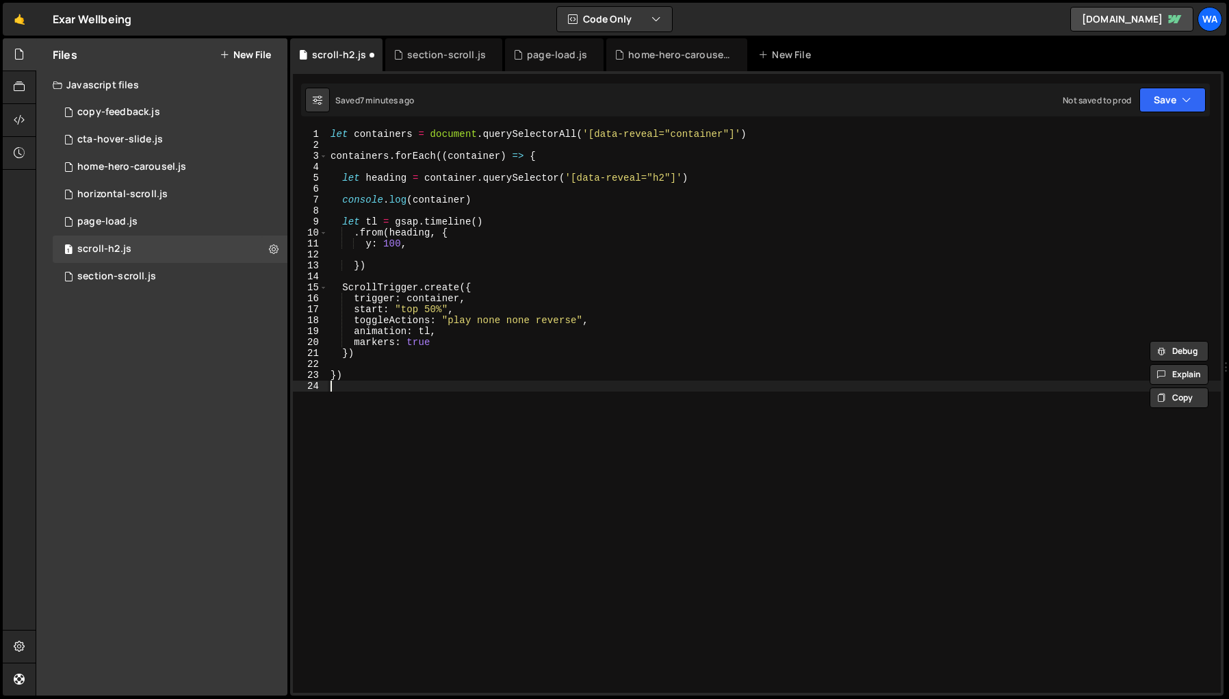
click at [461, 420] on div "let containers = document . querySelectorAll ( '[data-reveal="container"]' ) co…" at bounding box center [774, 422] width 893 height 586
click at [430, 311] on div "let containers = document . querySelectorAll ( '[data-reveal="container"]' ) co…" at bounding box center [774, 422] width 893 height 586
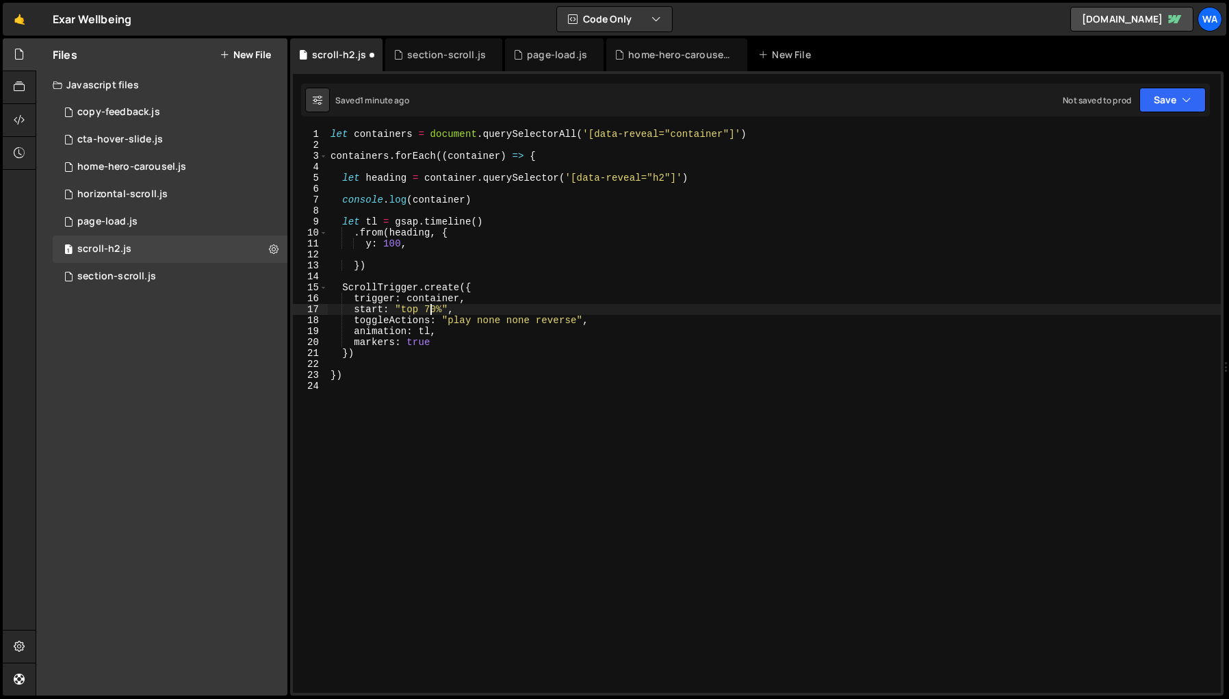
scroll to position [0, 7]
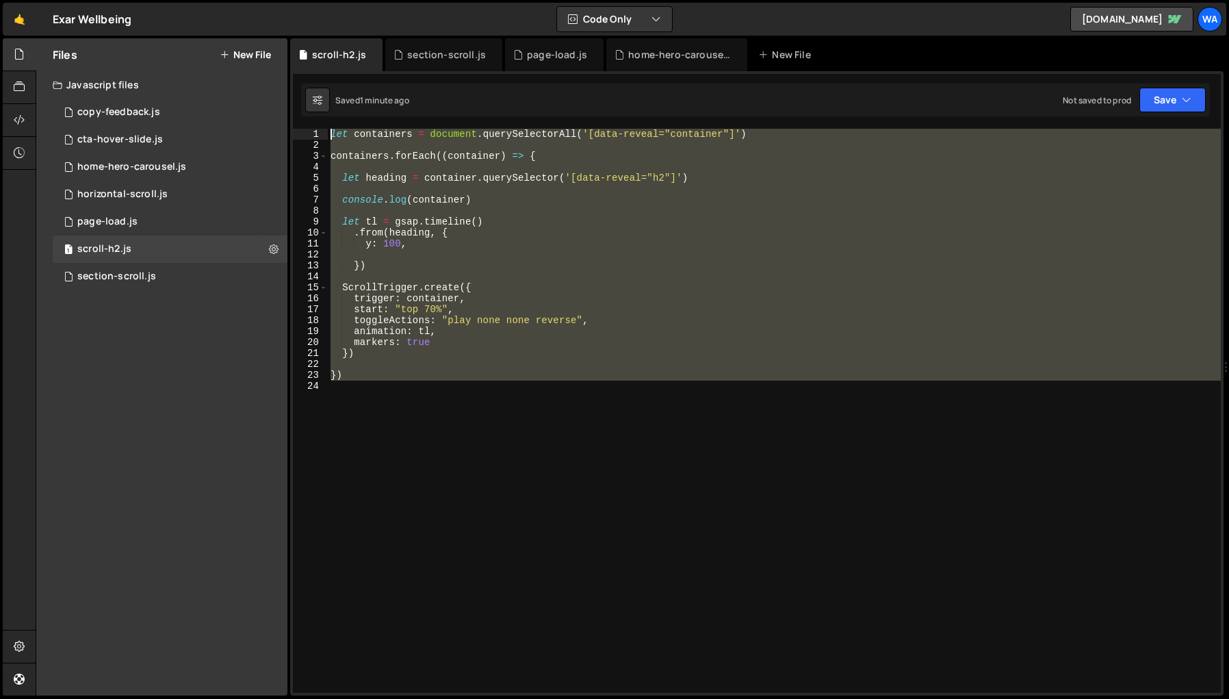
drag, startPoint x: 392, startPoint y: 405, endPoint x: 346, endPoint y: 107, distance: 301.4
click at [346, 107] on div "Debug Explain Copy scroll-h2.js section-scroll.js page-load.js home-hero-carous…" at bounding box center [757, 367] width 934 height 658
type textarea "let containers = document.querySelectorAll('[data-reveal="container"]')"
click at [673, 56] on div "home-hero-carousel.js" at bounding box center [679, 55] width 103 height 14
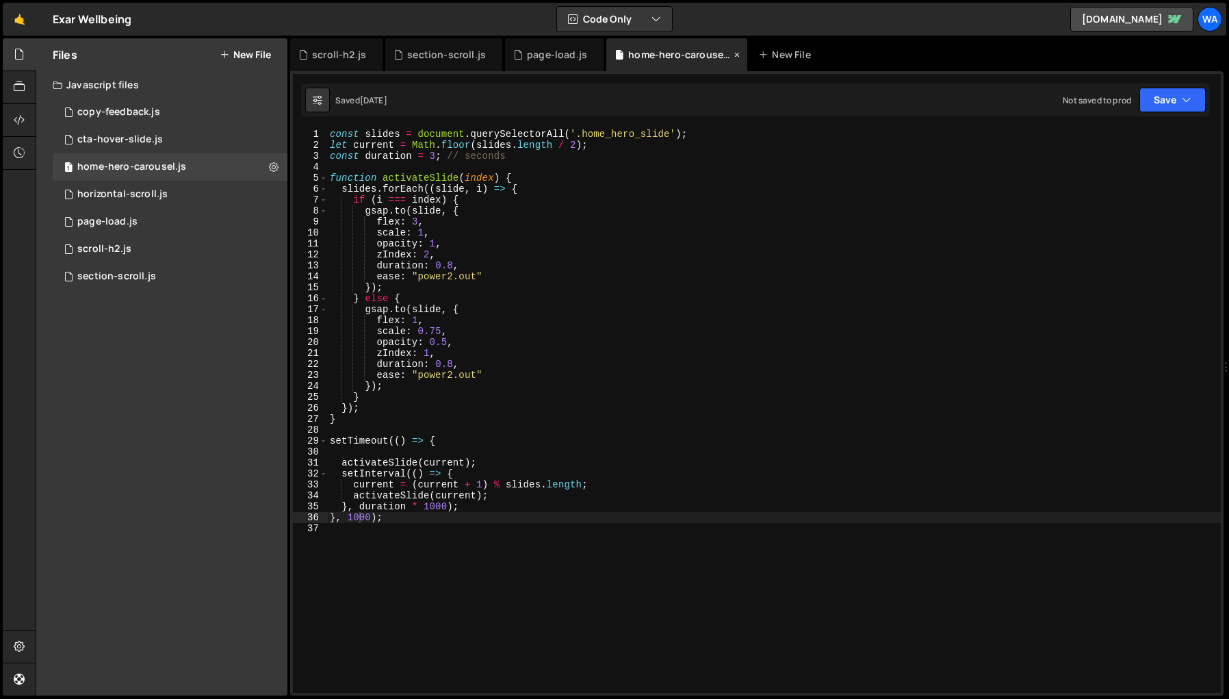
scroll to position [408, 0]
click at [134, 196] on div "horizontal-scroll.js" at bounding box center [122, 194] width 90 height 12
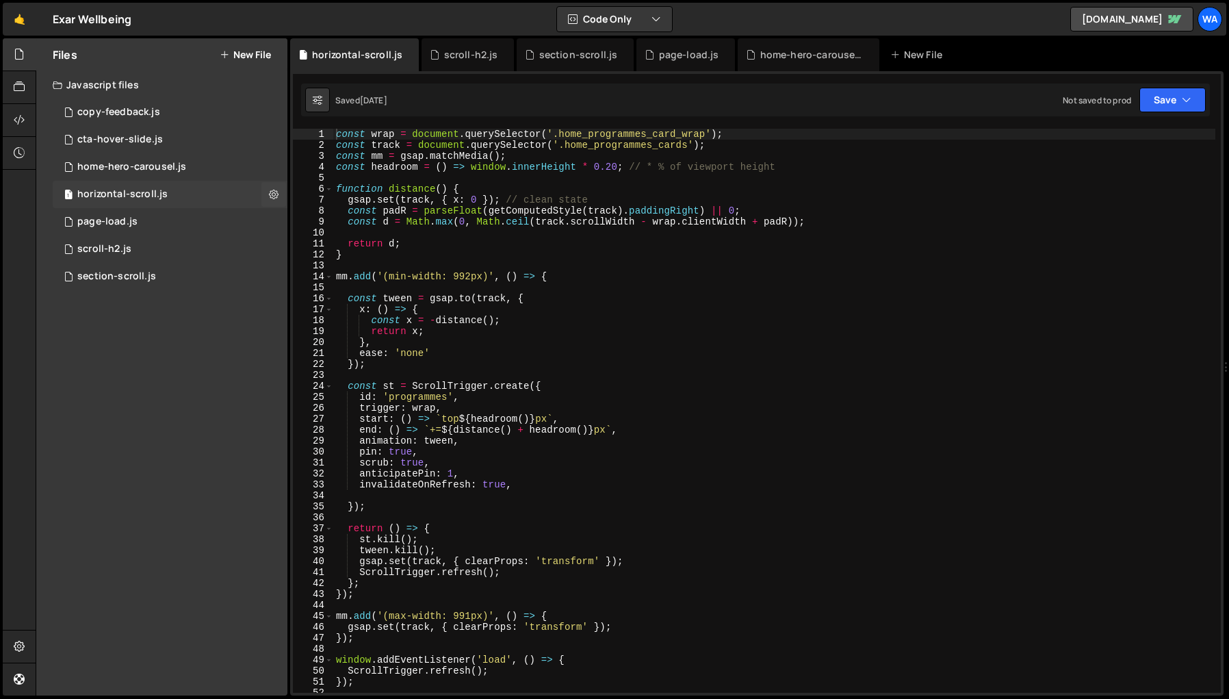
scroll to position [0, 0]
click at [275, 196] on icon at bounding box center [274, 194] width 10 height 13
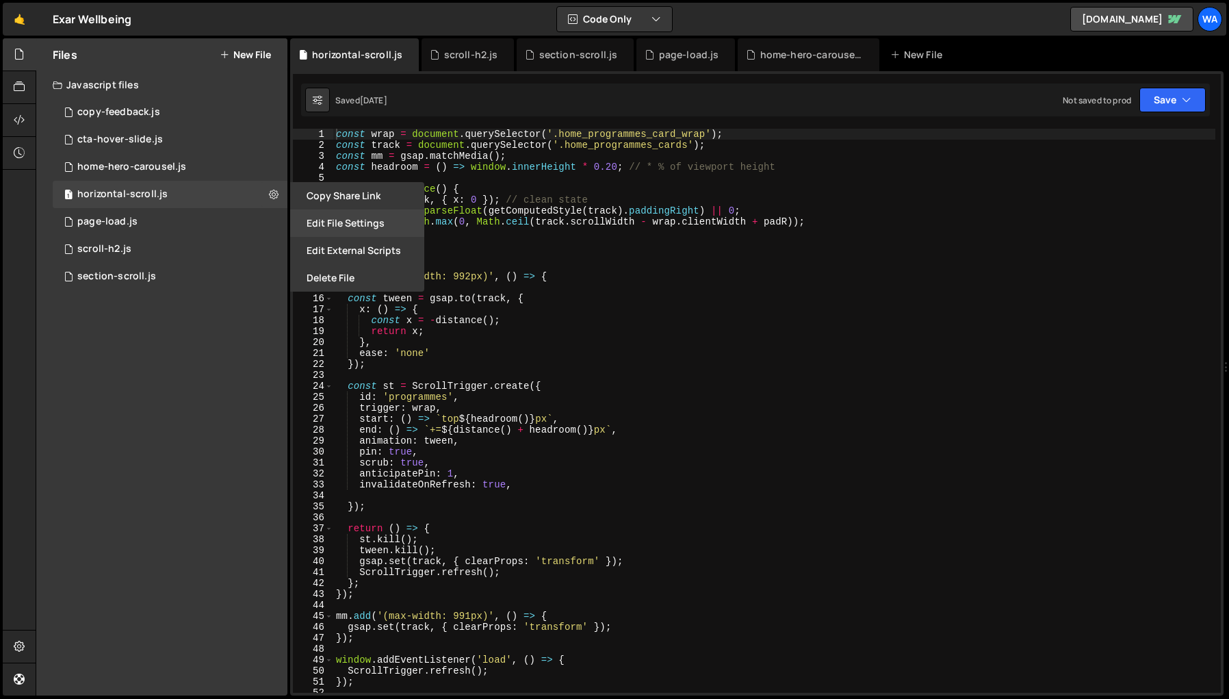
click at [331, 220] on button "Edit File Settings" at bounding box center [357, 222] width 134 height 27
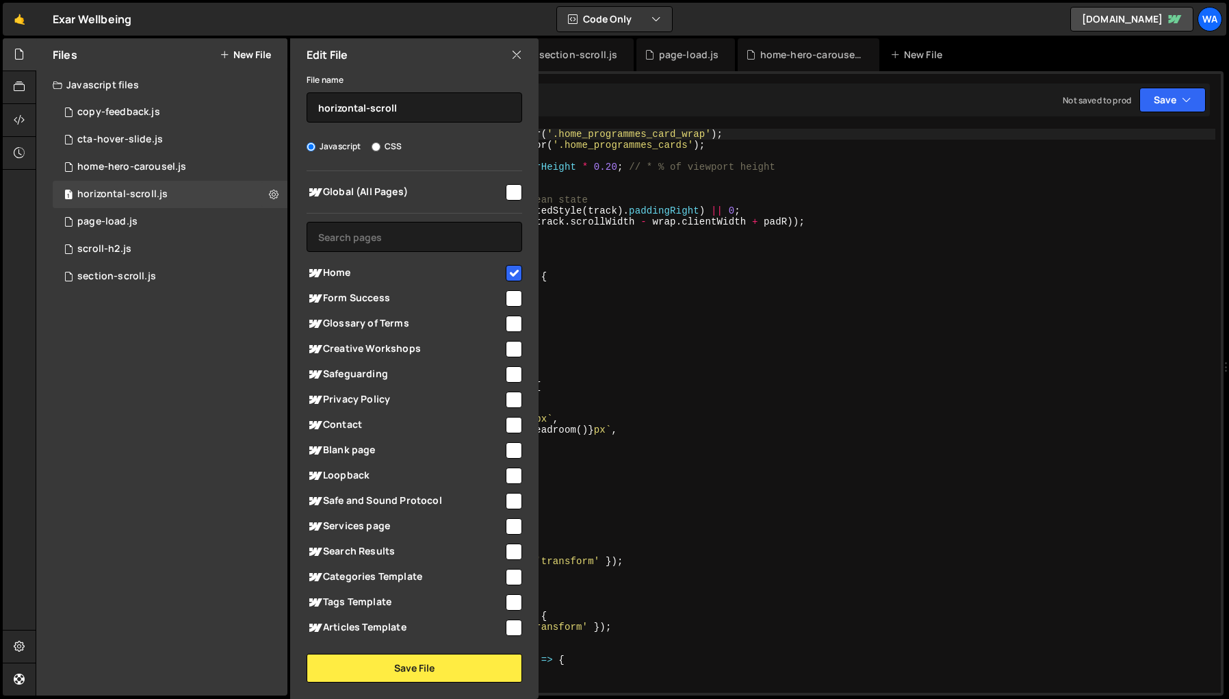
click at [511, 272] on input "checkbox" at bounding box center [514, 273] width 16 height 16
checkbox input "false"
click at [422, 666] on button "Save File" at bounding box center [415, 668] width 216 height 29
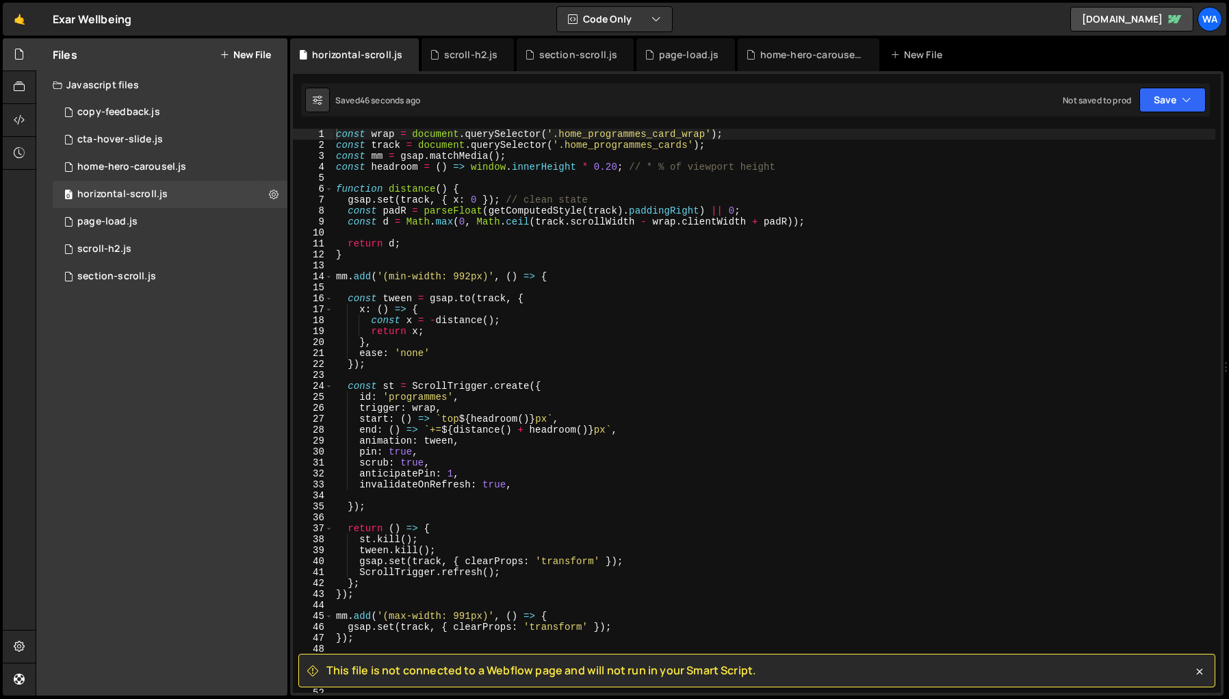
click at [649, 402] on div "const wrap = document . querySelector ( '.home_programmes_card_wrap' ) ; const …" at bounding box center [774, 422] width 882 height 586
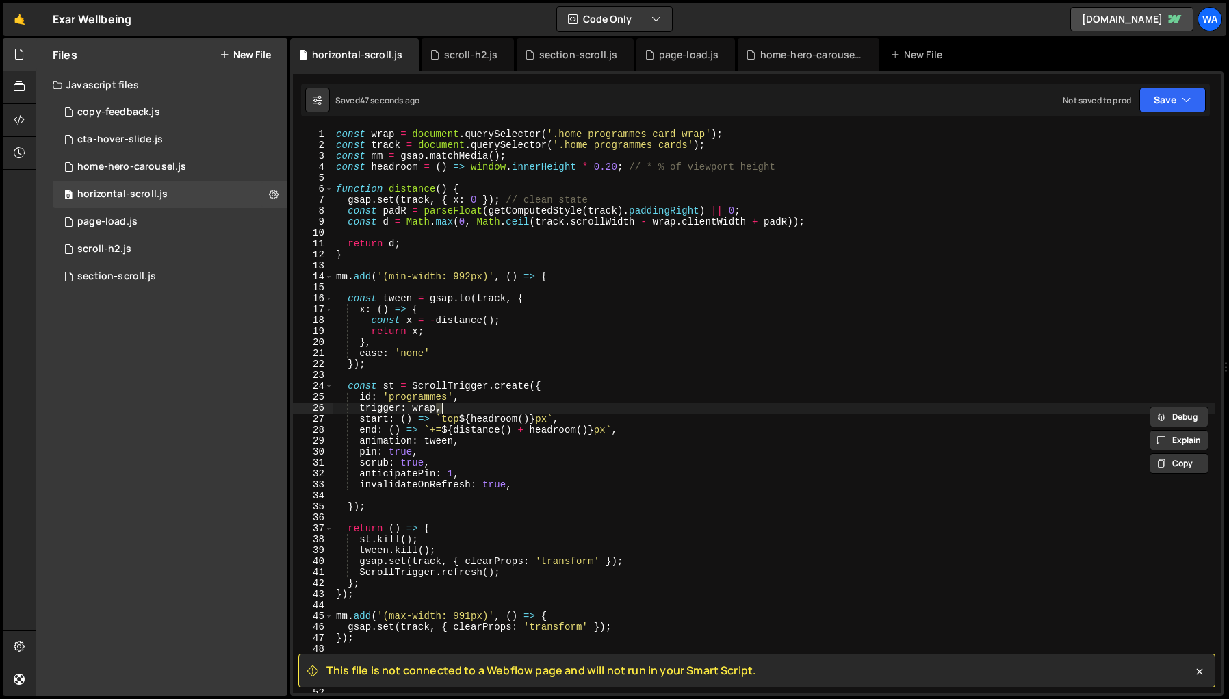
type textarea "})();"
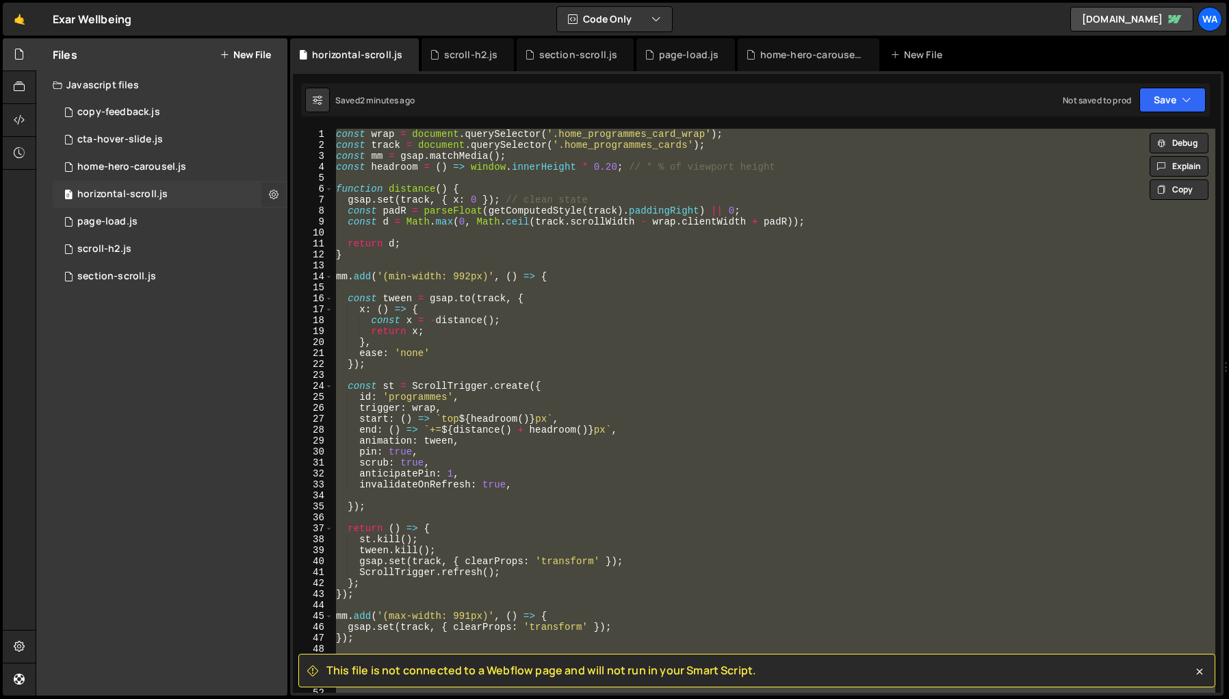
click at [276, 195] on icon at bounding box center [274, 194] width 10 height 13
type input "horizontal-scroll"
radio input "true"
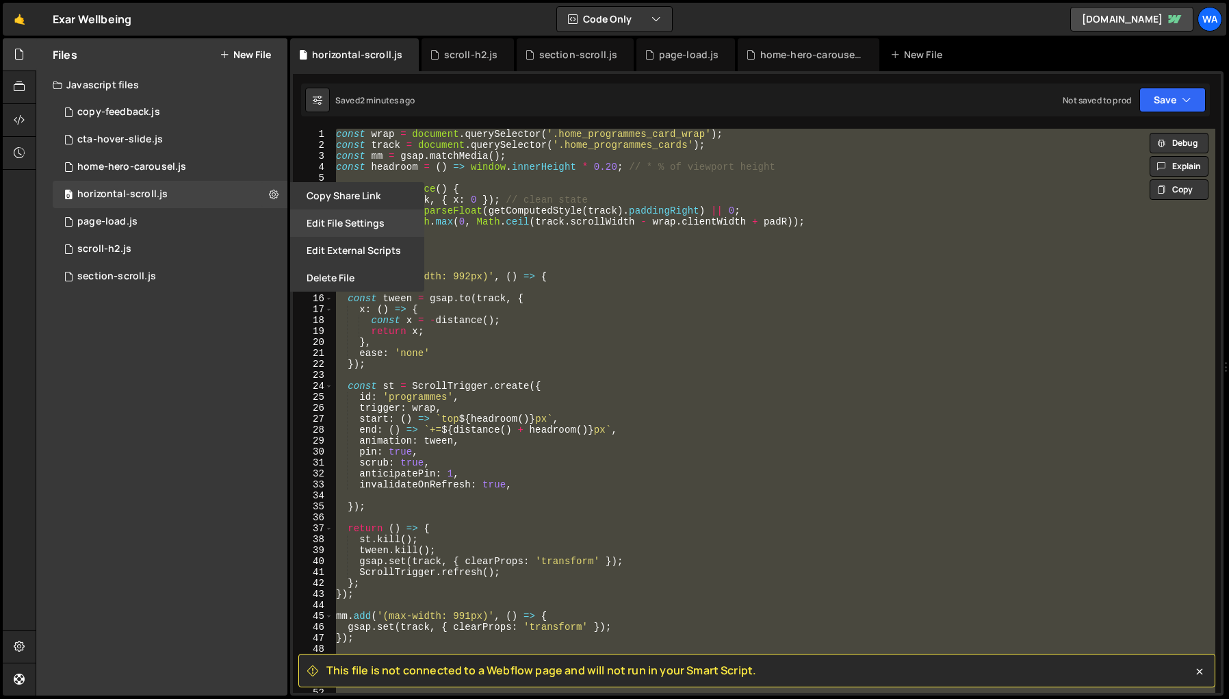
click at [329, 225] on button "Edit File Settings" at bounding box center [357, 222] width 134 height 27
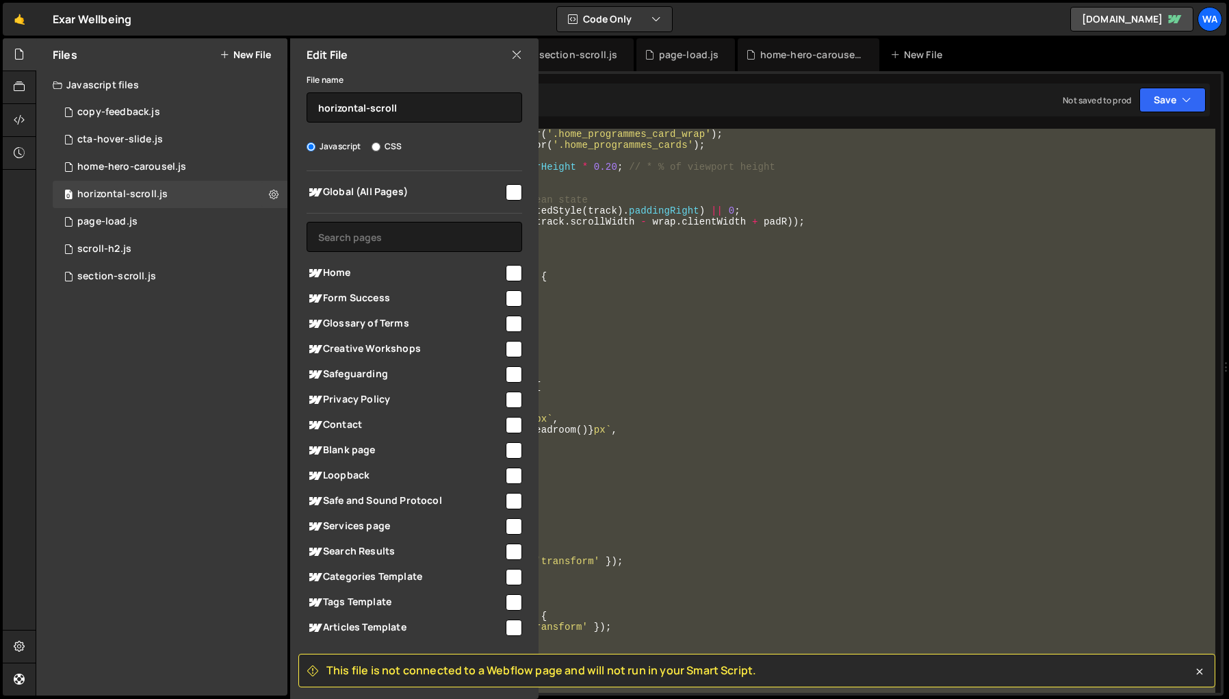
click at [507, 273] on input "checkbox" at bounding box center [514, 273] width 16 height 16
checkbox input "true"
click at [801, 440] on div "const wrap = document . querySelector ( '.home_programmes_card_wrap' ) ; const …" at bounding box center [774, 411] width 882 height 564
type textarea "animation: tween,"
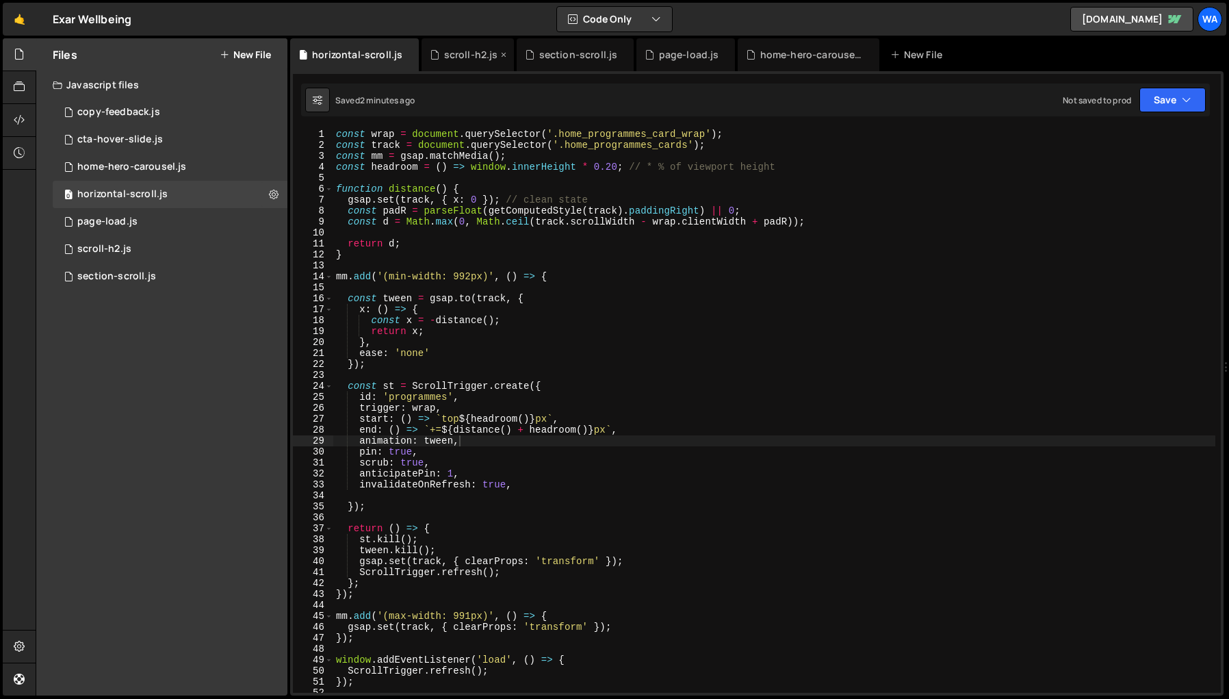
click at [458, 66] on div "scroll-h2.js" at bounding box center [468, 54] width 92 height 33
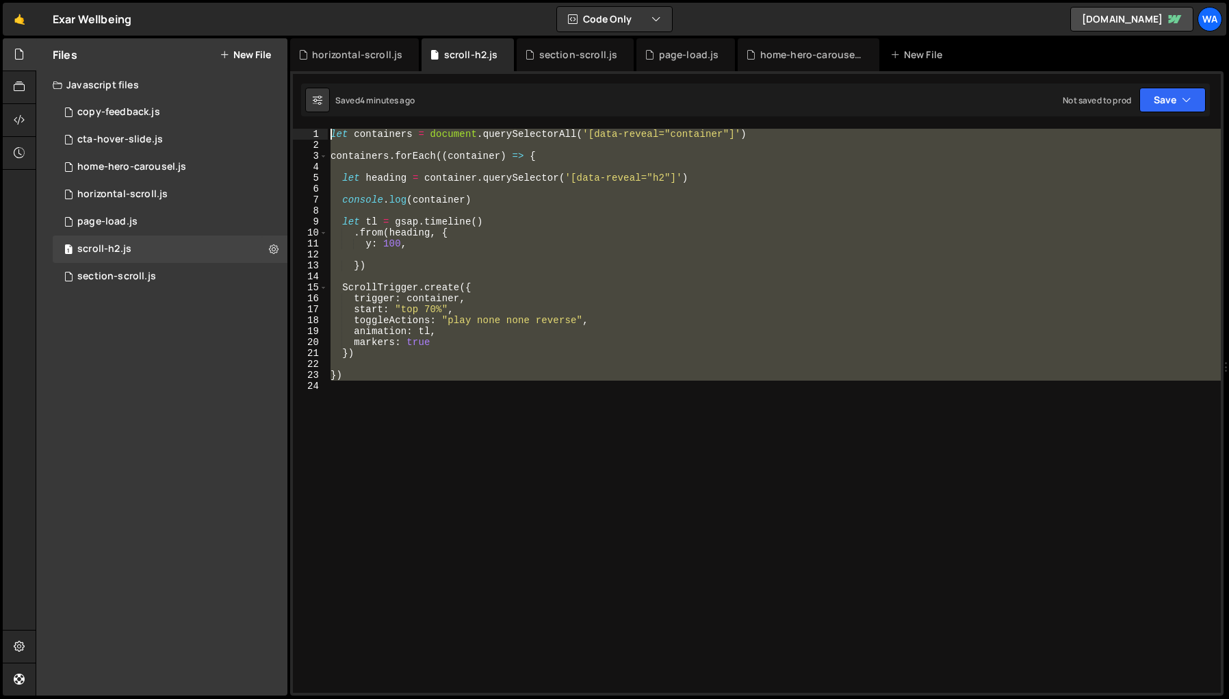
drag, startPoint x: 398, startPoint y: 396, endPoint x: 310, endPoint y: 117, distance: 292.0
click at [310, 117] on div "1 2 3 4 5 6 7 8 9 10 11 12 13 14 15 16 17 18 19 20 21 22 23 24 25 26 27 28 29 3…" at bounding box center [757, 383] width 934 height 624
type textarea "let containers = document.querySelectorAll('[data-reveal="container"]')"
click at [805, 583] on div "let containers = document . querySelectorAll ( '[data-reveal="container"]' ) co…" at bounding box center [774, 411] width 893 height 564
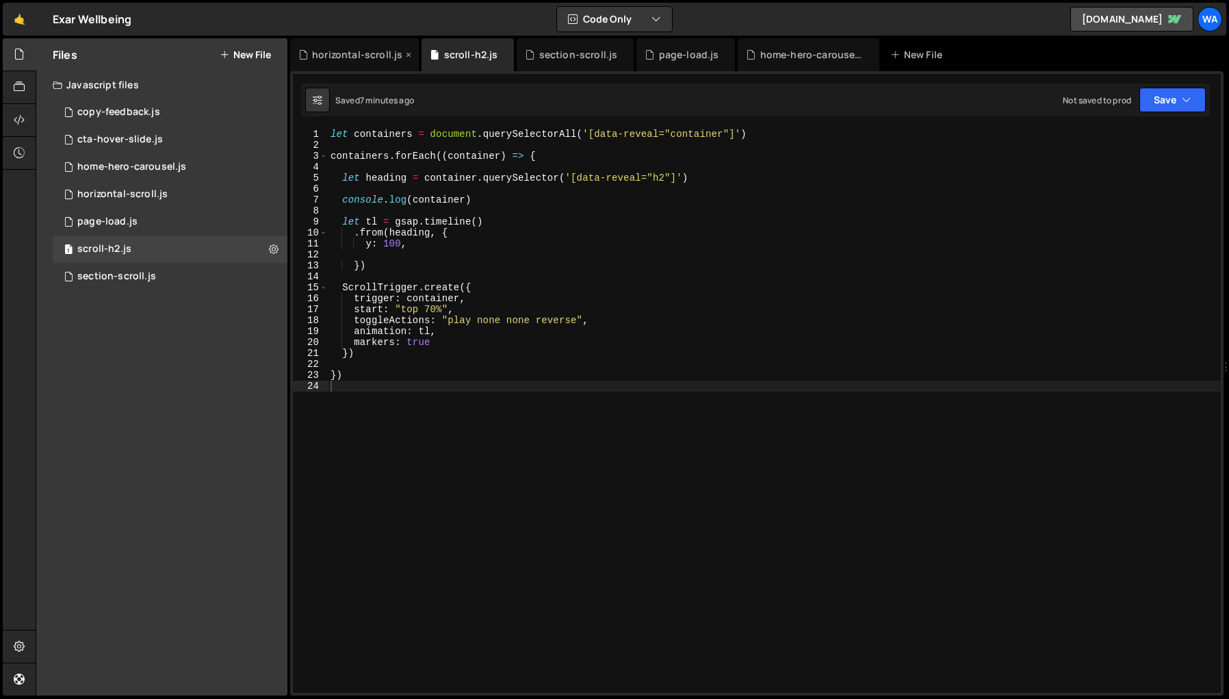
click at [358, 58] on div "horizontal-scroll.js" at bounding box center [357, 55] width 90 height 14
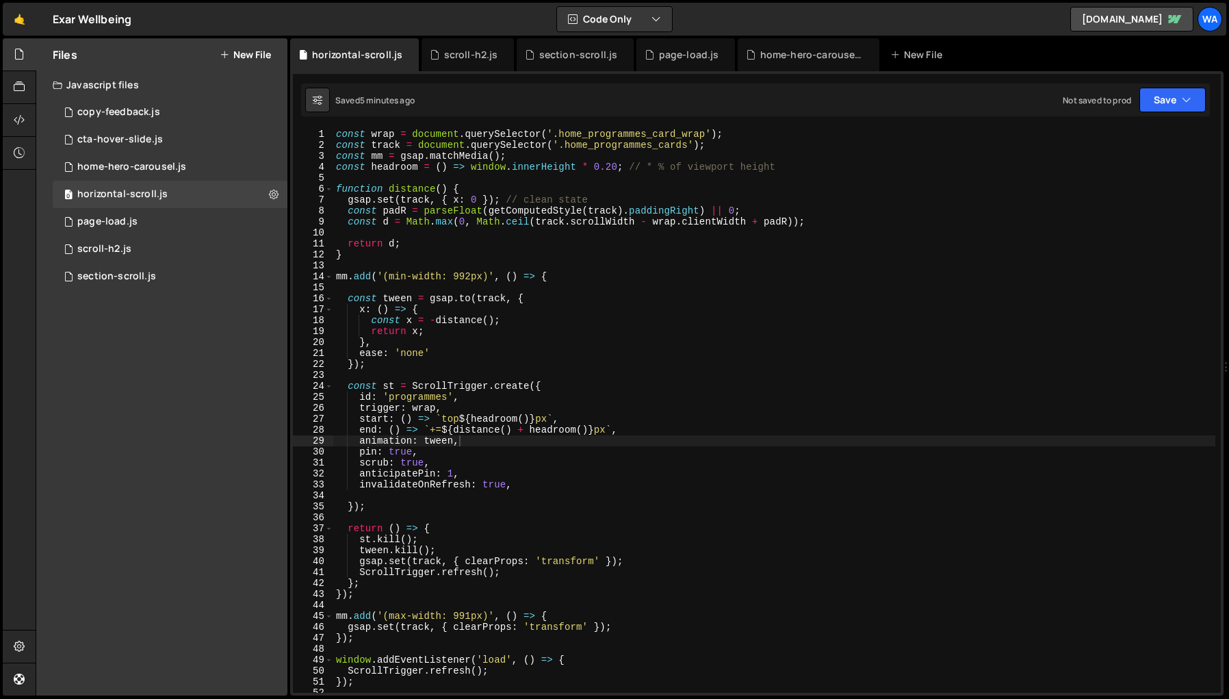
type textarea "st.kill();"
click at [823, 538] on div "const wrap = document . querySelector ( '.home_programmes_card_wrap' ) ; const …" at bounding box center [774, 422] width 882 height 586
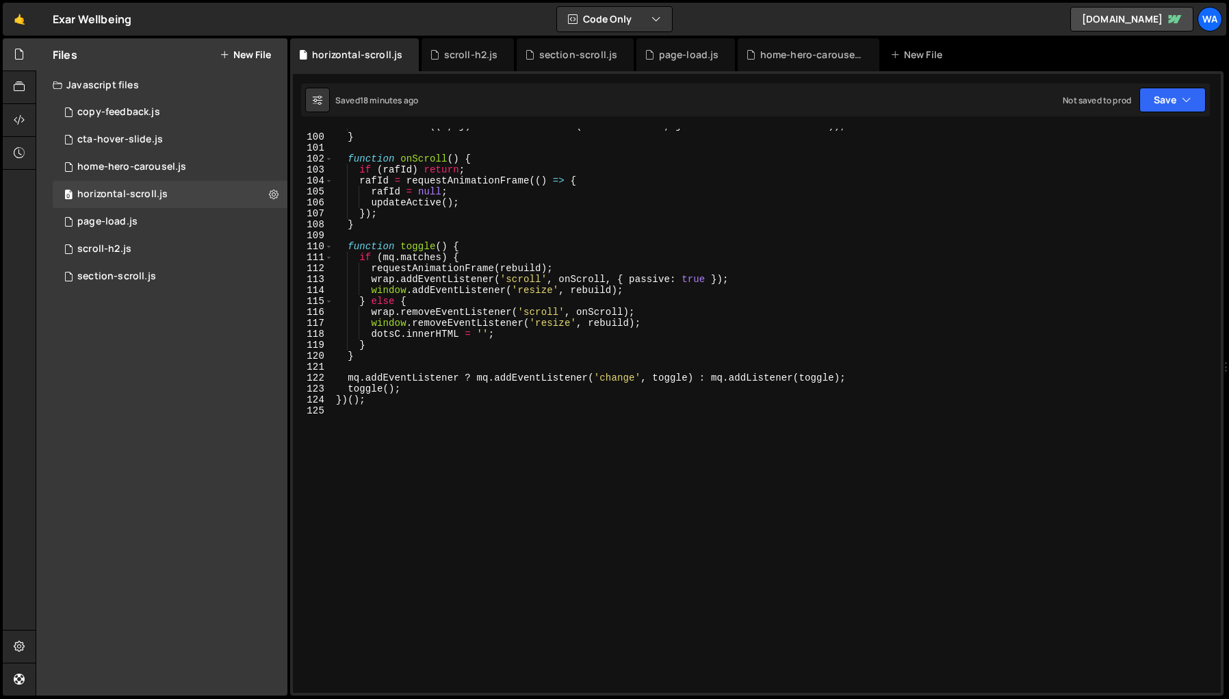
scroll to position [1082, 0]
click at [370, 421] on div "dots . forEach (( d , j ) => d . setAttribute ( 'aria-current' , j === i ? 'tru…" at bounding box center [774, 413] width 882 height 586
click at [464, 58] on div "scroll-h2.js" at bounding box center [471, 55] width 54 height 14
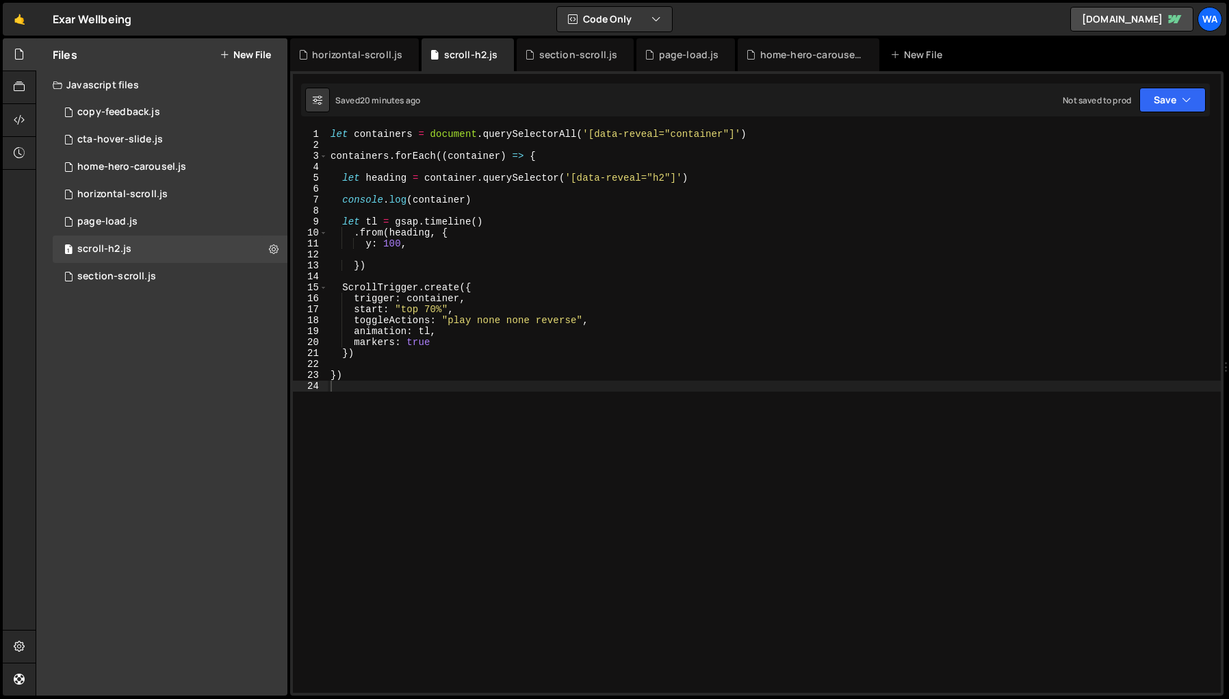
click at [366, 390] on div "let containers = document . querySelectorAll ( '[data-reveal="container"]' ) co…" at bounding box center [774, 422] width 893 height 586
click at [348, 55] on div "horizontal-scroll.js" at bounding box center [357, 55] width 90 height 14
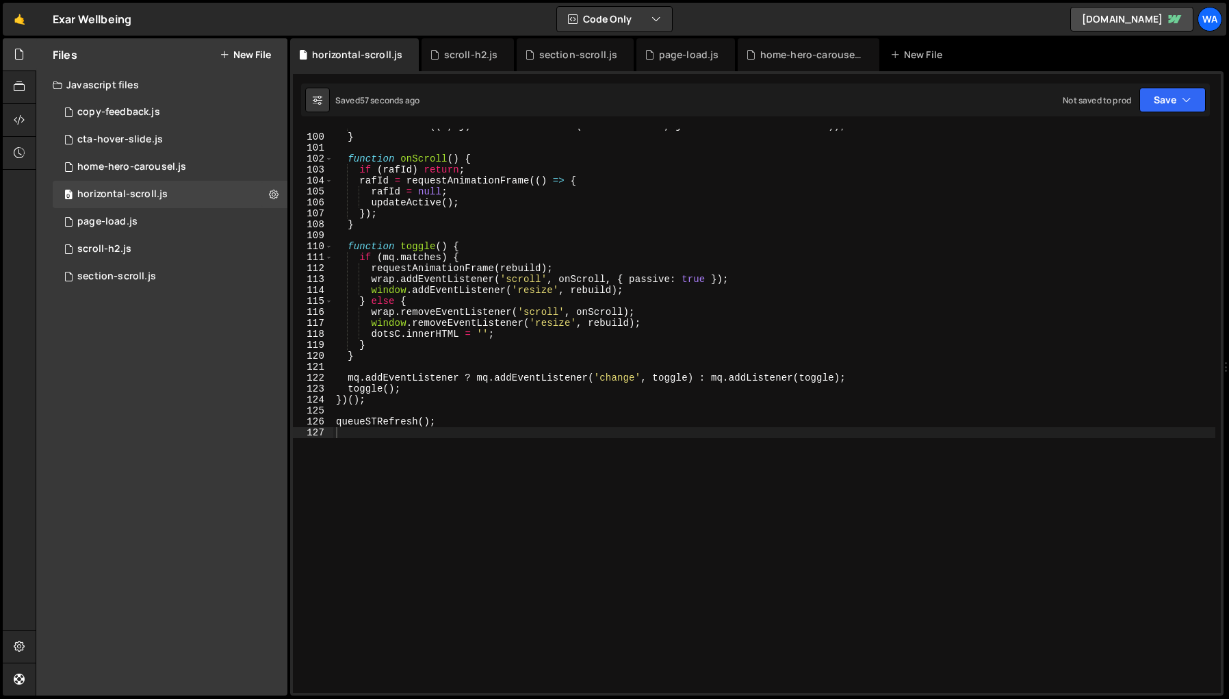
click at [576, 492] on div "dots . forEach (( d , j ) => d . setAttribute ( 'aria-current' , j === i ? 'tru…" at bounding box center [774, 413] width 882 height 586
click at [272, 193] on icon at bounding box center [274, 194] width 10 height 13
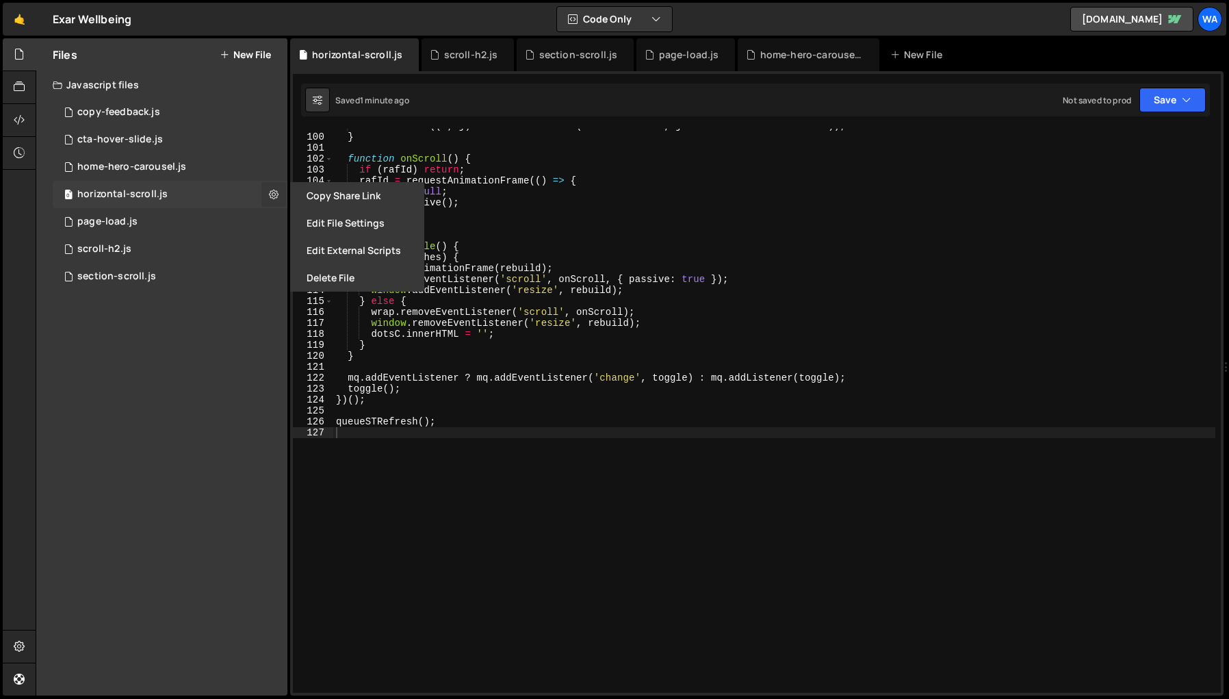
click at [272, 194] on icon at bounding box center [274, 194] width 10 height 13
click at [340, 227] on button "Edit File Settings" at bounding box center [357, 222] width 134 height 27
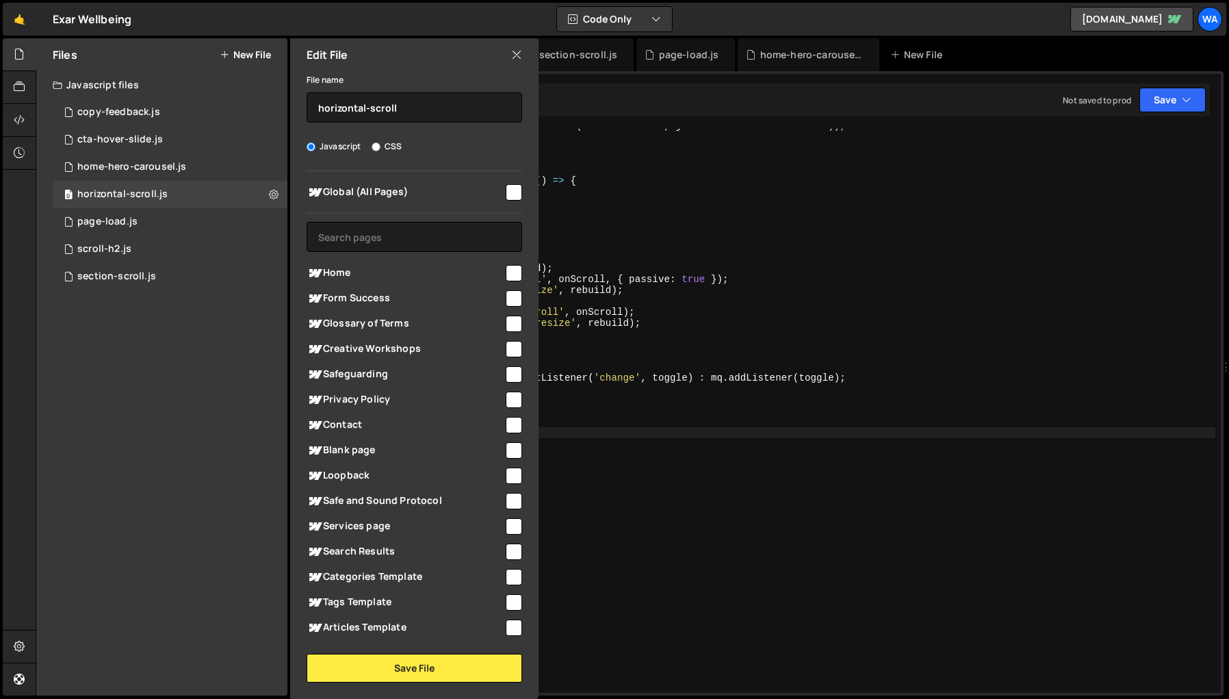
click at [506, 274] on input "checkbox" at bounding box center [514, 273] width 16 height 16
checkbox input "true"
click at [450, 669] on button "Save File" at bounding box center [415, 668] width 216 height 29
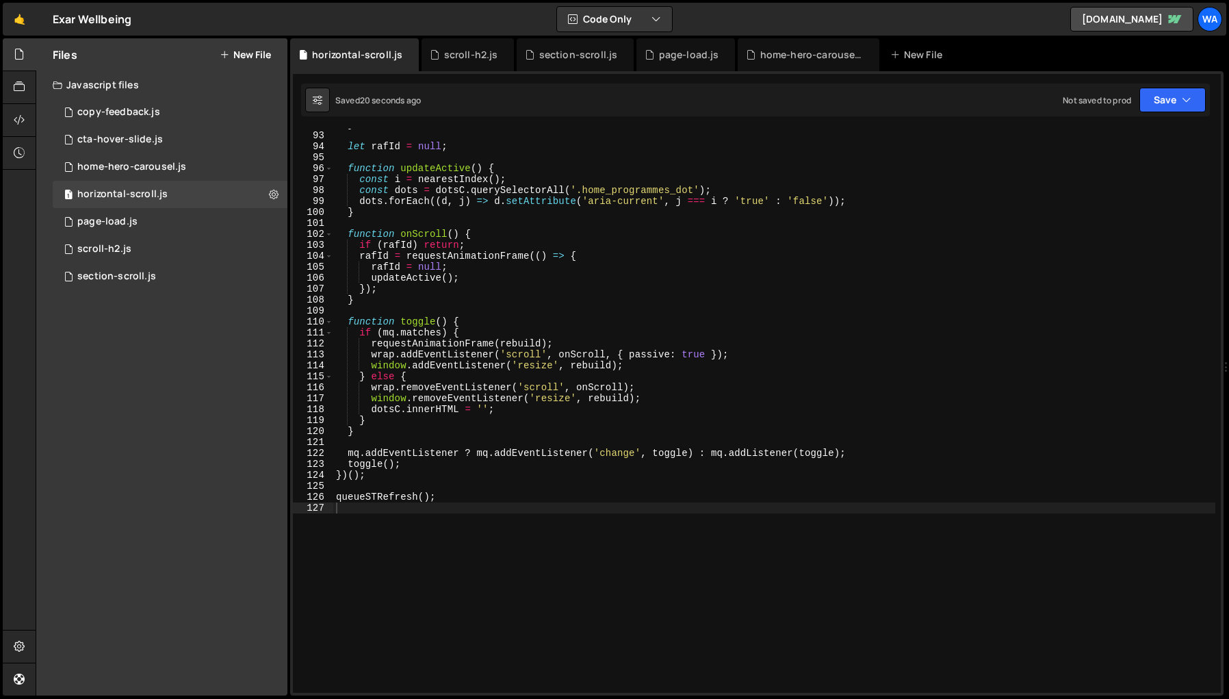
scroll to position [1103, 0]
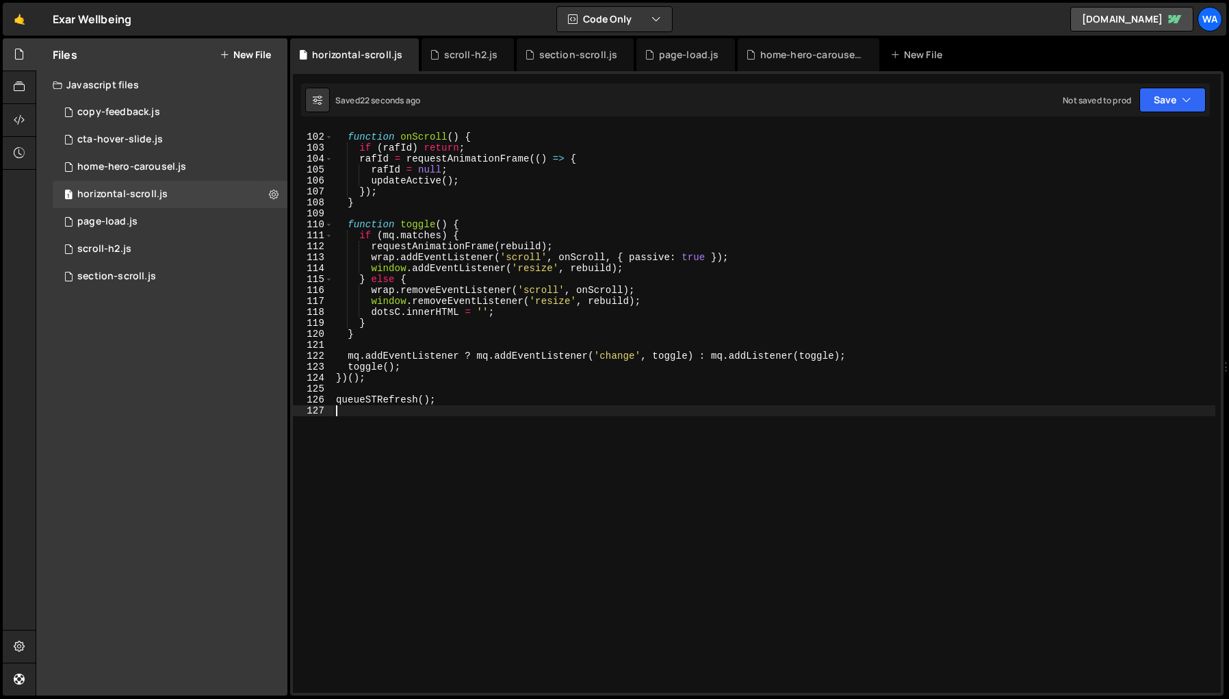
click at [667, 498] on div "function onScroll ( ) { if ( [PERSON_NAME] ) return ; [PERSON_NAME] = requestAn…" at bounding box center [774, 413] width 882 height 586
click at [465, 61] on div "scroll-h2.js" at bounding box center [471, 55] width 54 height 14
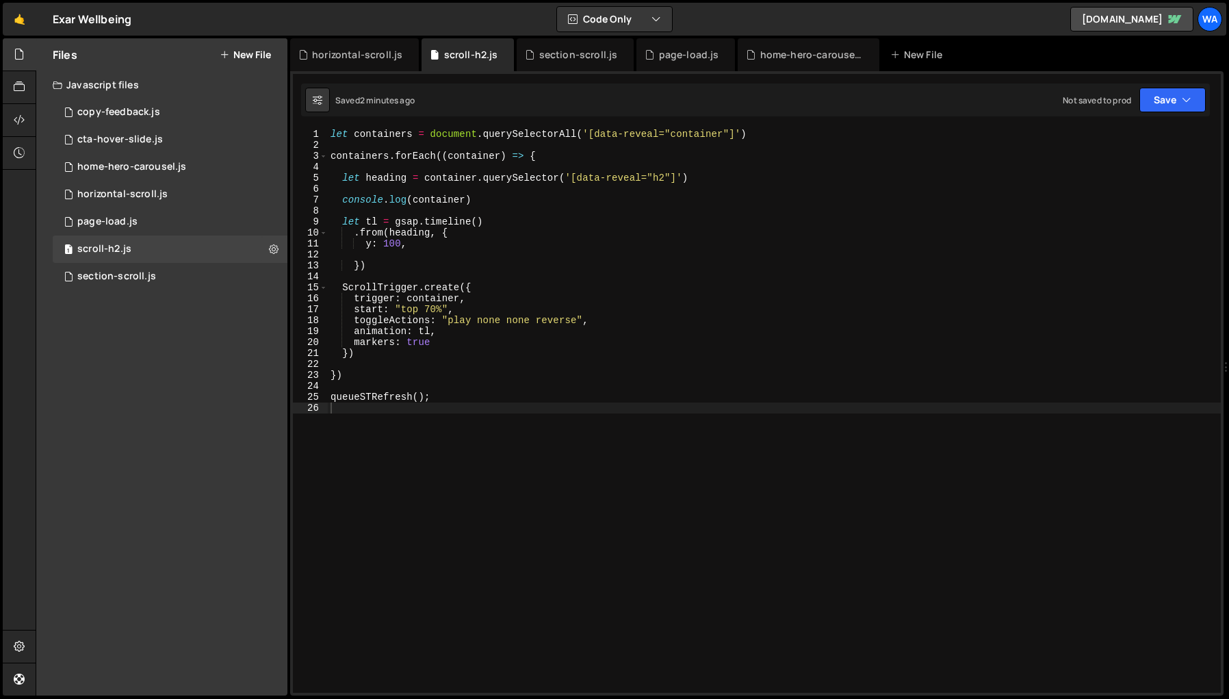
click at [617, 446] on div "let containers = document . querySelectorAll ( '[data-reveal="container"]' ) co…" at bounding box center [774, 422] width 893 height 586
click at [615, 442] on div "let containers = document . querySelectorAll ( '[data-reveal="container"]' ) co…" at bounding box center [774, 422] width 893 height 586
